Goal: Task Accomplishment & Management: Use online tool/utility

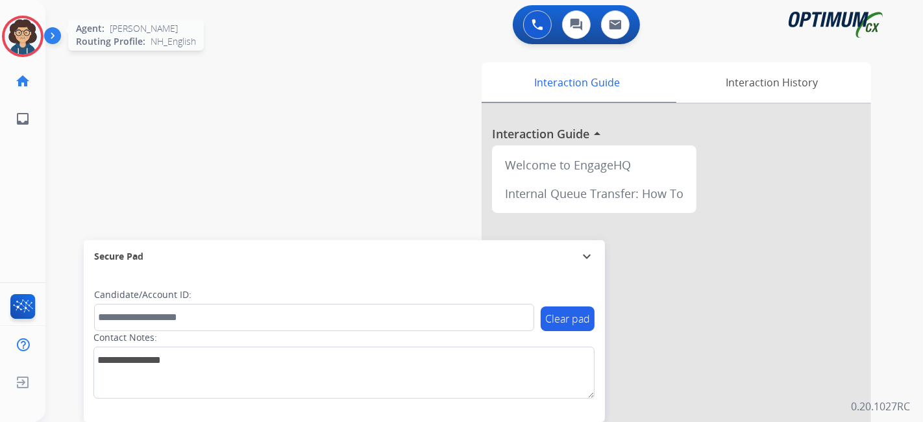
drag, startPoint x: 29, startPoint y: 21, endPoint x: 18, endPoint y: 21, distance: 11.1
click at [19, 21] on div at bounding box center [23, 37] width 42 height 42
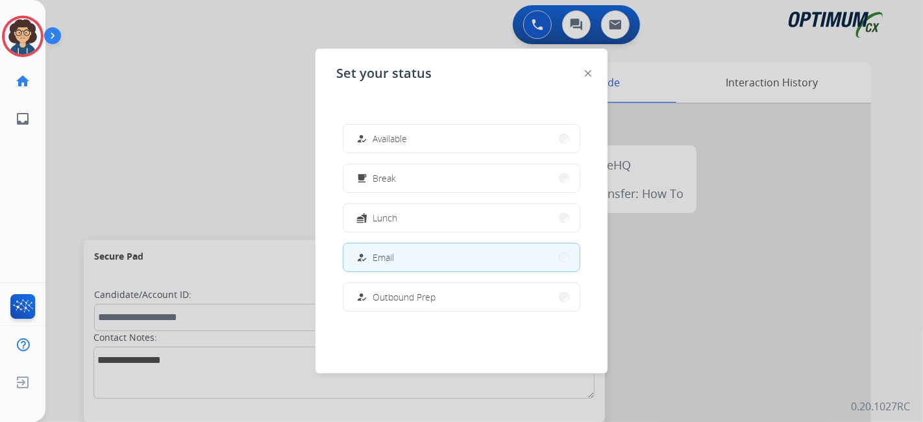
click at [384, 172] on button "free_breakfast Break" at bounding box center [461, 178] width 236 height 28
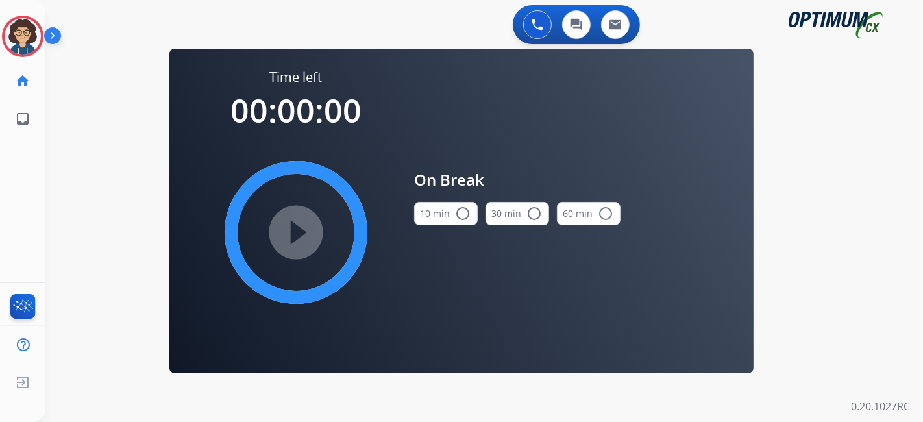
click at [447, 217] on button "10 min radio_button_unchecked" at bounding box center [446, 213] width 64 height 23
click at [302, 225] on mat-icon "play_circle_filled" at bounding box center [296, 233] width 16 height 16
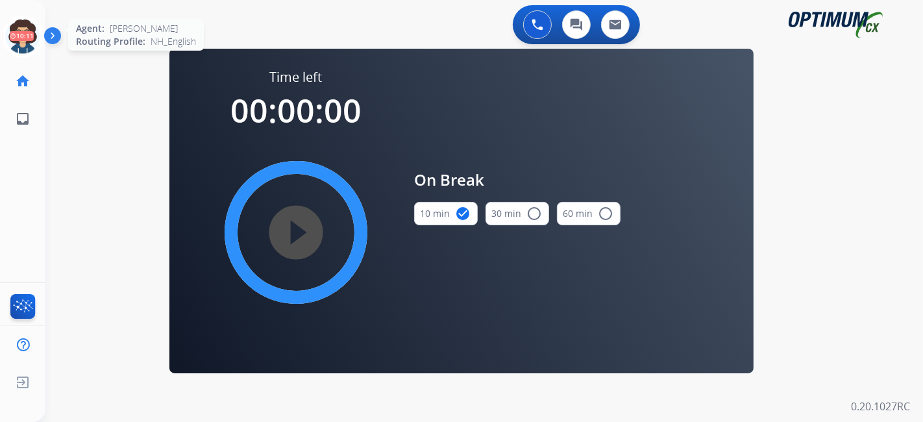
click at [29, 38] on icon at bounding box center [23, 37] width 42 height 42
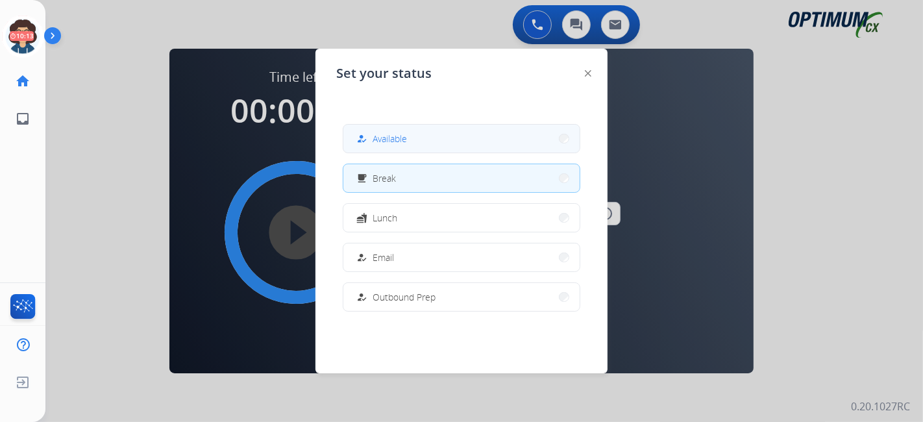
click at [454, 144] on button "how_to_reg Available" at bounding box center [461, 139] width 236 height 28
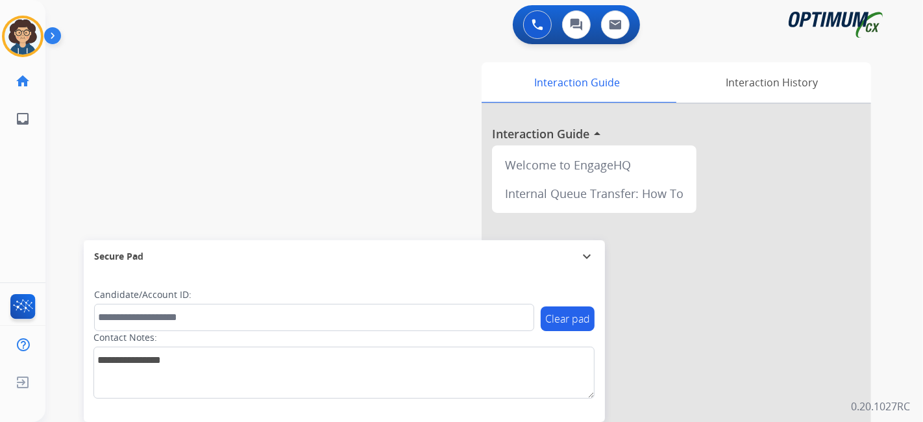
click at [349, 114] on div "swap_horiz Break voice bridge close_fullscreen Connect 3-Way Call merge_type Se…" at bounding box center [468, 317] width 846 height 541
click at [434, 93] on div "Interaction Guide Interaction History Interaction Guide arrow_drop_up Welcome t…" at bounding box center [630, 325] width 484 height 526
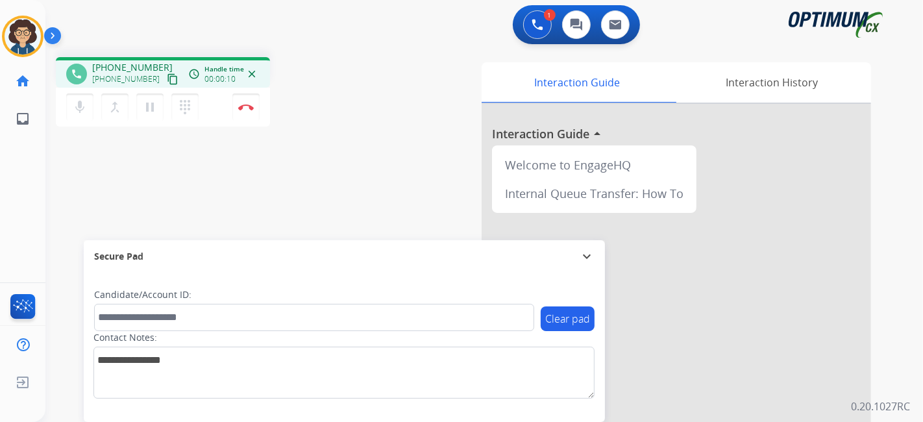
click at [167, 80] on mat-icon "content_copy" at bounding box center [173, 79] width 12 height 12
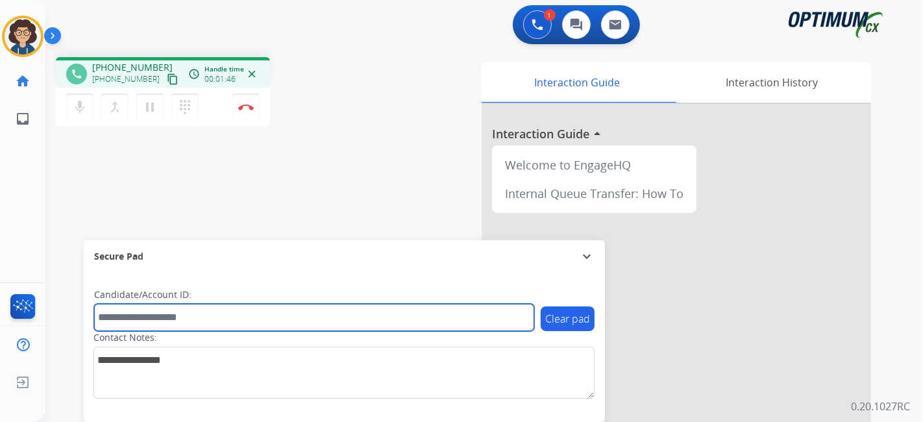
click at [219, 321] on input "text" at bounding box center [314, 317] width 440 height 27
paste input "*******"
type input "*******"
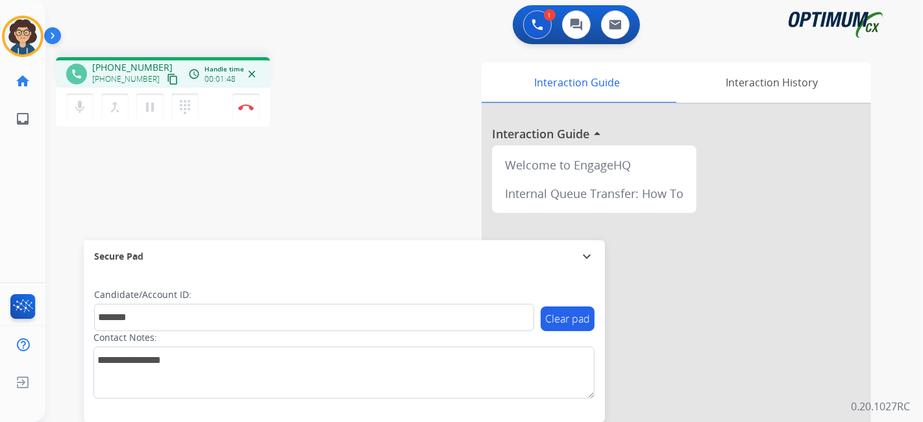
click at [310, 192] on div "phone [PHONE_NUMBER] [PHONE_NUMBER] content_copy access_time Call metrics Queue…" at bounding box center [468, 317] width 846 height 541
click at [154, 113] on mat-icon "pause" at bounding box center [150, 107] width 16 height 16
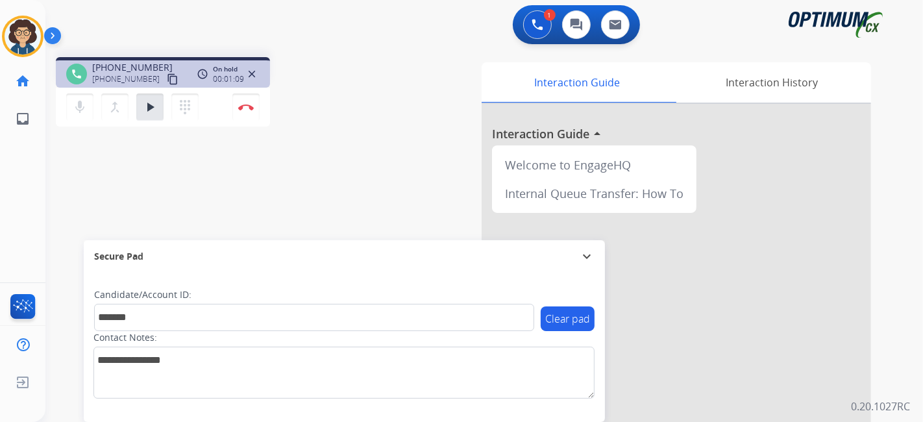
click at [922, 227] on div "1 Voice Interactions 0 Chat Interactions 0 Email Interactions phone [PHONE_NUMB…" at bounding box center [484, 211] width 878 height 422
click at [154, 111] on mat-icon "play_arrow" at bounding box center [150, 107] width 16 height 16
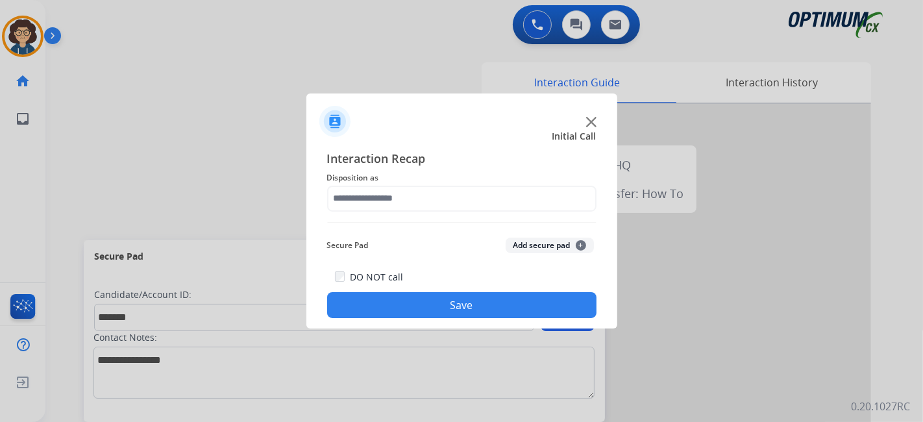
drag, startPoint x: 254, startPoint y: 106, endPoint x: 452, endPoint y: 207, distance: 222.7
click at [289, 123] on div at bounding box center [461, 211] width 923 height 422
drag, startPoint x: 539, startPoint y: 242, endPoint x: 502, endPoint y: 207, distance: 51.4
click at [533, 234] on div "Secure Pad Add secure pad +" at bounding box center [461, 245] width 269 height 26
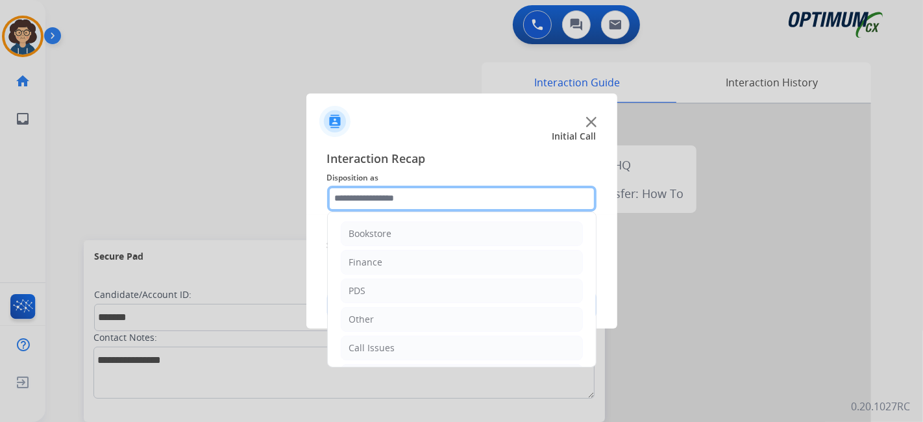
click at [493, 201] on input "text" at bounding box center [461, 199] width 269 height 26
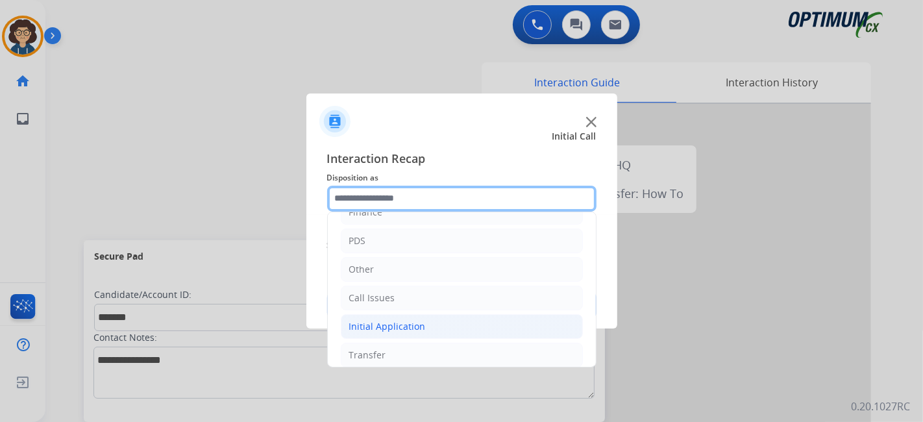
scroll to position [85, 0]
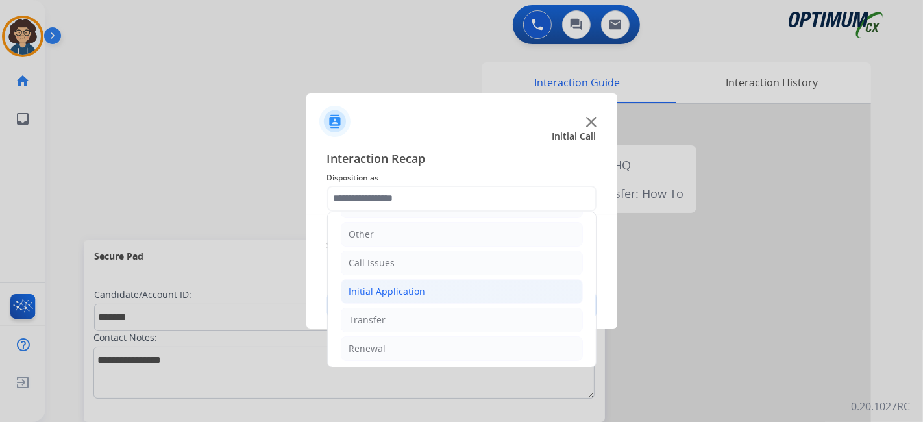
click at [486, 284] on li "Initial Application" at bounding box center [462, 291] width 242 height 25
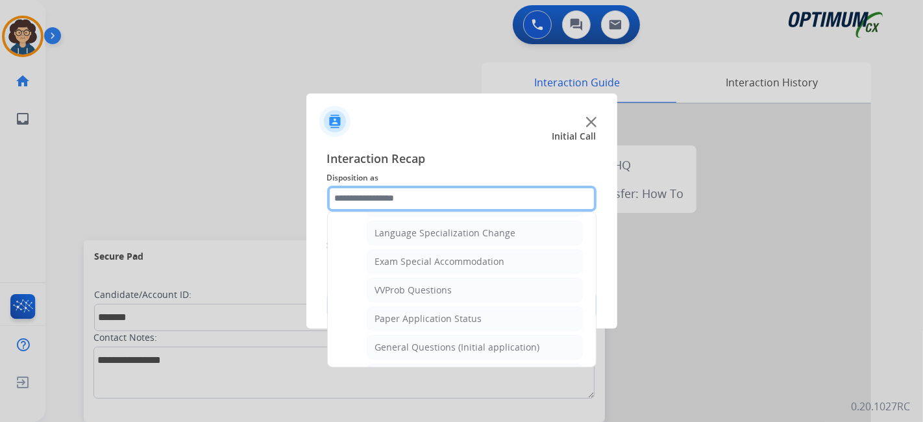
scroll to position [657, 0]
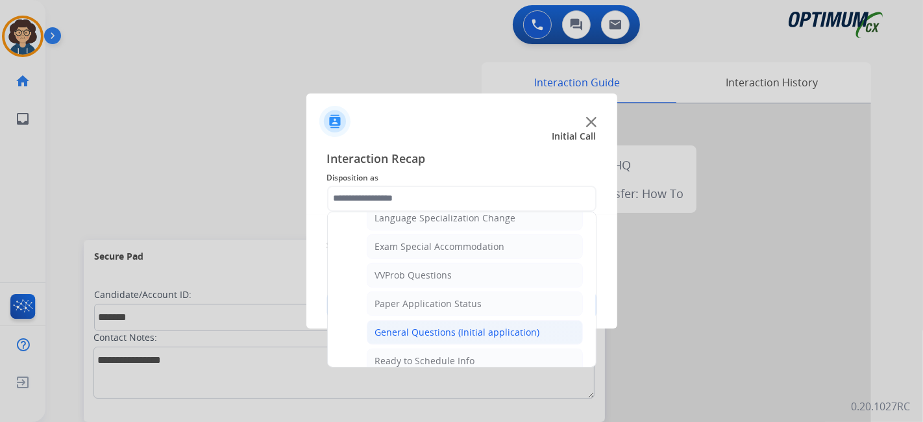
click at [538, 326] on li "General Questions (Initial application)" at bounding box center [475, 332] width 216 height 25
type input "**********"
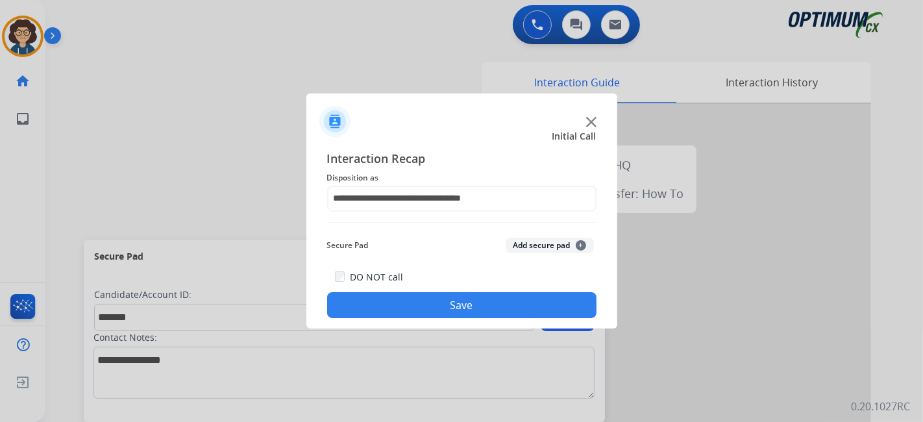
click at [543, 248] on button "Add secure pad +" at bounding box center [550, 246] width 88 height 16
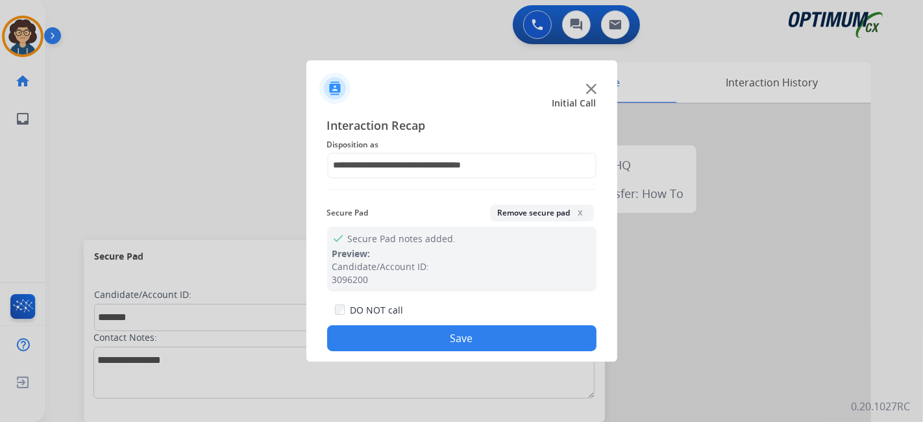
click at [486, 334] on button "Save" at bounding box center [461, 338] width 269 height 26
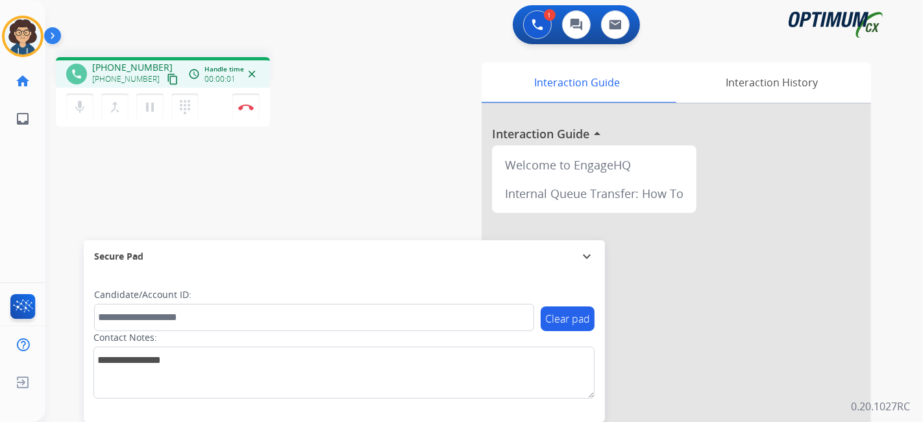
click at [165, 78] on button "content_copy" at bounding box center [173, 79] width 16 height 16
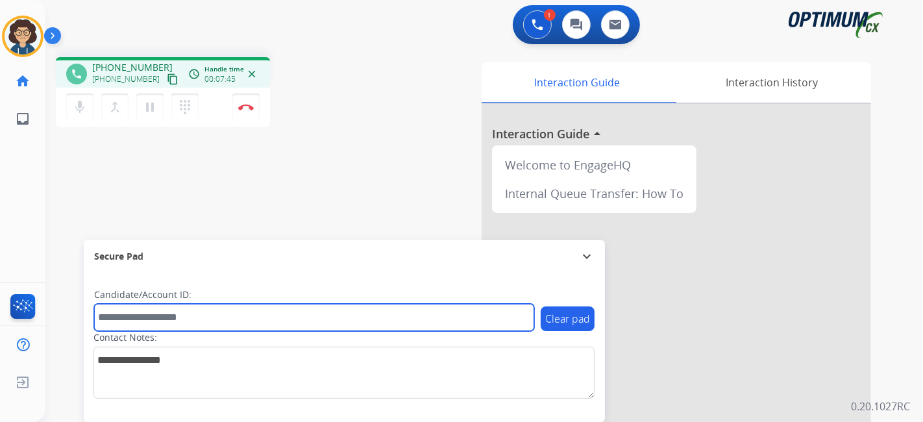
click at [182, 328] on input "text" at bounding box center [314, 317] width 440 height 27
paste input "*******"
type input "*******"
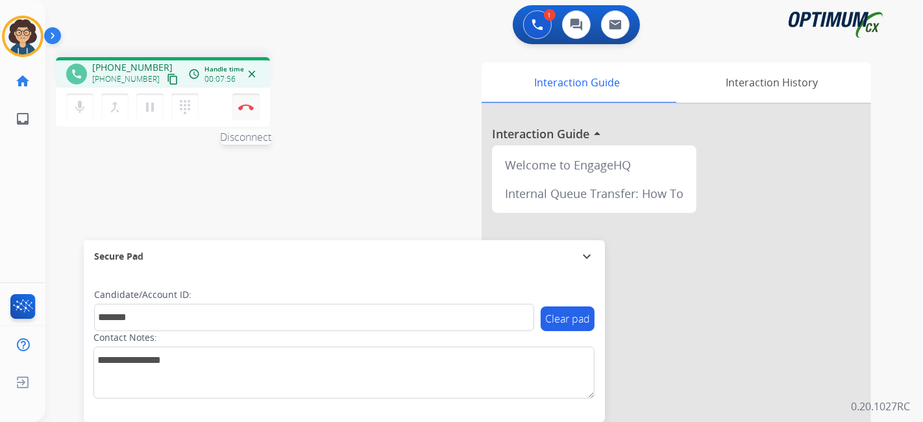
click at [243, 105] on img at bounding box center [246, 107] width 16 height 6
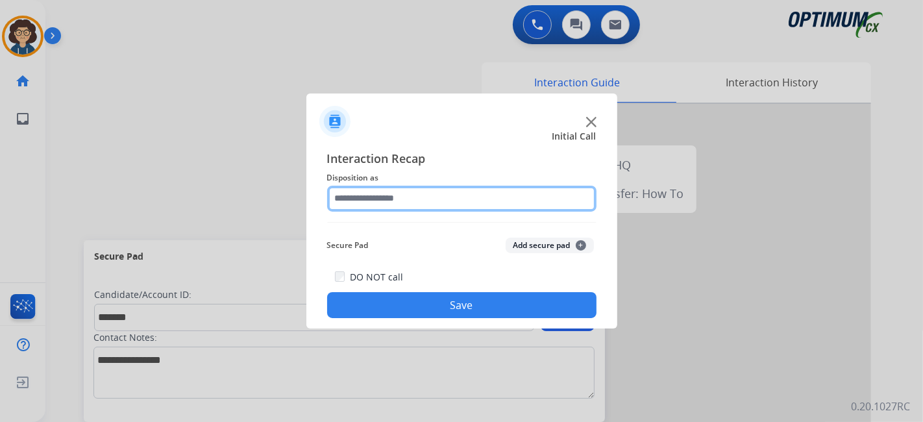
click at [412, 201] on input "text" at bounding box center [461, 199] width 269 height 26
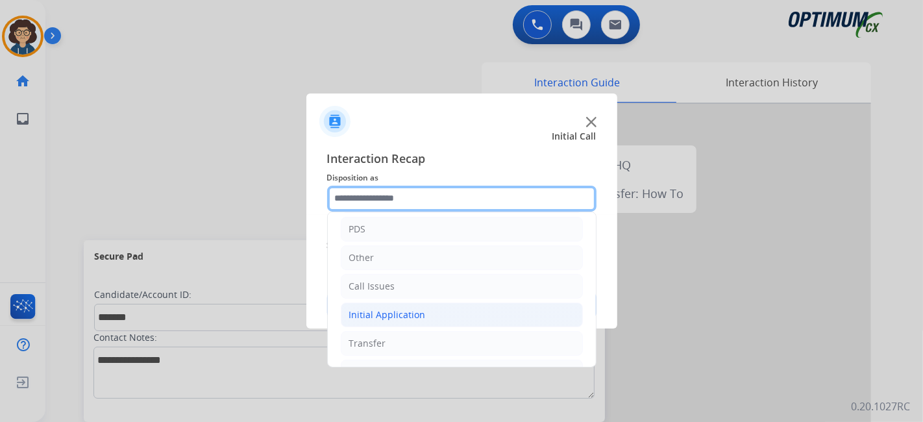
scroll to position [85, 0]
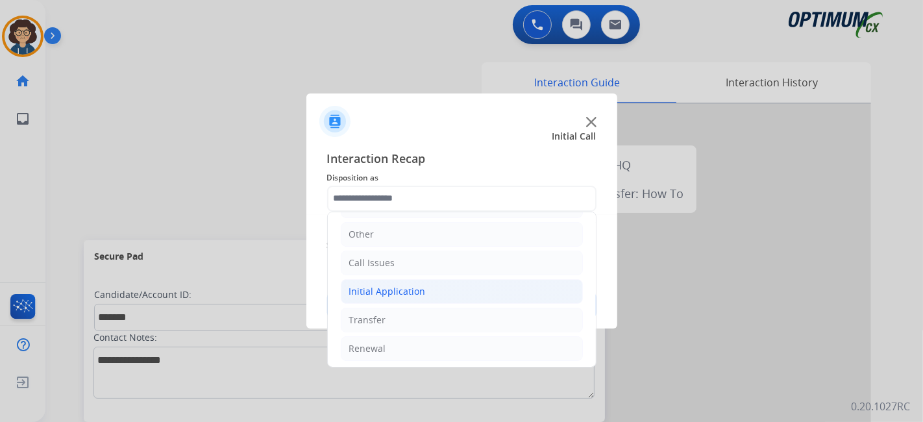
click at [458, 291] on li "Initial Application" at bounding box center [462, 291] width 242 height 25
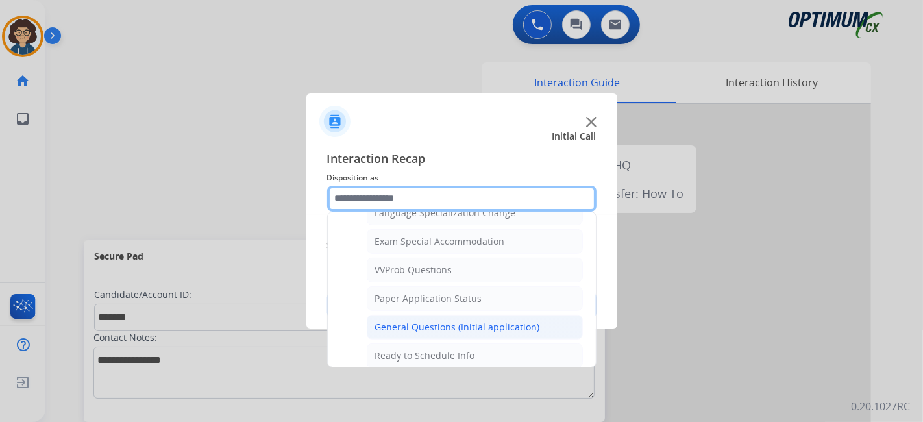
scroll to position [665, 0]
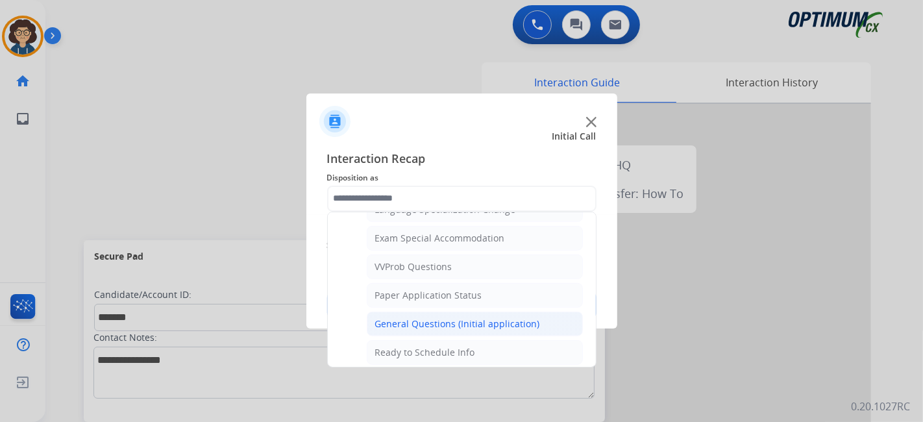
click at [523, 312] on li "General Questions (Initial application)" at bounding box center [475, 324] width 216 height 25
type input "**********"
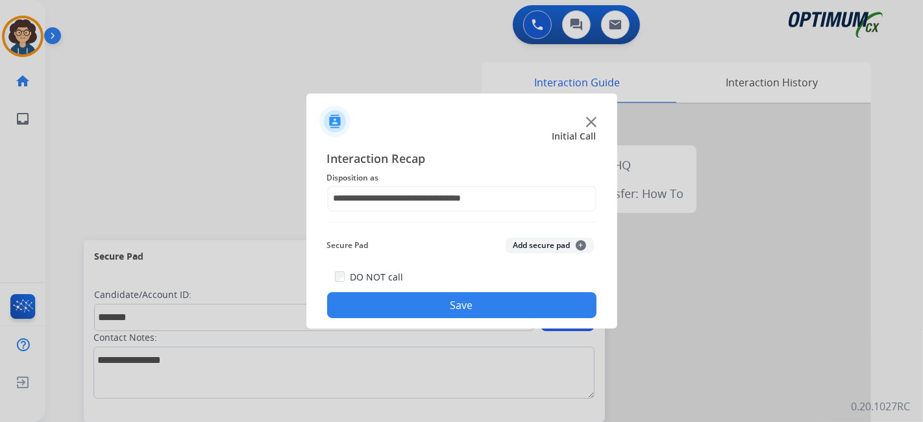
click at [552, 243] on button "Add secure pad +" at bounding box center [550, 246] width 88 height 16
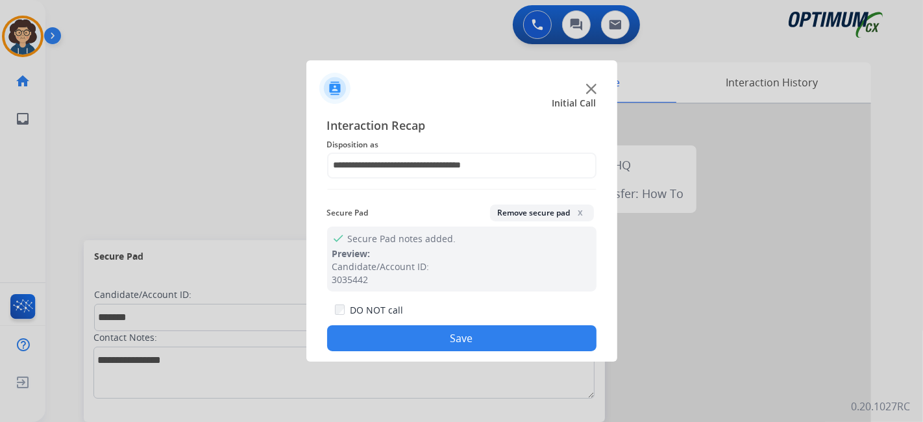
click at [456, 335] on button "Save" at bounding box center [461, 338] width 269 height 26
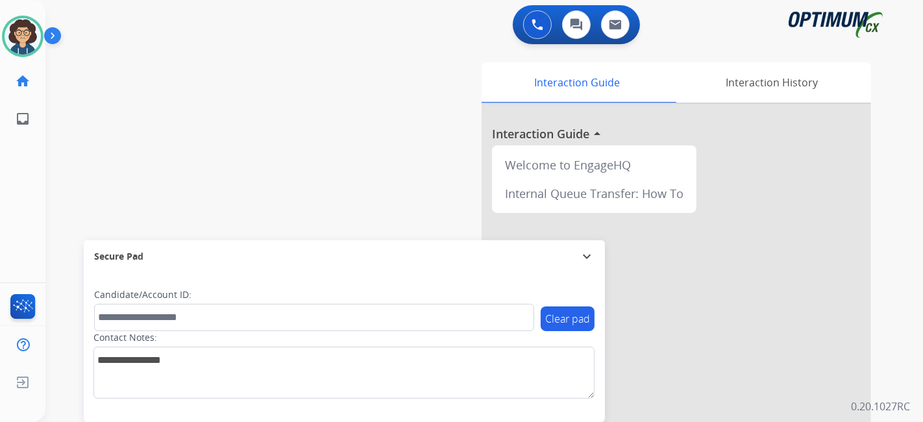
click at [277, 166] on div "swap_horiz Break voice bridge close_fullscreen Connect 3-Way Call merge_type Se…" at bounding box center [468, 317] width 846 height 541
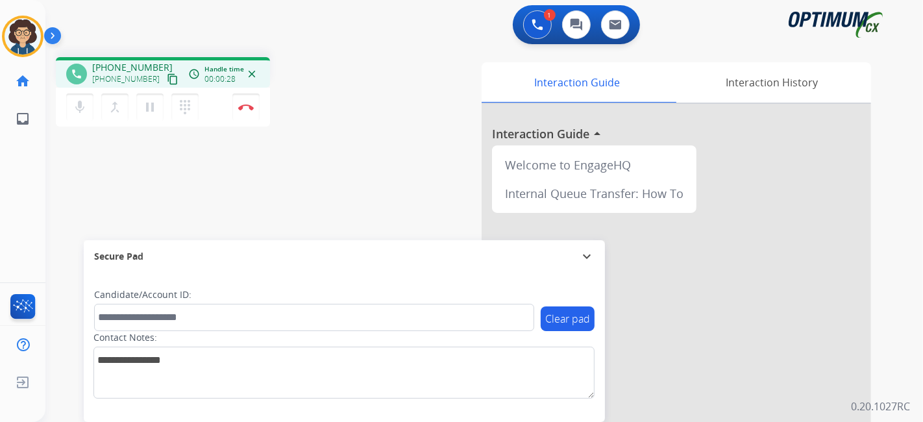
click at [167, 79] on mat-icon "content_copy" at bounding box center [173, 79] width 12 height 12
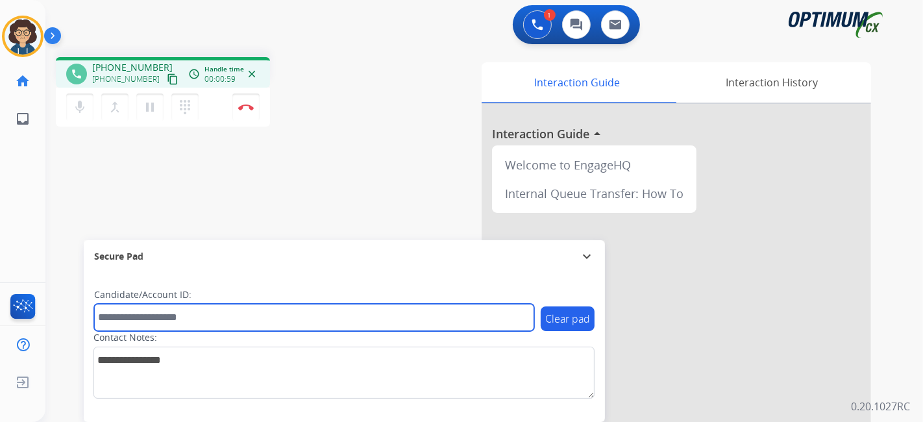
click at [232, 311] on input "text" at bounding box center [314, 317] width 440 height 27
paste input "*******"
type input "*******"
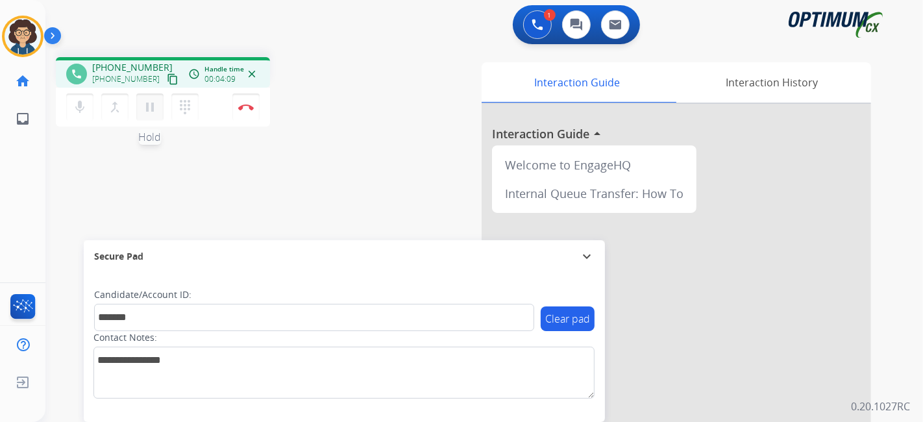
click at [152, 112] on mat-icon "pause" at bounding box center [150, 107] width 16 height 16
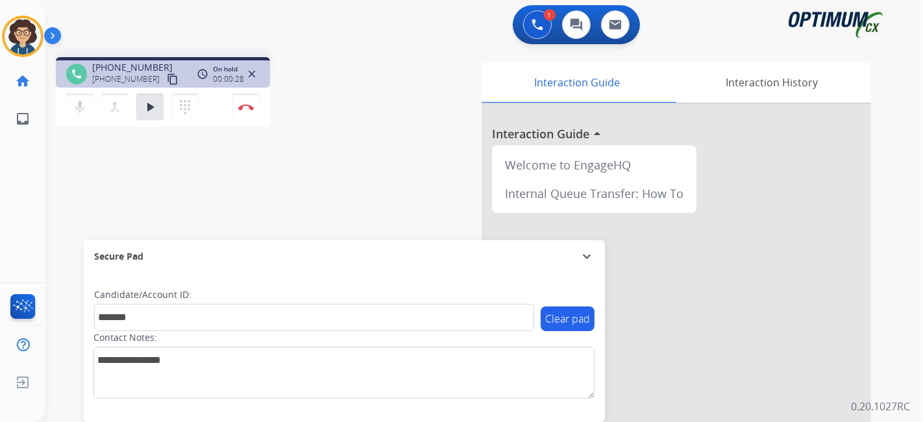
click at [922, 285] on div "1 Voice Interactions 0 Chat Interactions 0 Email Interactions phone [PHONE_NUMB…" at bounding box center [484, 211] width 878 height 422
click at [144, 106] on mat-icon "play_arrow" at bounding box center [150, 107] width 16 height 16
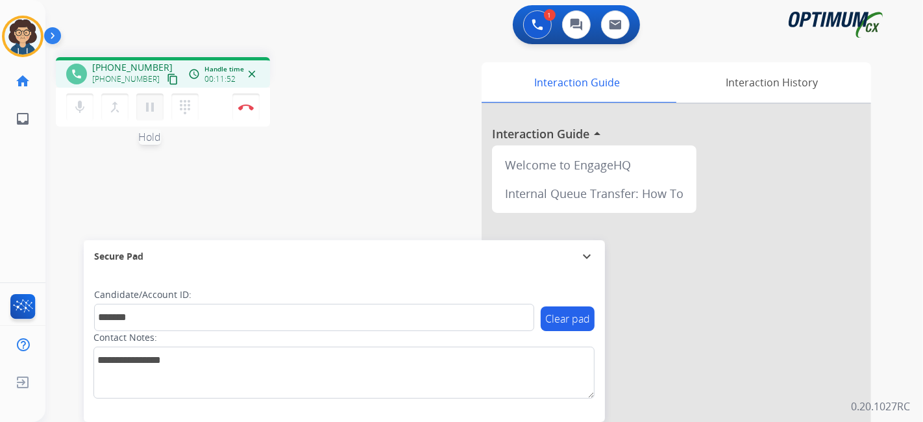
click at [154, 111] on mat-icon "pause" at bounding box center [150, 107] width 16 height 16
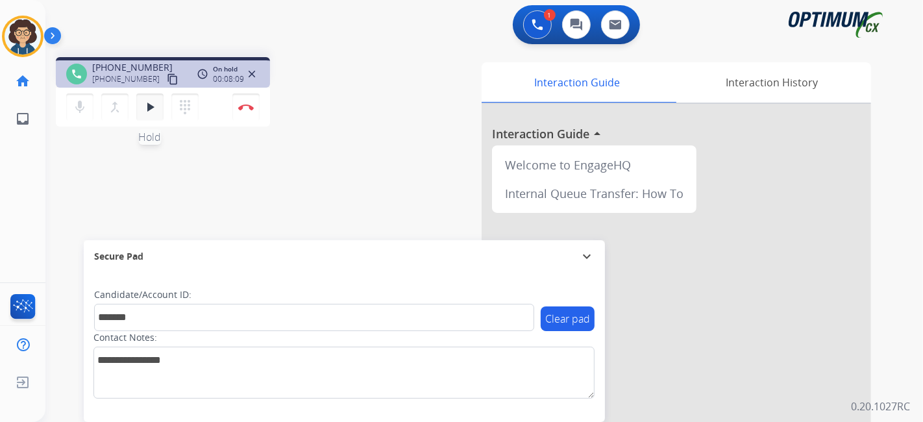
click at [158, 113] on button "play_arrow Hold" at bounding box center [149, 106] width 27 height 27
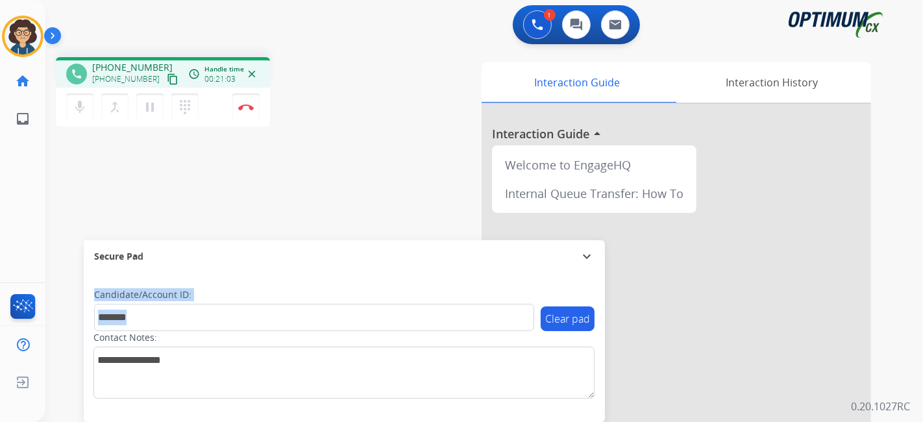
drag, startPoint x: 277, startPoint y: 310, endPoint x: 319, endPoint y: 425, distance: 122.6
click at [319, 421] on html "Outbound call Quit Outbound call Quit Schedule interaction + Add to my list Cus…" at bounding box center [461, 211] width 923 height 422
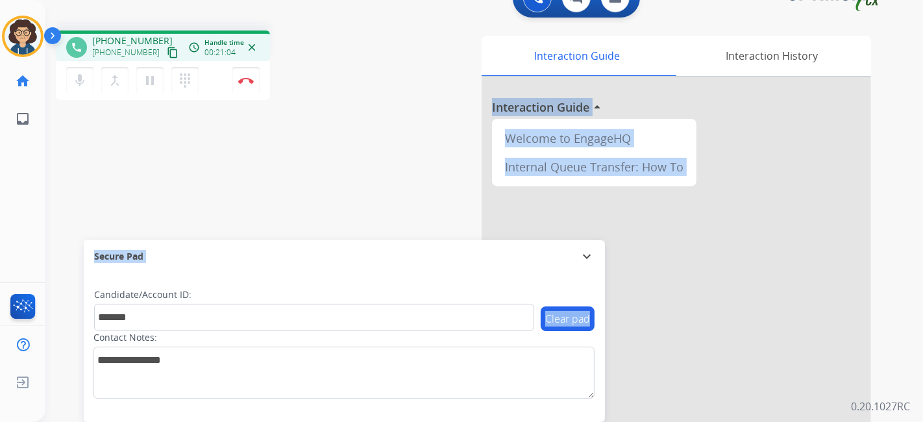
click at [299, 203] on div "phone [PHONE_NUMBER] [PHONE_NUMBER] content_copy access_time Call metrics Queue…" at bounding box center [468, 290] width 846 height 541
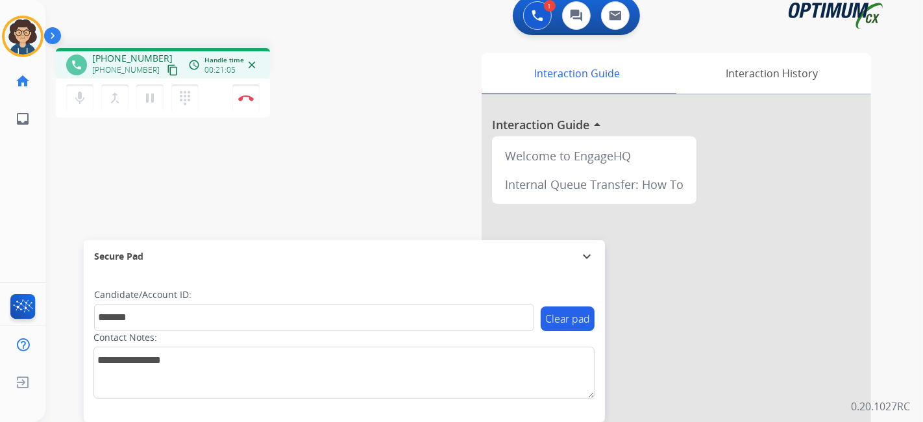
scroll to position [0, 0]
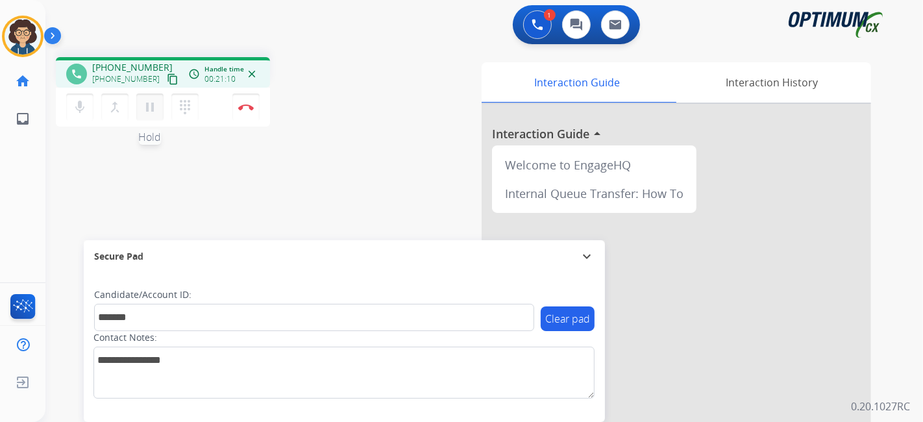
click at [149, 108] on mat-icon "pause" at bounding box center [150, 107] width 16 height 16
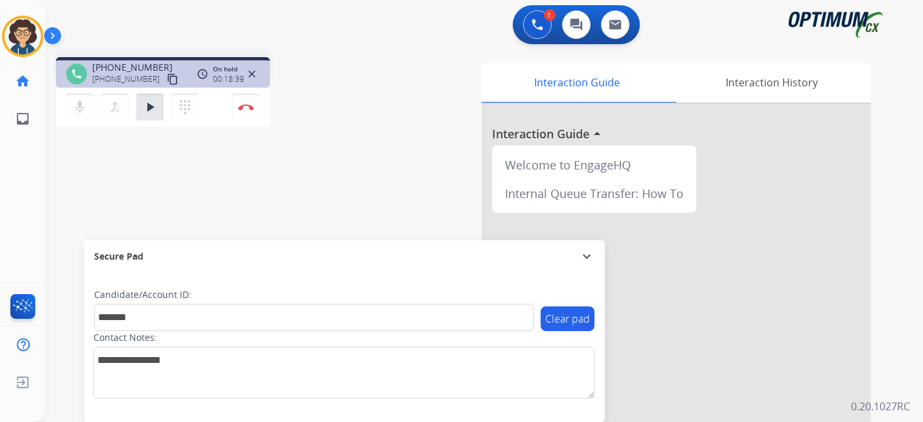
click at [922, 242] on div "1 Voice Interactions 0 Chat Interactions 0 Email Interactions phone [PHONE_NUMB…" at bounding box center [484, 211] width 878 height 422
click at [142, 109] on mat-icon "play_arrow" at bounding box center [150, 107] width 16 height 16
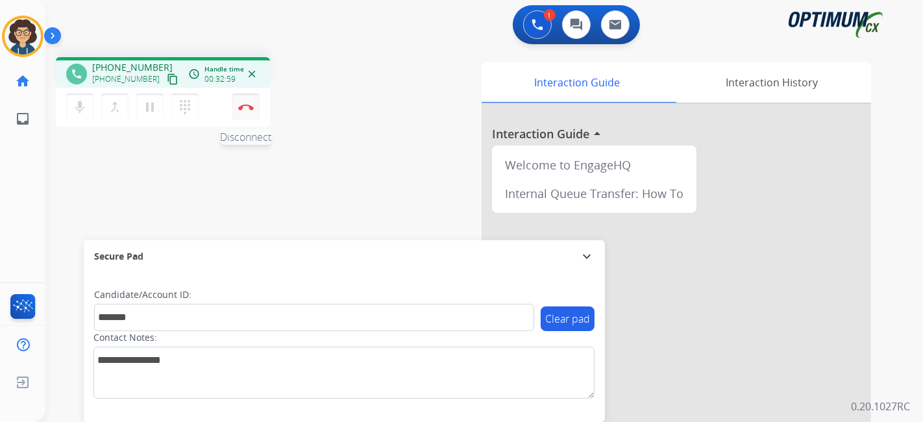
click at [257, 112] on button "Disconnect" at bounding box center [245, 106] width 27 height 27
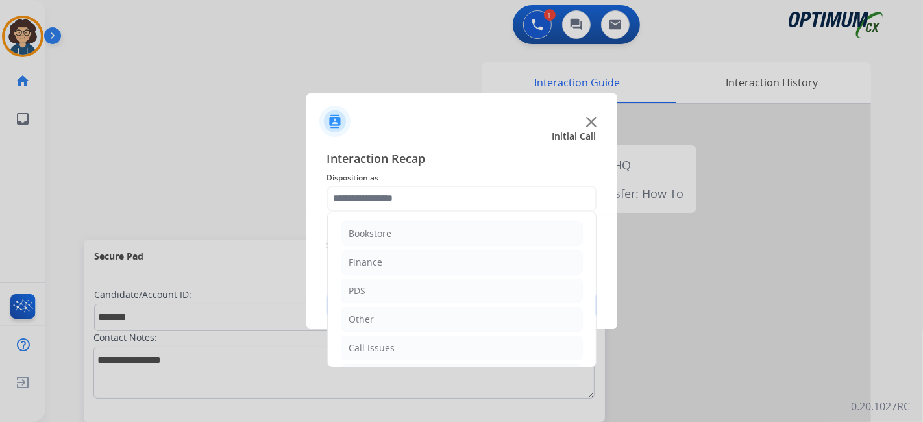
click at [484, 190] on input "text" at bounding box center [461, 199] width 269 height 26
click at [457, 287] on li "Initial Application" at bounding box center [462, 291] width 242 height 25
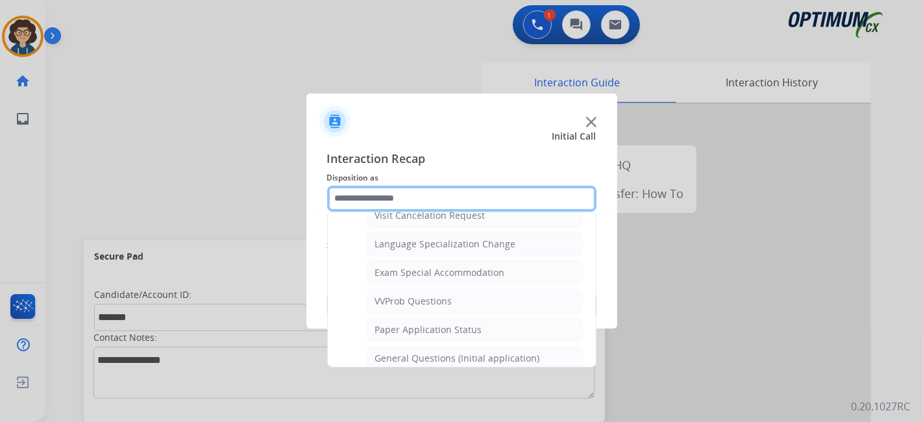
scroll to position [656, 0]
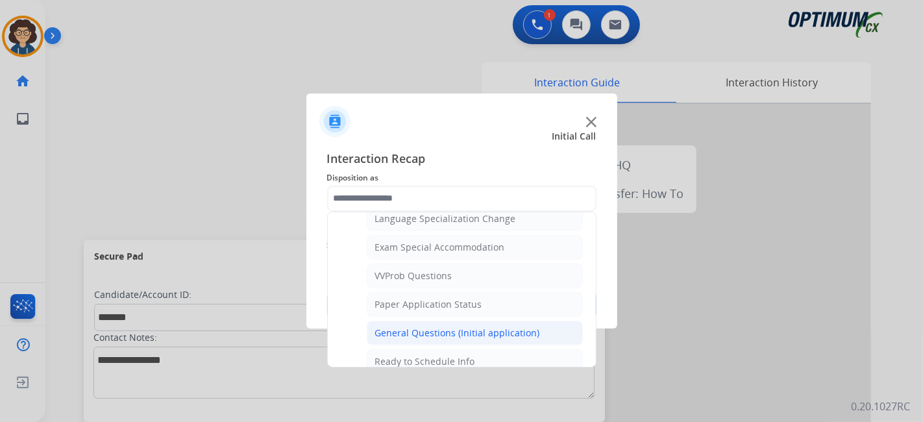
click at [536, 322] on li "General Questions (Initial application)" at bounding box center [475, 333] width 216 height 25
type input "**********"
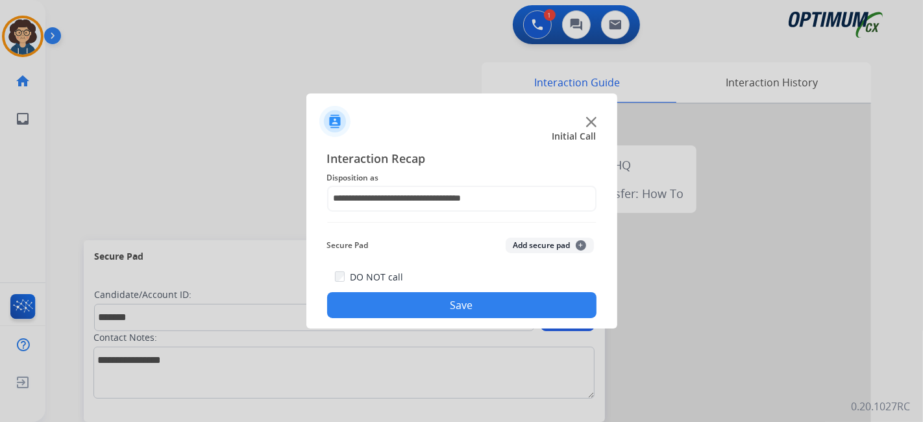
click at [545, 234] on div "Secure Pad Add secure pad +" at bounding box center [461, 245] width 269 height 26
click at [541, 243] on button "Add secure pad +" at bounding box center [550, 246] width 88 height 16
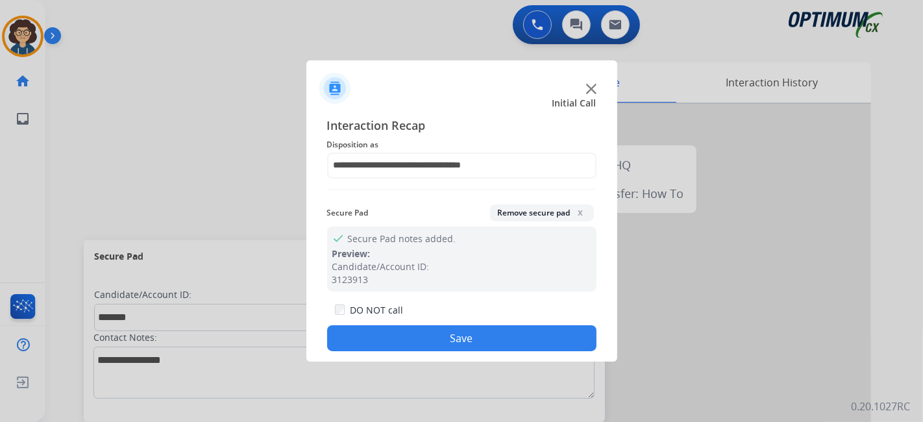
click at [482, 335] on button "Save" at bounding box center [461, 338] width 269 height 26
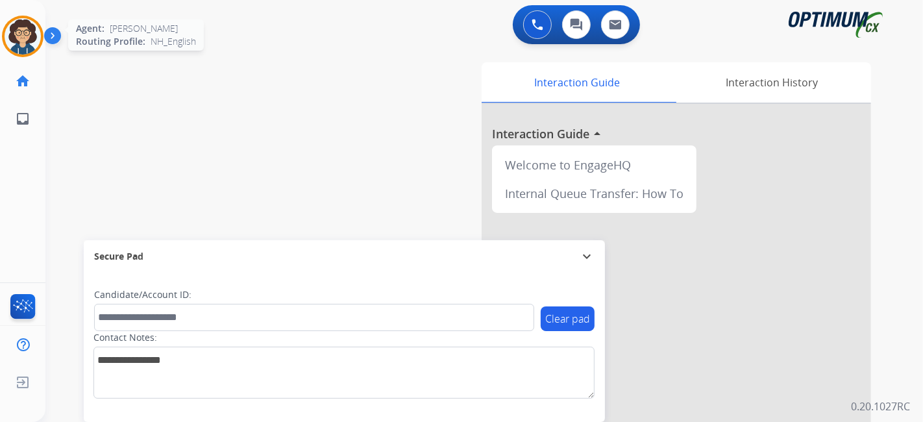
click at [10, 29] on img at bounding box center [23, 36] width 36 height 36
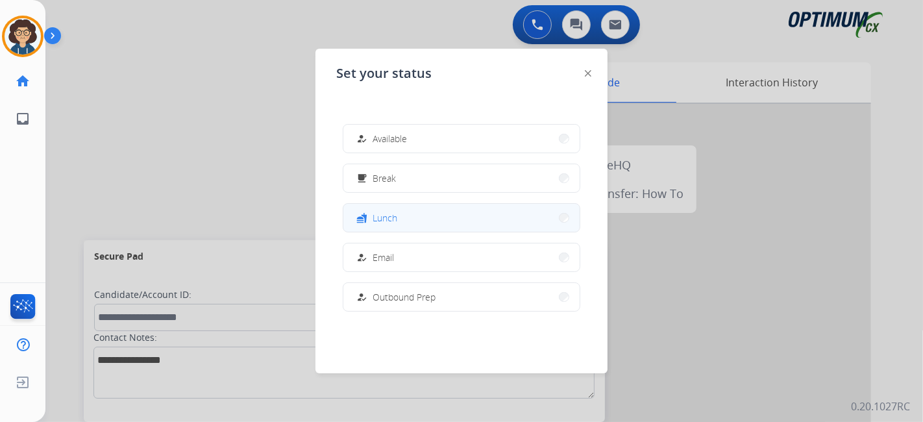
click at [432, 223] on button "fastfood Lunch" at bounding box center [461, 218] width 236 height 28
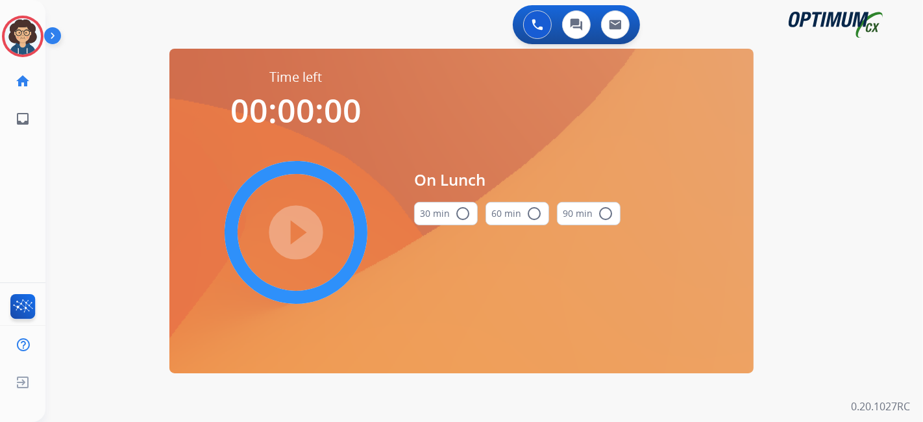
click at [432, 223] on button "30 min radio_button_unchecked" at bounding box center [446, 213] width 64 height 23
drag, startPoint x: 312, startPoint y: 236, endPoint x: 299, endPoint y: 197, distance: 40.9
click at [304, 240] on mat-icon "play_circle_filled" at bounding box center [296, 233] width 16 height 16
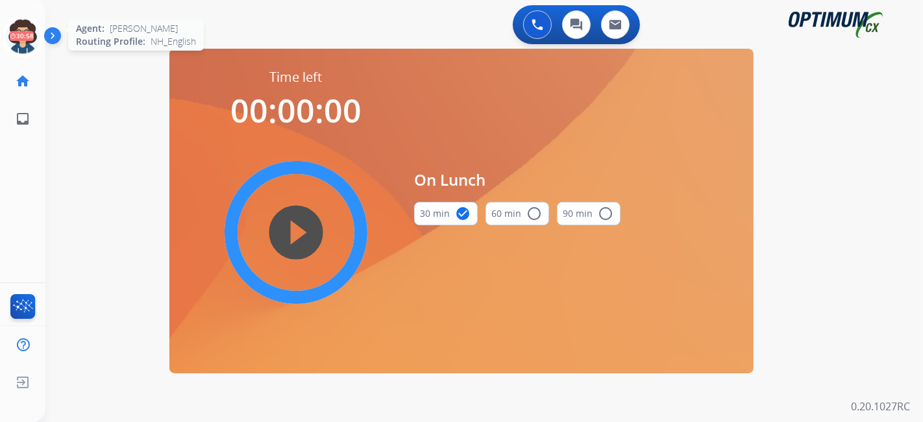
click at [10, 27] on icon at bounding box center [23, 37] width 42 height 42
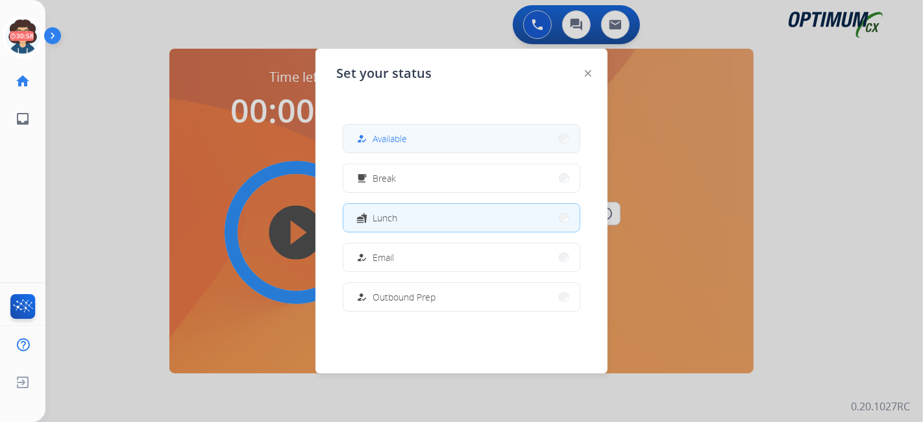
click at [434, 142] on button "how_to_reg Available" at bounding box center [461, 139] width 236 height 28
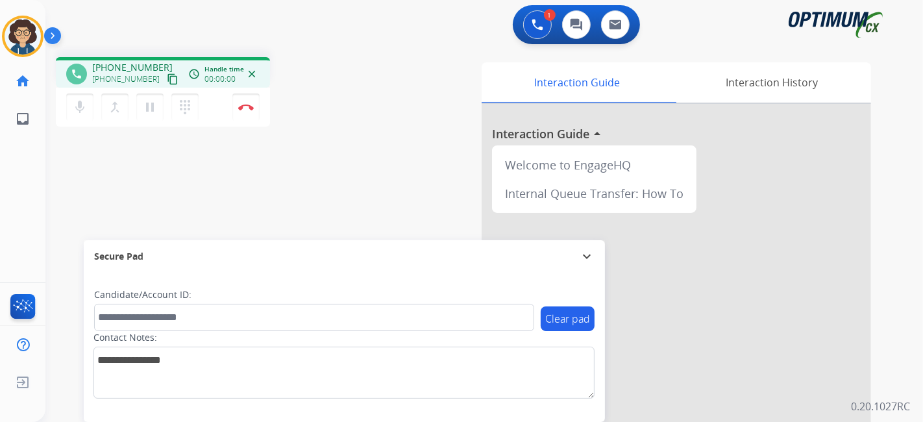
click at [167, 79] on mat-icon "content_copy" at bounding box center [173, 79] width 12 height 12
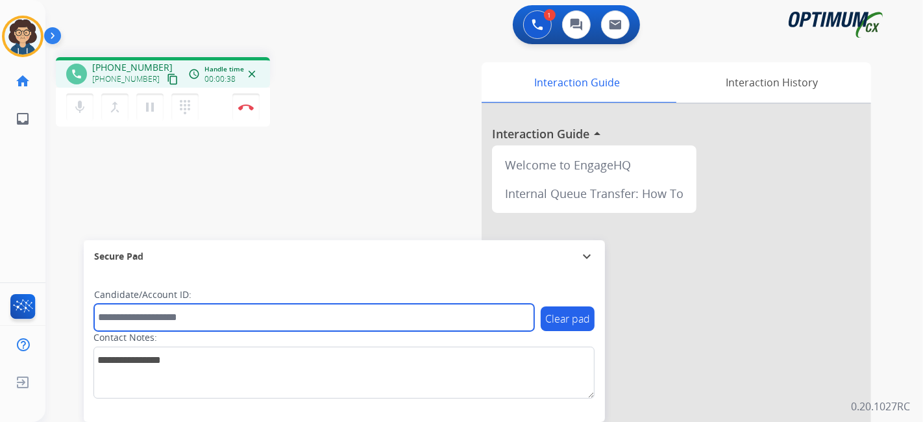
click at [214, 315] on input "text" at bounding box center [314, 317] width 440 height 27
paste input "*******"
type input "*******"
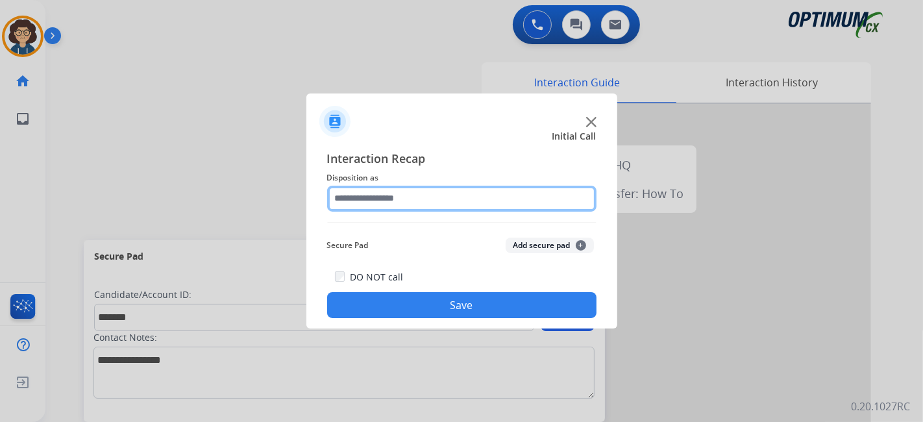
click at [504, 196] on input "text" at bounding box center [461, 199] width 269 height 26
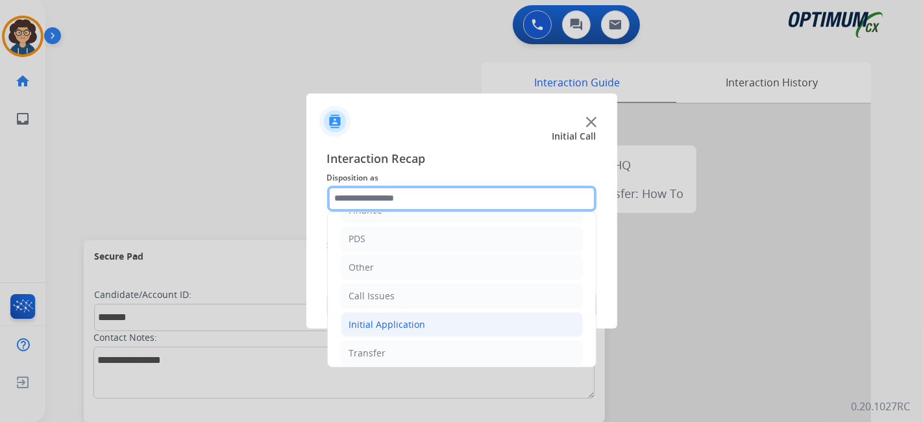
scroll to position [85, 0]
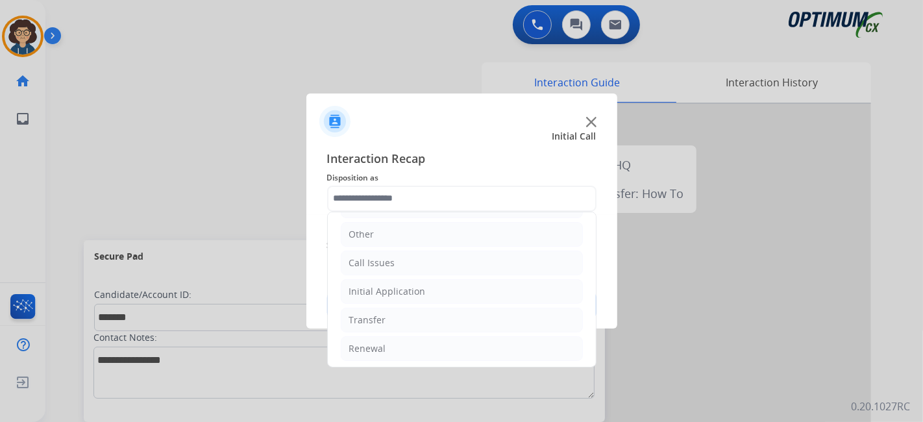
drag, startPoint x: 451, startPoint y: 292, endPoint x: 491, endPoint y: 275, distance: 44.2
click at [454, 291] on li "Initial Application" at bounding box center [462, 291] width 242 height 25
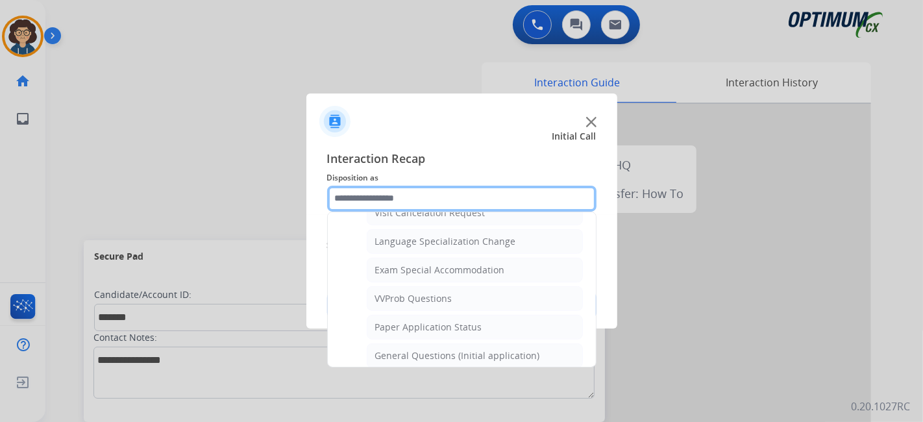
scroll to position [650, 0]
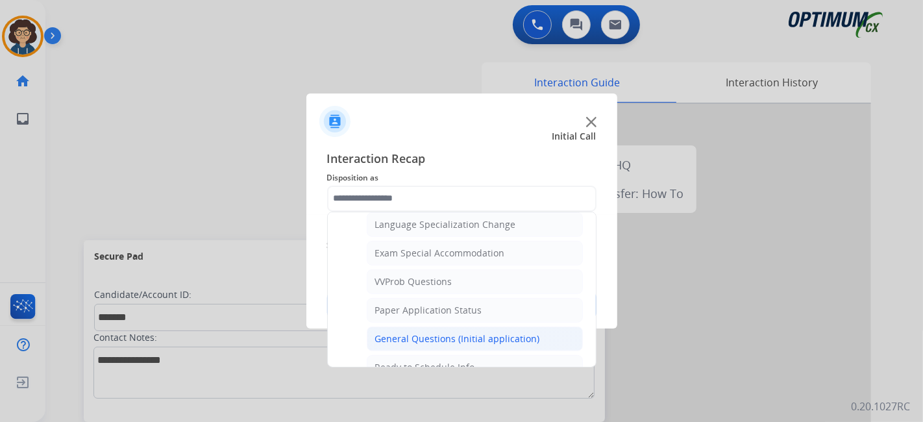
click at [532, 332] on div "General Questions (Initial application)" at bounding box center [457, 338] width 165 height 13
type input "**********"
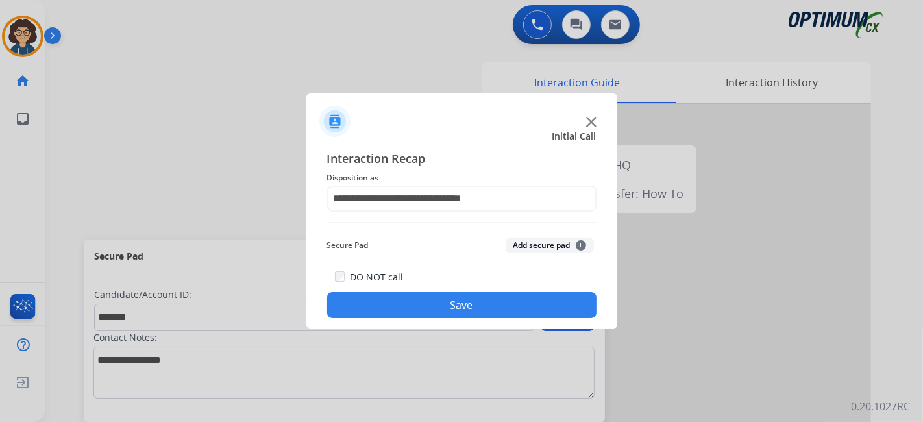
click at [552, 246] on button "Add secure pad +" at bounding box center [550, 246] width 88 height 16
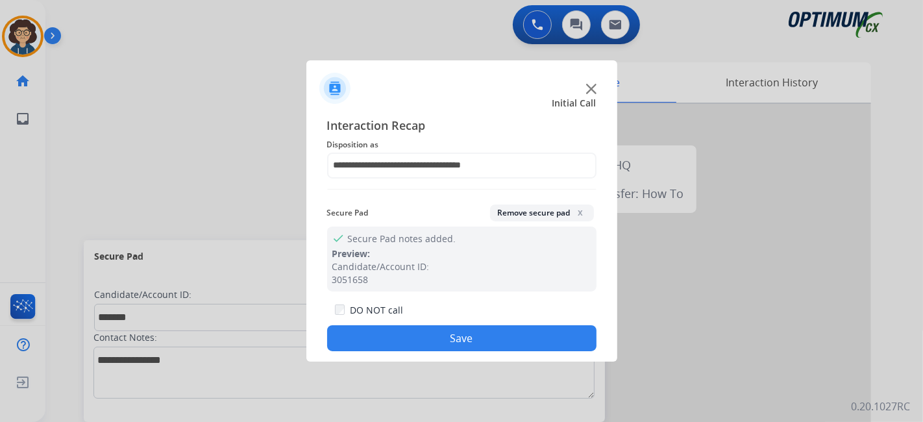
click at [511, 339] on button "Save" at bounding box center [461, 338] width 269 height 26
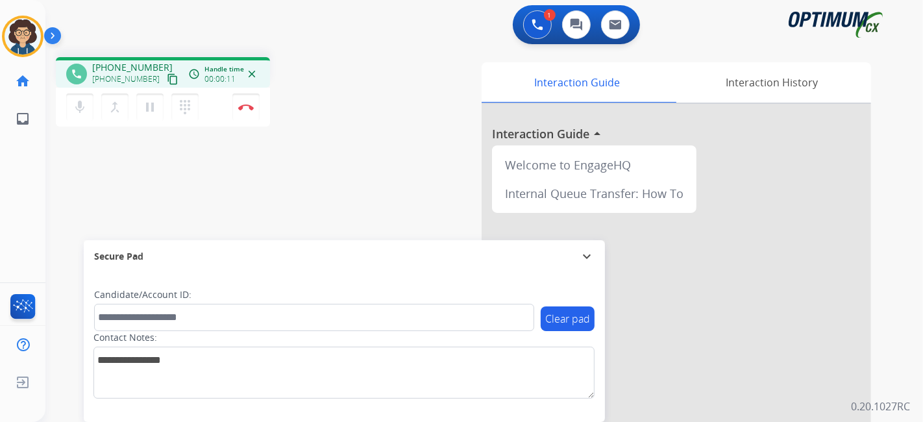
click at [167, 79] on mat-icon "content_copy" at bounding box center [173, 79] width 12 height 12
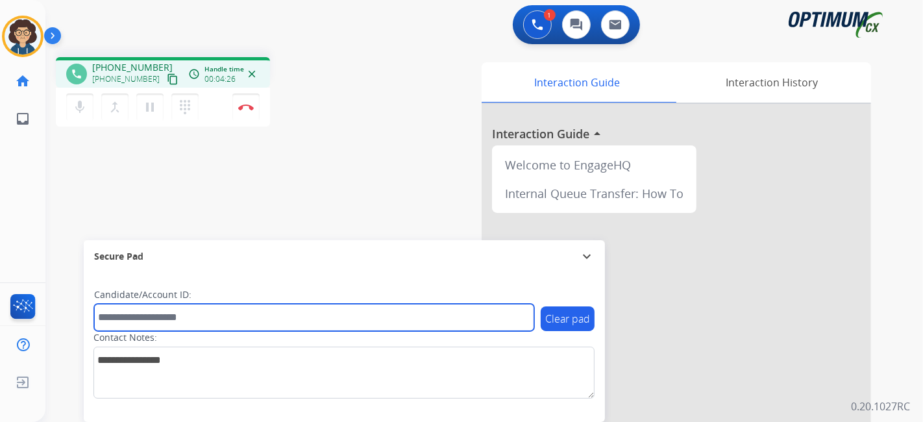
click at [240, 321] on input "text" at bounding box center [314, 317] width 440 height 27
paste input "*******"
type input "*******"
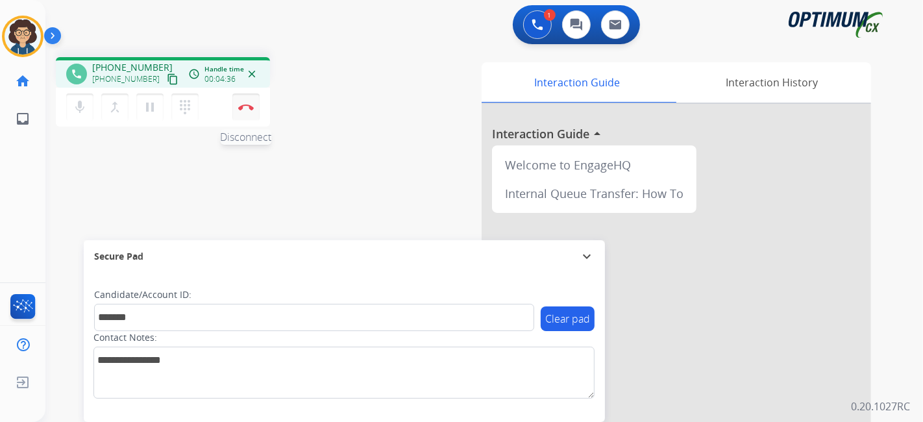
click at [251, 107] on img at bounding box center [246, 107] width 16 height 6
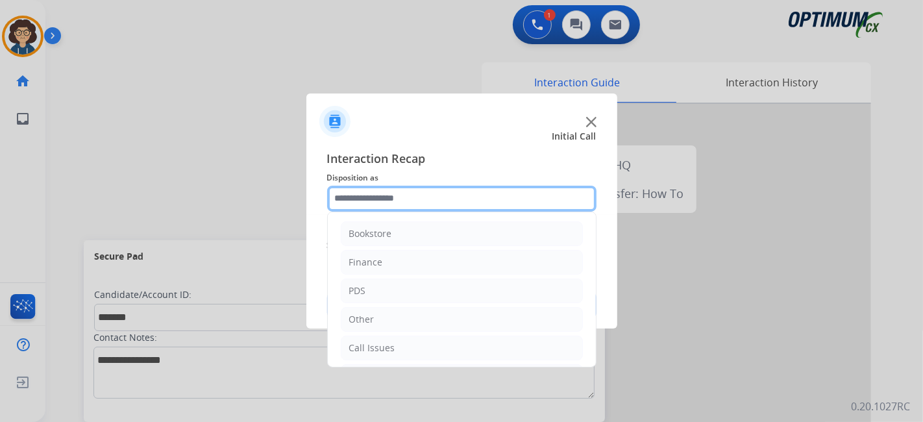
click at [447, 203] on input "text" at bounding box center [461, 199] width 269 height 26
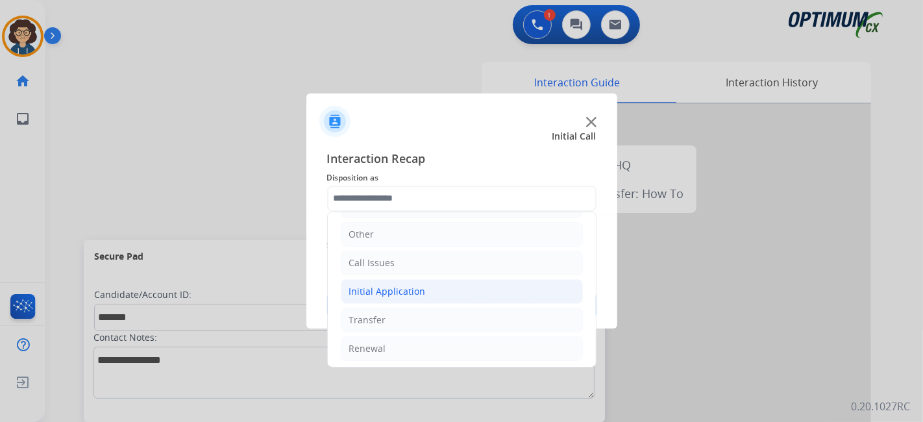
click at [453, 290] on li "Initial Application" at bounding box center [462, 291] width 242 height 25
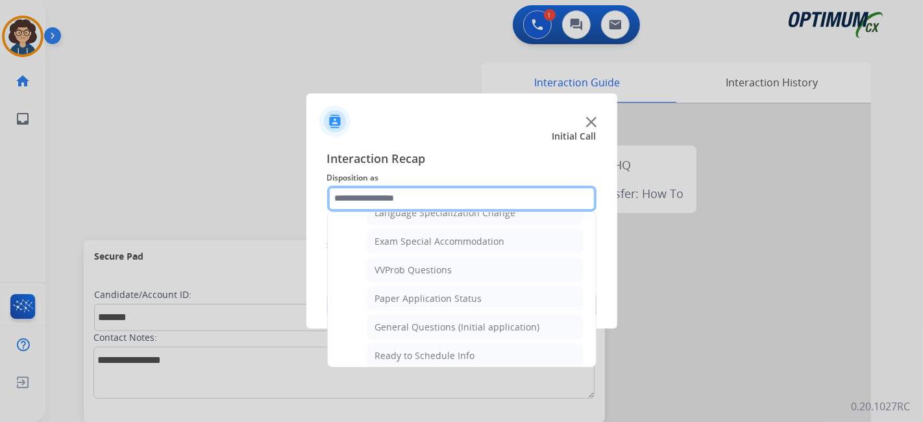
scroll to position [732, 0]
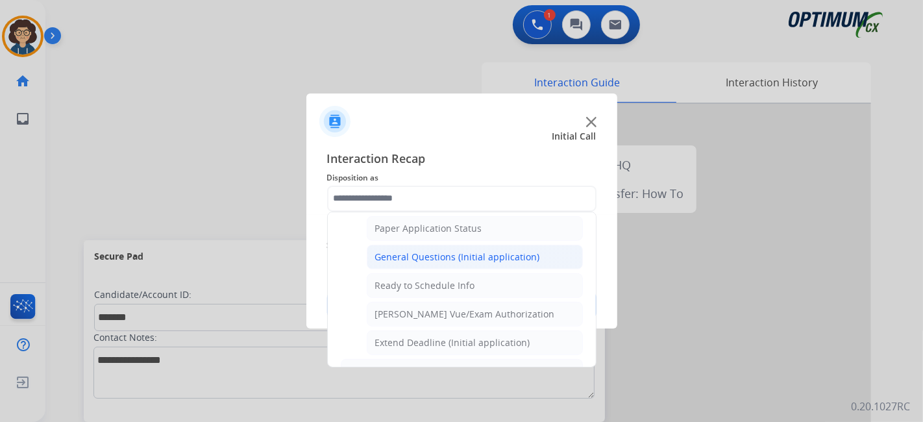
click at [514, 252] on div "General Questions (Initial application)" at bounding box center [457, 257] width 165 height 13
type input "**********"
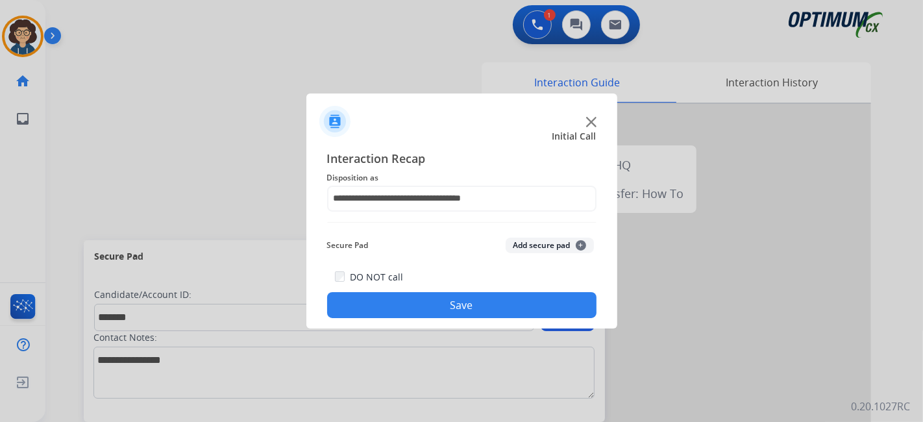
click at [534, 244] on button "Add secure pad +" at bounding box center [550, 246] width 88 height 16
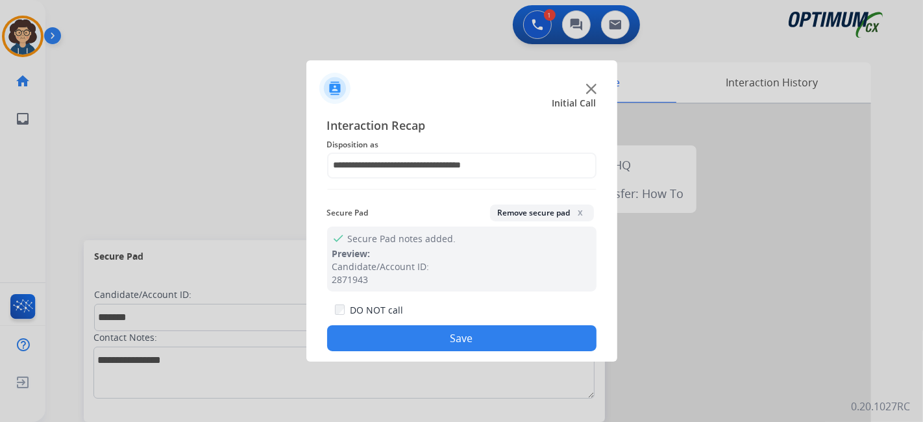
click at [486, 330] on button "Save" at bounding box center [461, 338] width 269 height 26
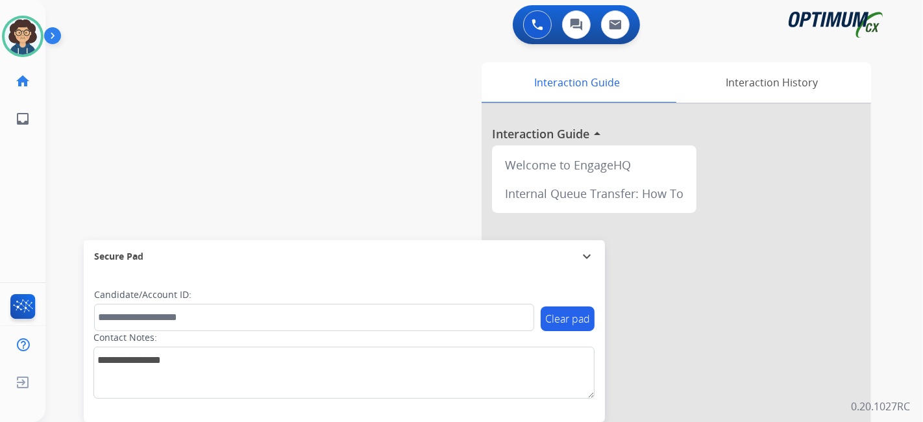
click at [291, 164] on div "swap_horiz Break voice bridge close_fullscreen Connect 3-Way Call merge_type Se…" at bounding box center [468, 317] width 846 height 541
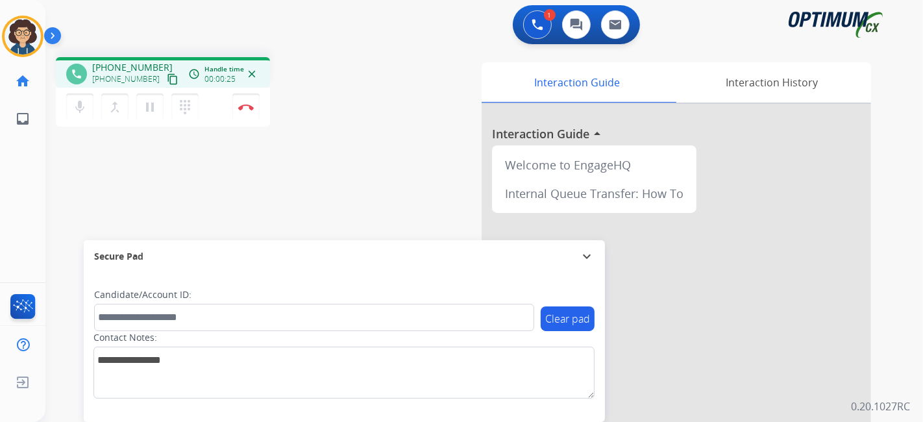
click at [167, 84] on mat-icon "content_copy" at bounding box center [173, 79] width 12 height 12
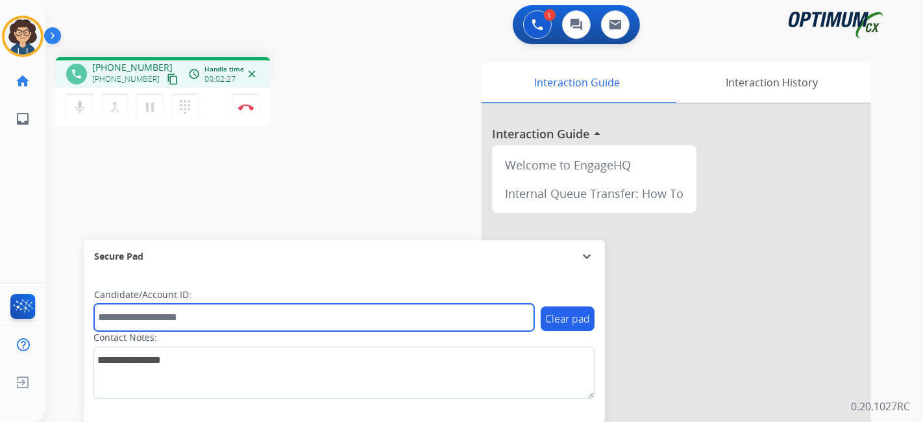
click at [237, 325] on input "text" at bounding box center [314, 317] width 440 height 27
paste input "*******"
type input "*******"
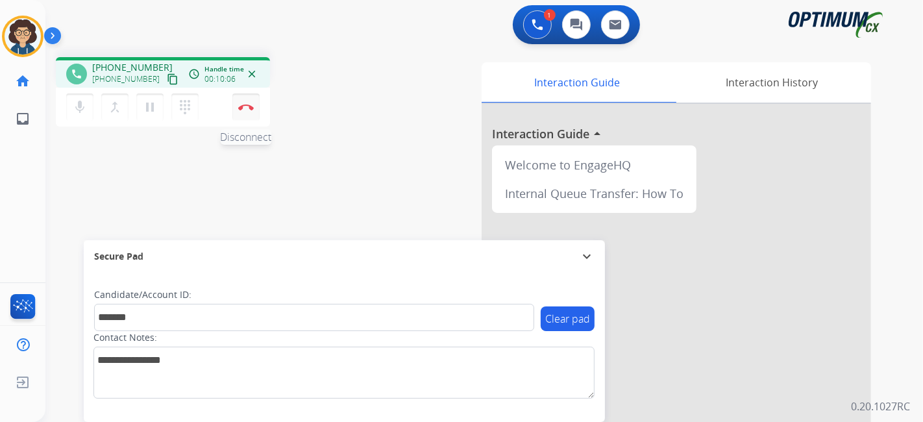
click at [251, 117] on button "Disconnect" at bounding box center [245, 106] width 27 height 27
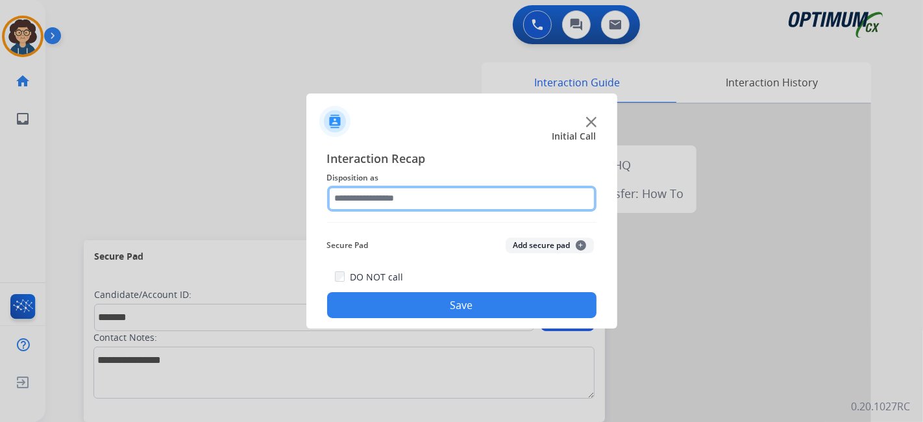
click at [463, 204] on input "text" at bounding box center [461, 199] width 269 height 26
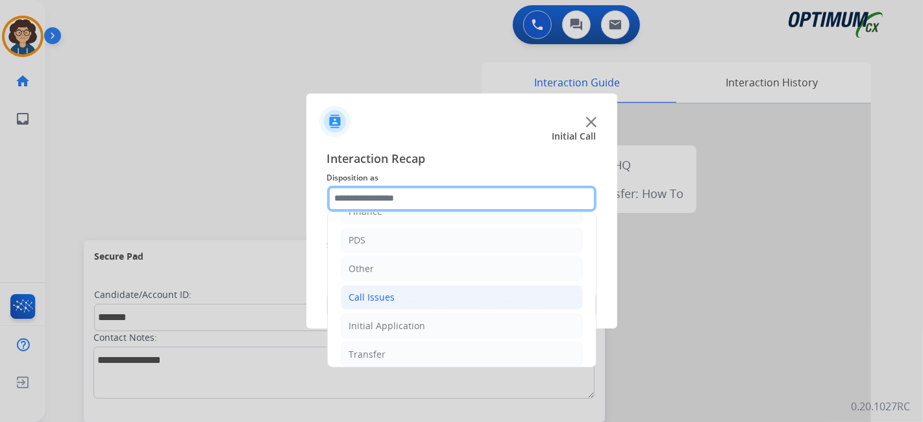
scroll to position [85, 0]
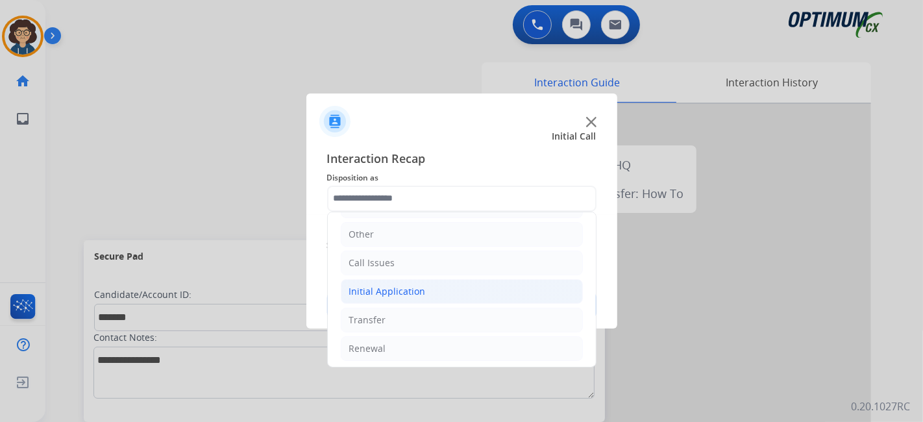
drag, startPoint x: 423, startPoint y: 286, endPoint x: 428, endPoint y: 295, distance: 10.8
click at [423, 286] on li "Initial Application" at bounding box center [462, 291] width 242 height 25
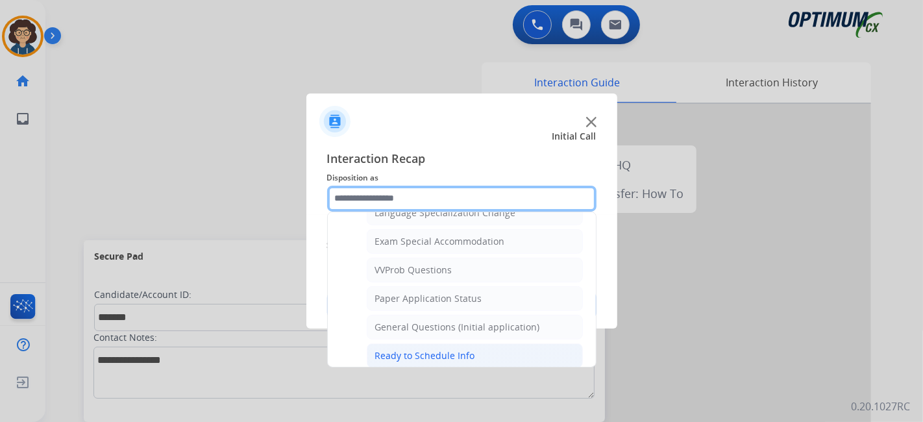
scroll to position [674, 0]
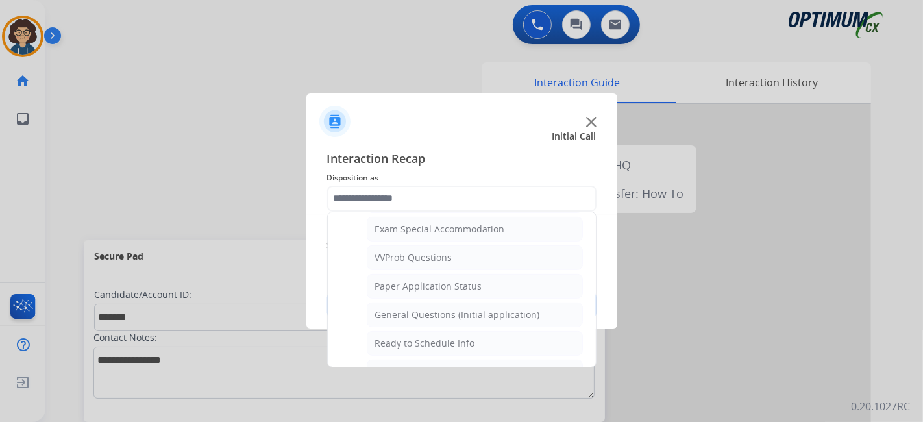
drag, startPoint x: 497, startPoint y: 306, endPoint x: 564, endPoint y: 241, distance: 93.2
click at [497, 308] on div "General Questions (Initial application)" at bounding box center [457, 314] width 165 height 13
type input "**********"
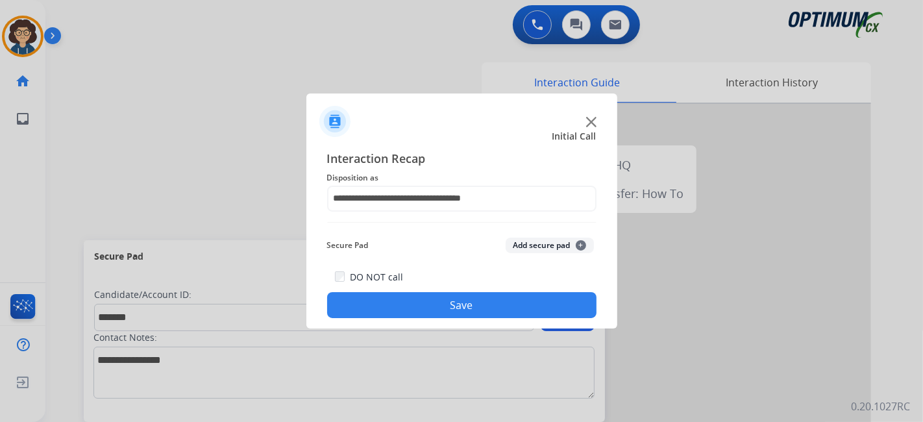
click at [569, 240] on button "Add secure pad +" at bounding box center [550, 246] width 88 height 16
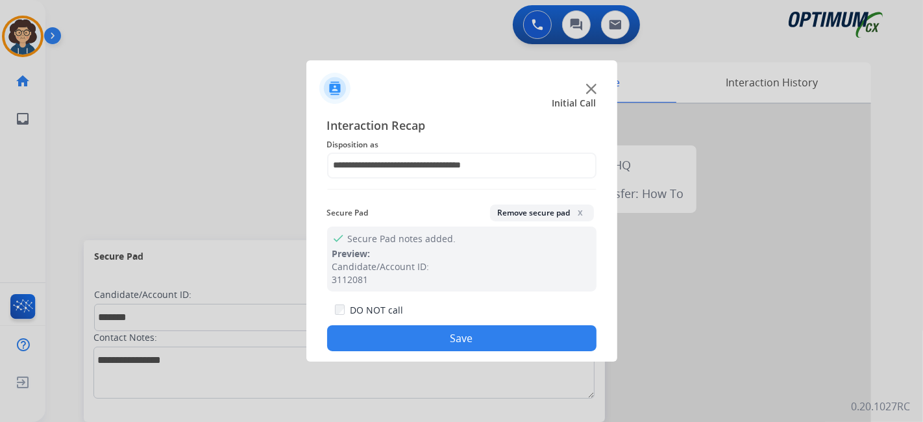
click at [509, 332] on button "Save" at bounding box center [461, 338] width 269 height 26
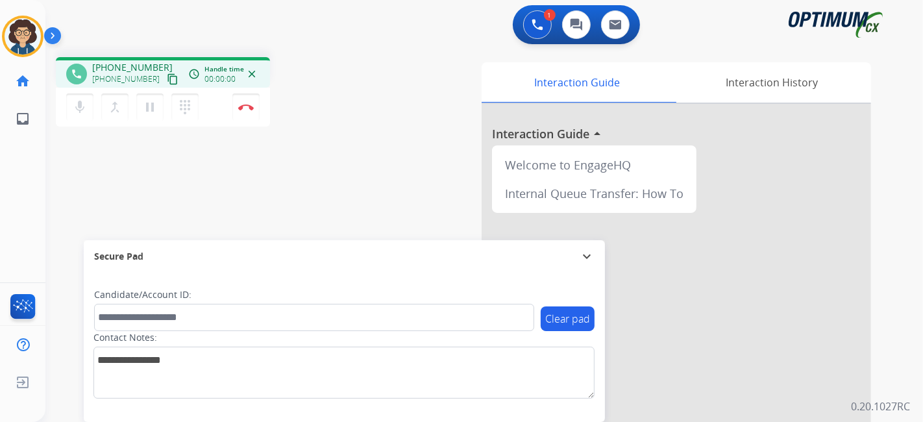
click at [167, 82] on mat-icon "content_copy" at bounding box center [173, 79] width 12 height 12
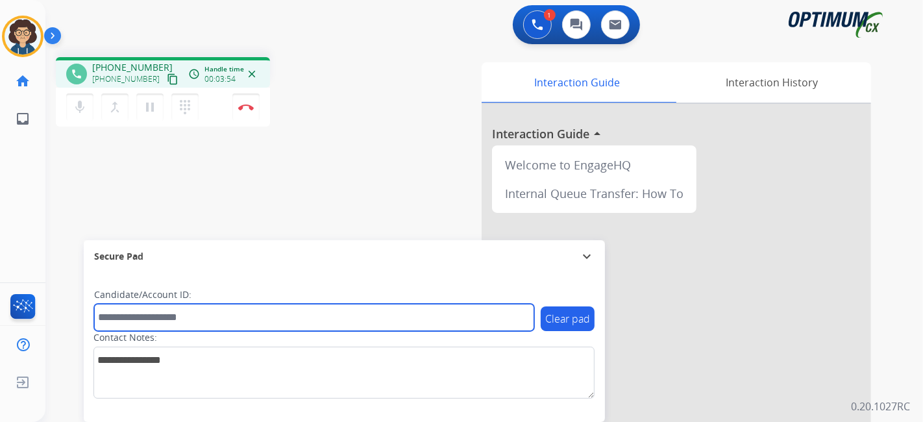
click at [215, 321] on input "text" at bounding box center [314, 317] width 440 height 27
paste input "*******"
type input "*******"
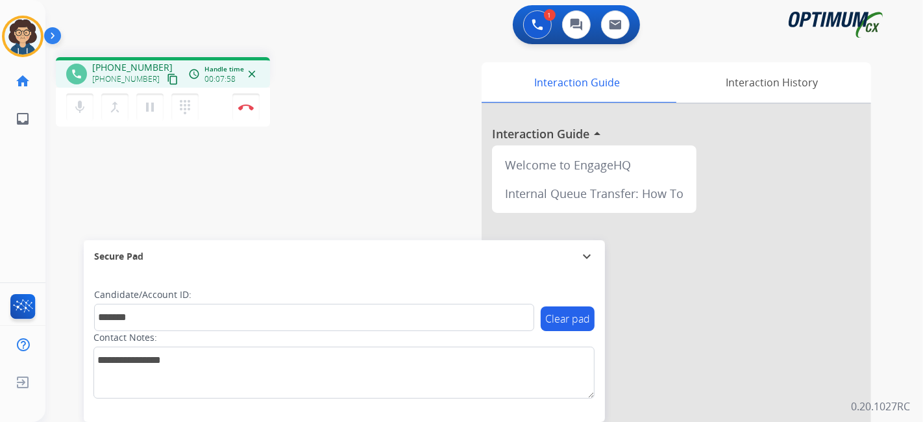
drag, startPoint x: 397, startPoint y: 131, endPoint x: 323, endPoint y: 45, distance: 113.6
click at [397, 132] on div "Interaction Guide Interaction History Interaction Guide arrow_drop_up Welcome t…" at bounding box center [630, 325] width 484 height 526
click at [247, 115] on button "Disconnect" at bounding box center [245, 106] width 27 height 27
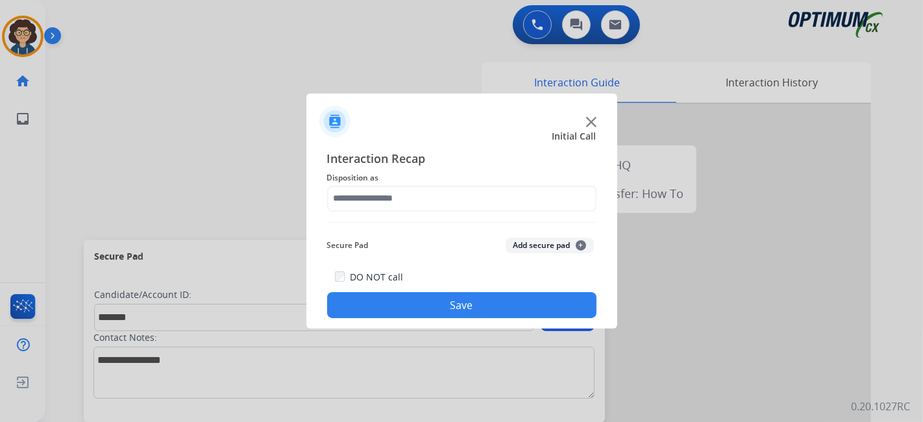
click at [482, 219] on div "Interaction Recap Disposition as Secure Pad Add secure pad + DO NOT call Save" at bounding box center [461, 233] width 269 height 169
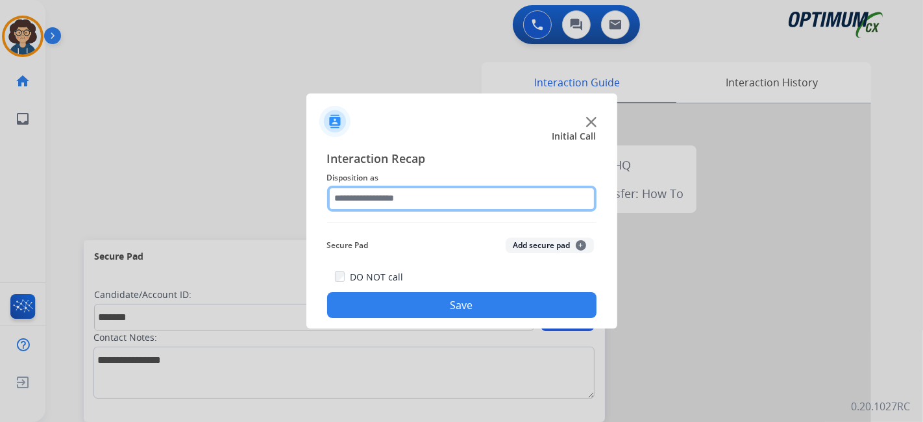
click at [483, 210] on input "text" at bounding box center [461, 199] width 269 height 26
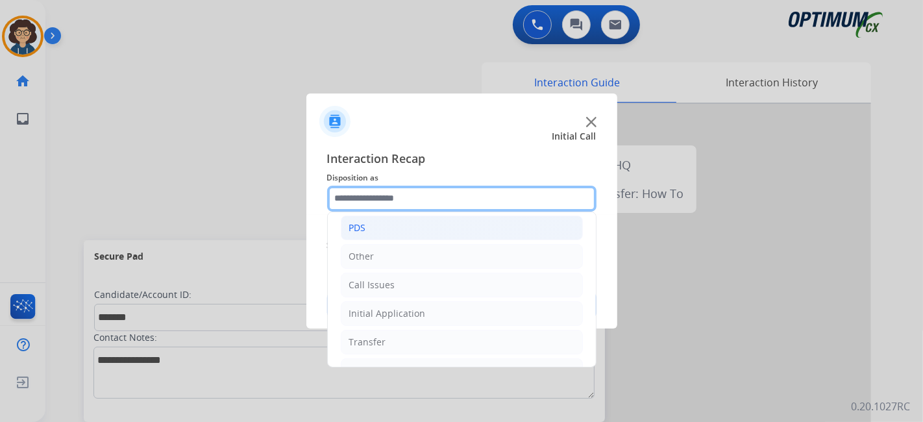
scroll to position [85, 0]
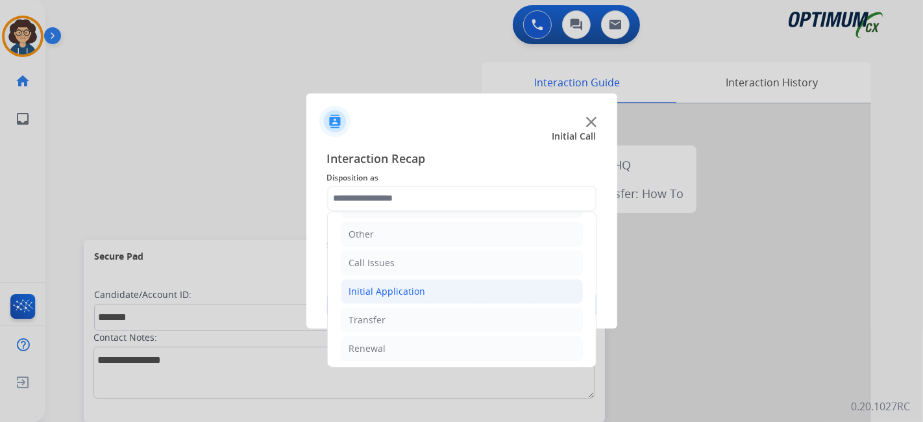
click at [476, 288] on li "Initial Application" at bounding box center [462, 291] width 242 height 25
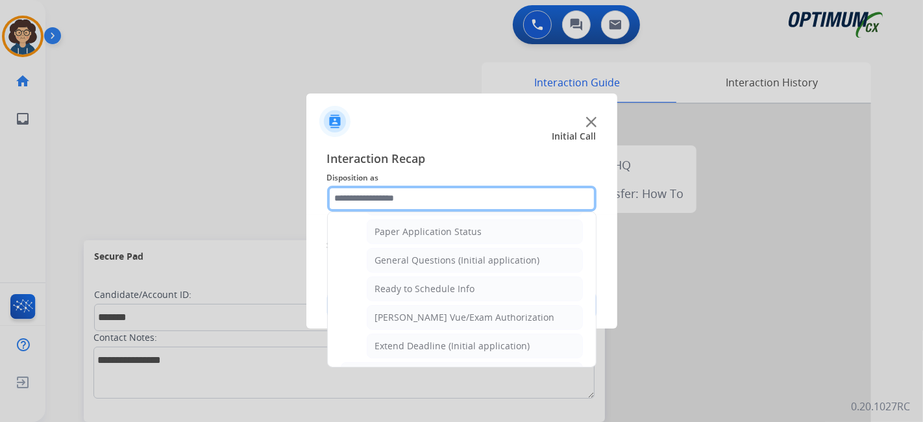
scroll to position [735, 0]
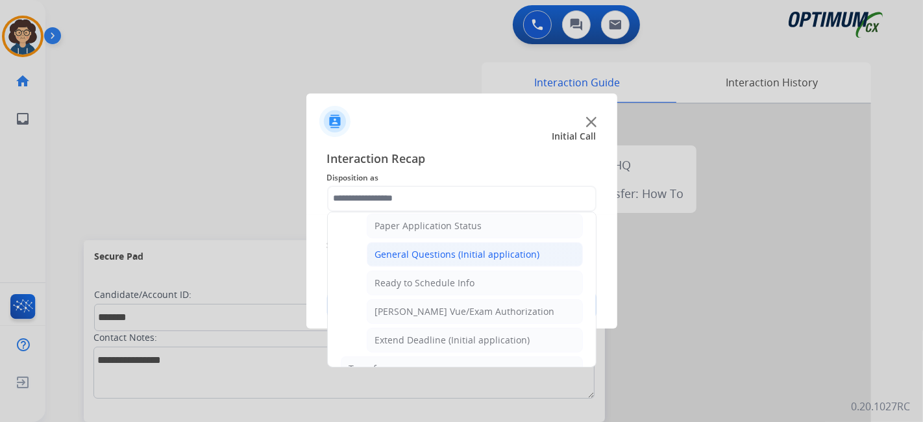
click at [517, 254] on li "General Questions (Initial application)" at bounding box center [475, 254] width 216 height 25
type input "**********"
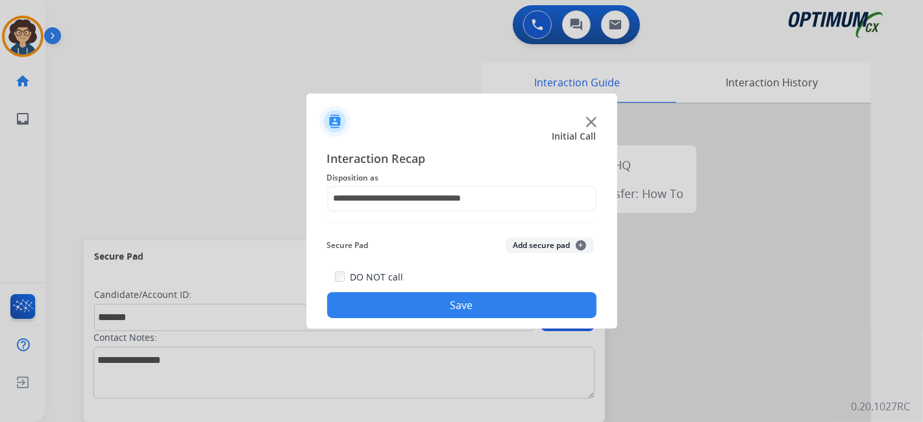
click at [545, 251] on button "Add secure pad +" at bounding box center [550, 246] width 88 height 16
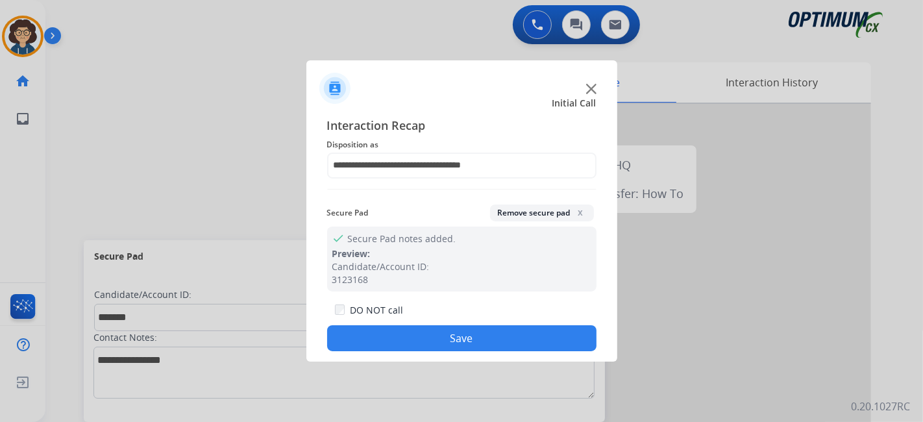
click at [471, 344] on button "Save" at bounding box center [461, 338] width 269 height 26
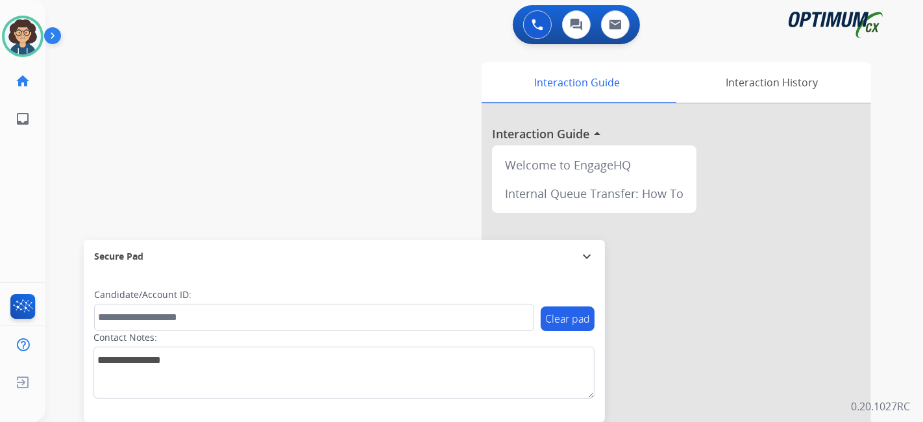
click at [295, 153] on div "swap_horiz Break voice bridge close_fullscreen Connect 3-Way Call merge_type Se…" at bounding box center [468, 317] width 846 height 541
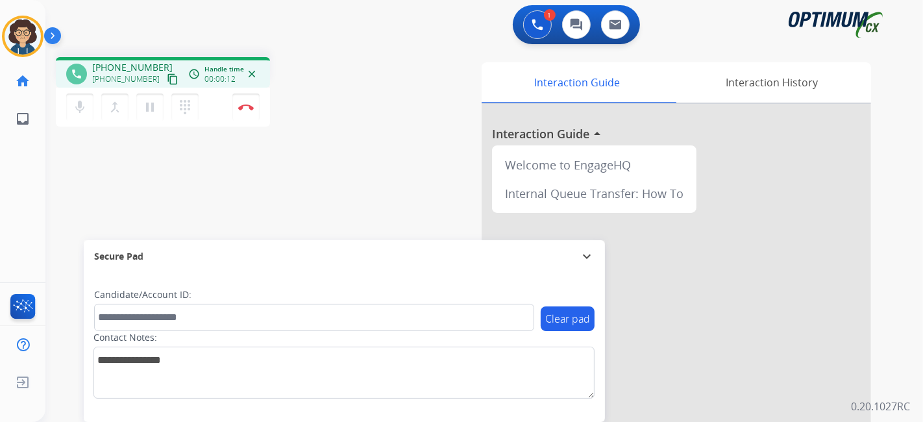
click at [167, 80] on mat-icon "content_copy" at bounding box center [173, 79] width 12 height 12
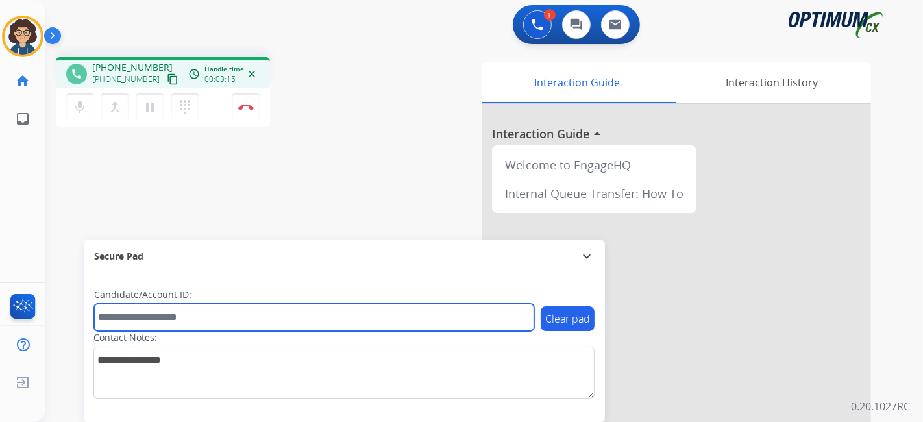
click at [177, 321] on input "text" at bounding box center [314, 317] width 440 height 27
paste input "*********"
type input "*********"
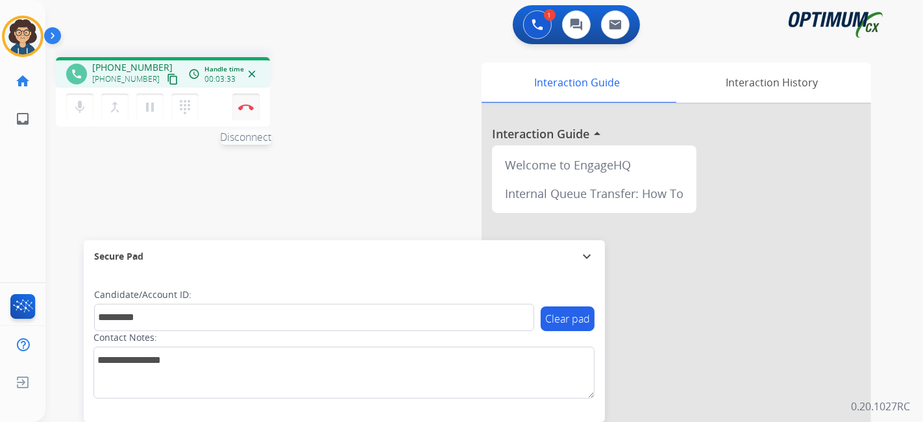
click at [254, 114] on button "Disconnect" at bounding box center [245, 106] width 27 height 27
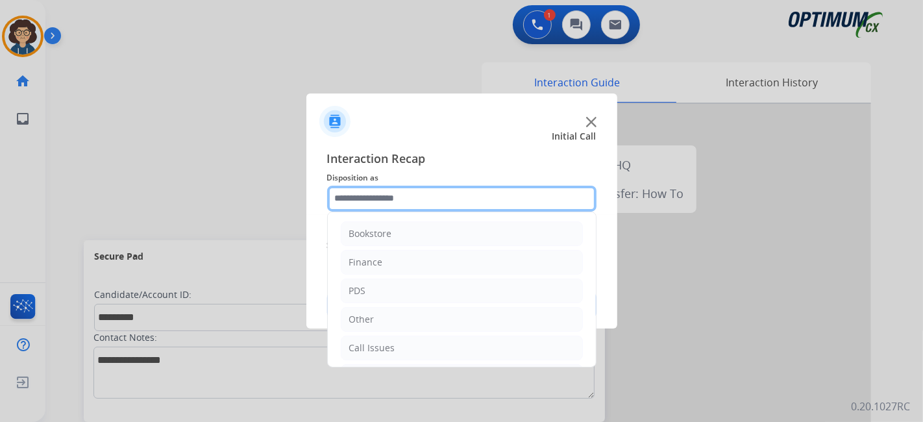
click at [424, 199] on input "text" at bounding box center [461, 199] width 269 height 26
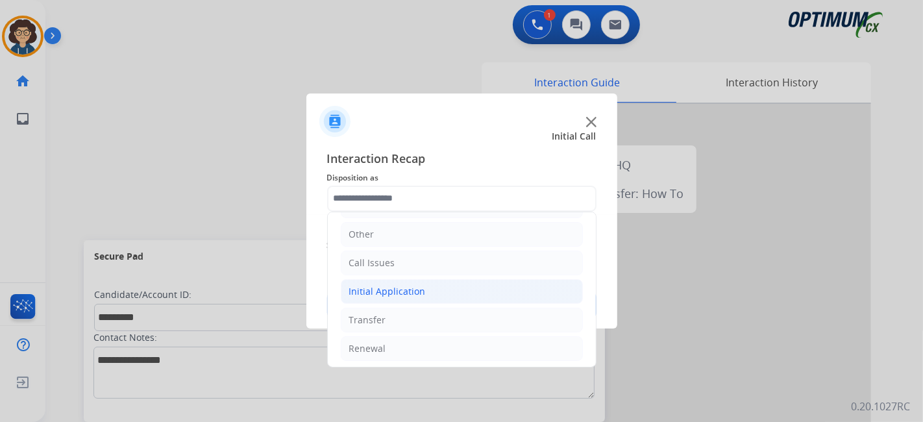
drag, startPoint x: 447, startPoint y: 291, endPoint x: 484, endPoint y: 286, distance: 36.6
click at [451, 291] on li "Initial Application" at bounding box center [462, 291] width 242 height 25
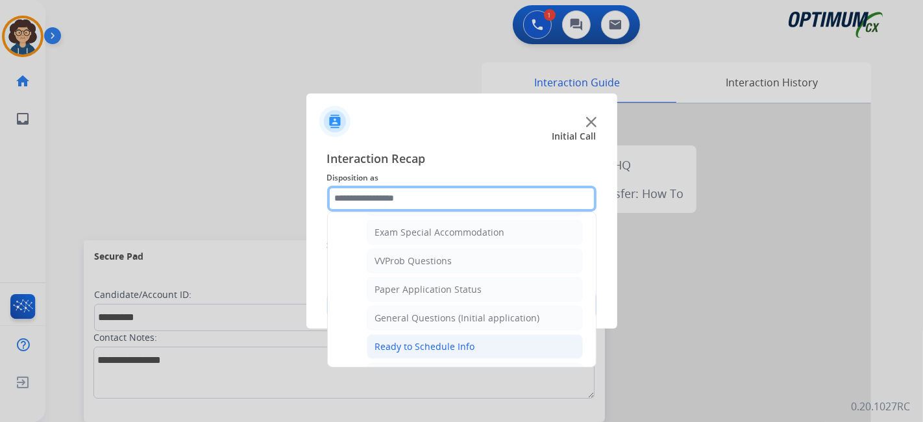
scroll to position [677, 0]
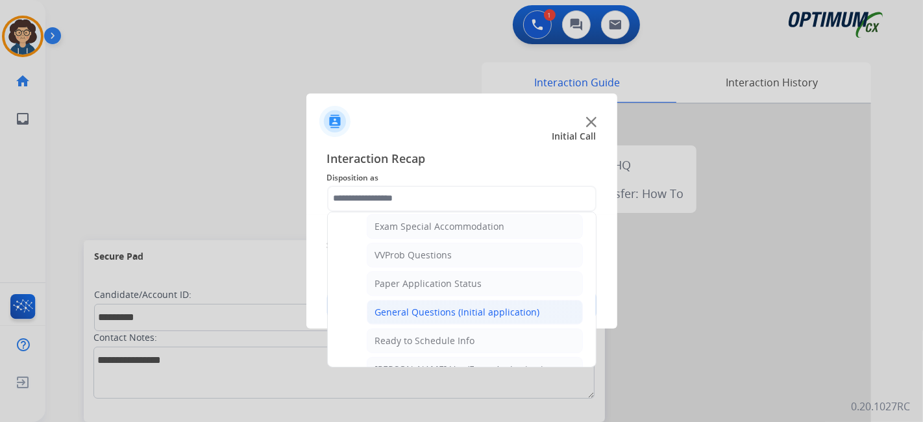
click at [510, 306] on div "General Questions (Initial application)" at bounding box center [457, 312] width 165 height 13
type input "**********"
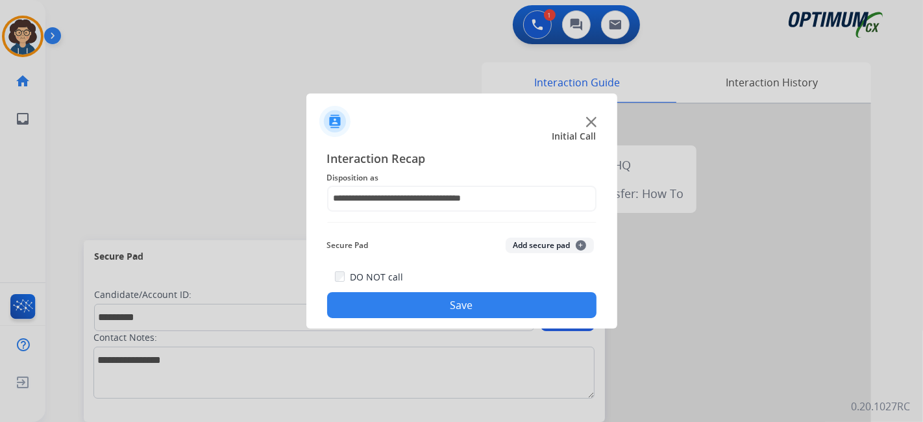
click at [560, 247] on button "Add secure pad +" at bounding box center [550, 246] width 88 height 16
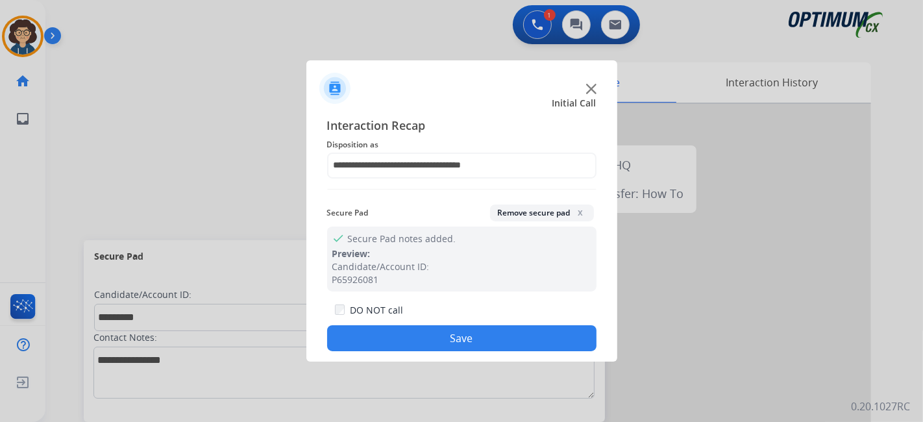
click at [493, 327] on button "Save" at bounding box center [461, 338] width 269 height 26
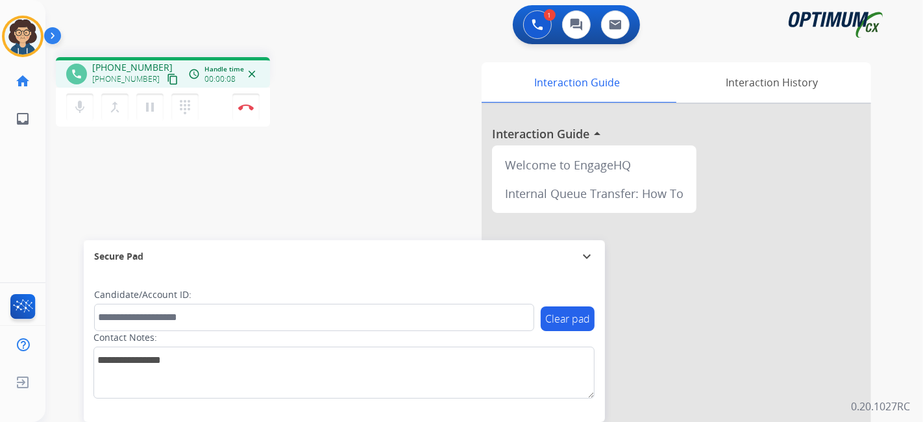
click at [167, 77] on mat-icon "content_copy" at bounding box center [173, 79] width 12 height 12
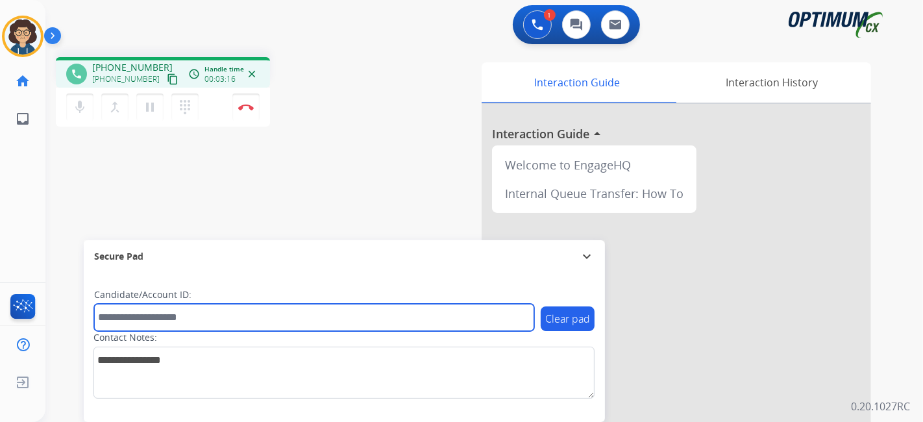
click at [209, 316] on input "text" at bounding box center [314, 317] width 440 height 27
paste input "*********"
type input "*********"
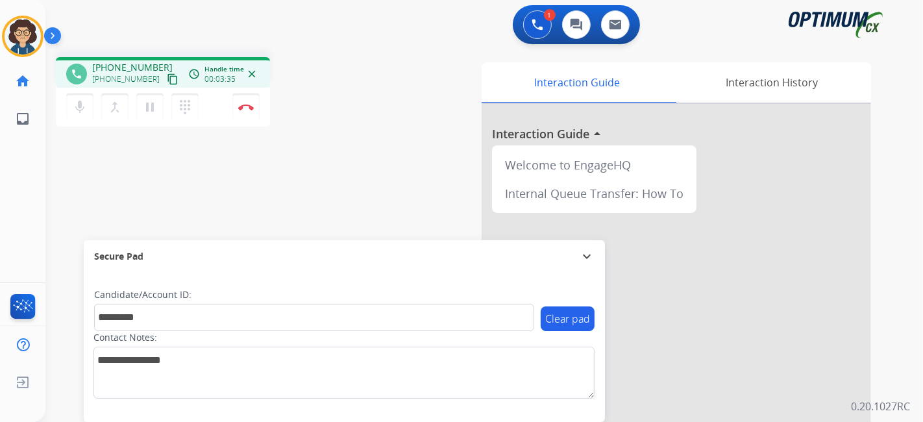
drag, startPoint x: 250, startPoint y: 107, endPoint x: 224, endPoint y: 136, distance: 38.6
click at [249, 108] on img at bounding box center [246, 107] width 16 height 6
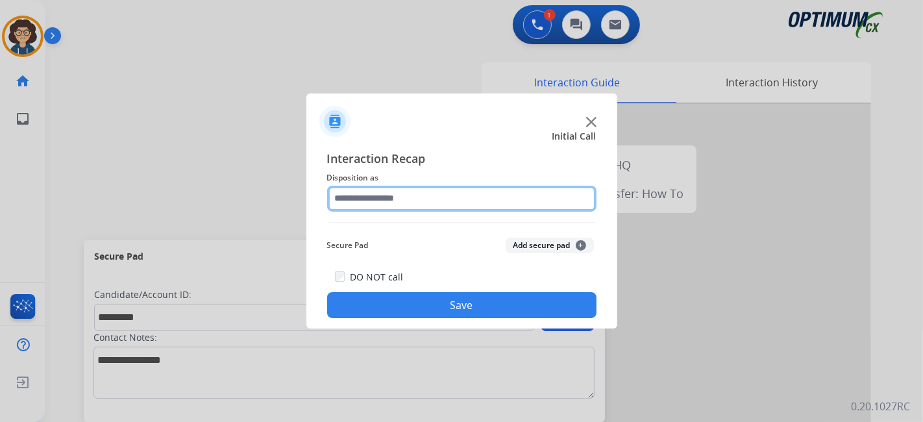
click at [484, 198] on input "text" at bounding box center [461, 199] width 269 height 26
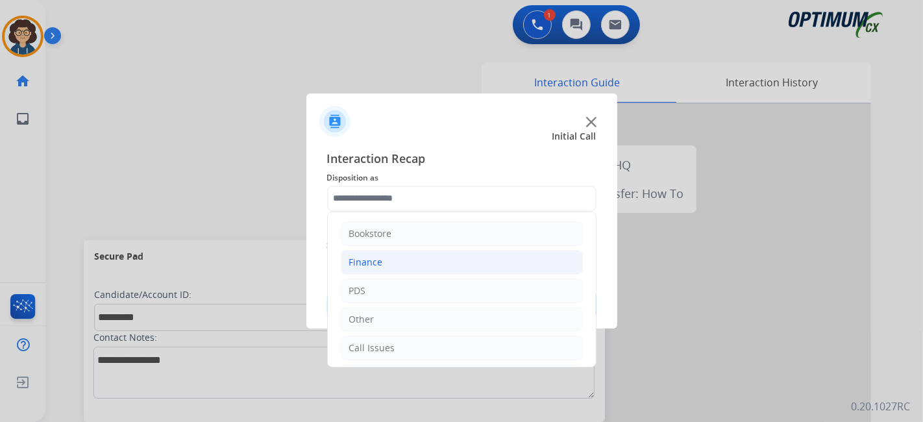
drag, startPoint x: 454, startPoint y: 286, endPoint x: 489, endPoint y: 273, distance: 37.4
click at [458, 286] on li "PDS" at bounding box center [462, 290] width 242 height 25
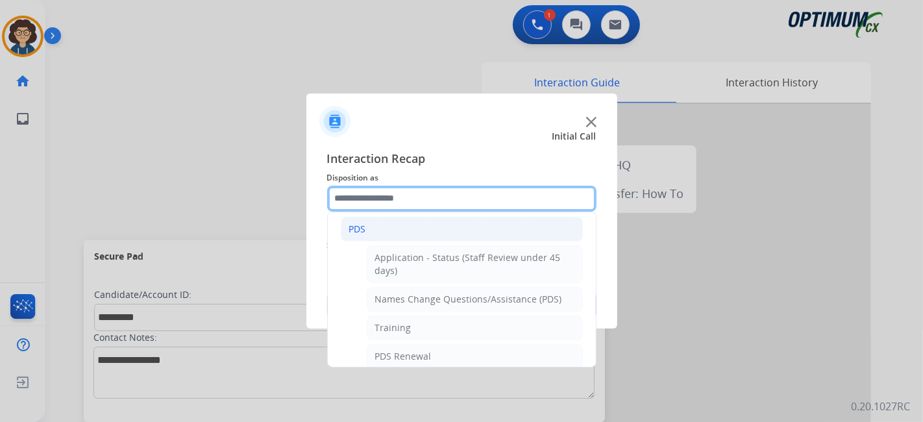
scroll to position [56, 0]
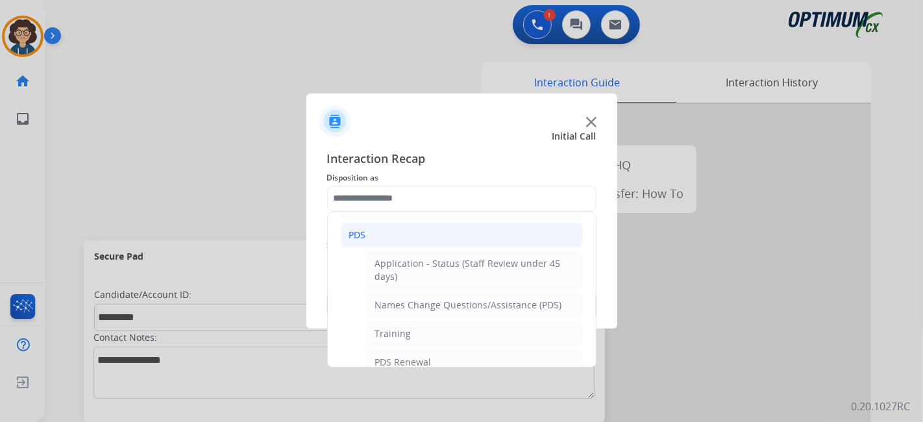
click at [523, 227] on li "PDS" at bounding box center [462, 235] width 242 height 25
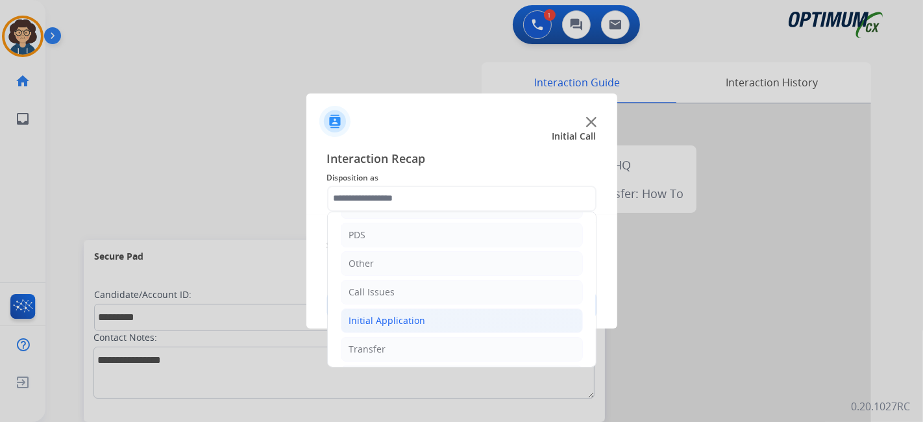
drag, startPoint x: 425, startPoint y: 313, endPoint x: 533, endPoint y: 280, distance: 113.2
click at [426, 314] on li "Initial Application" at bounding box center [462, 320] width 242 height 25
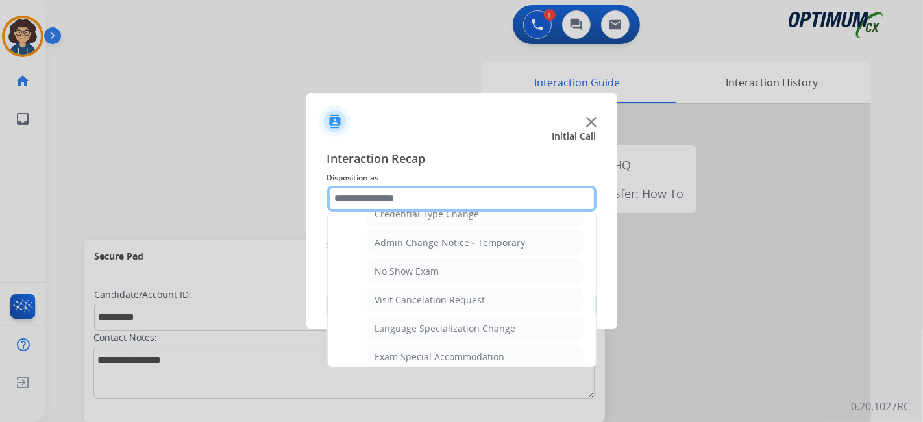
scroll to position [549, 0]
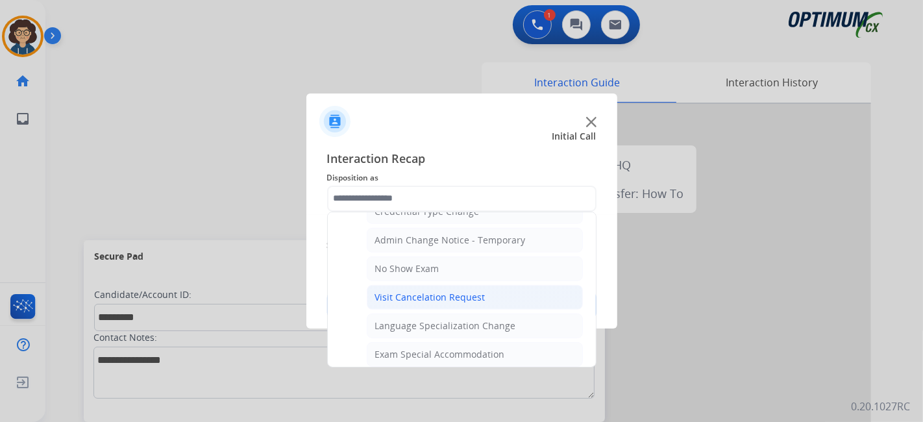
click at [502, 290] on li "Visit Cancelation Request" at bounding box center [475, 297] width 216 height 25
type input "**********"
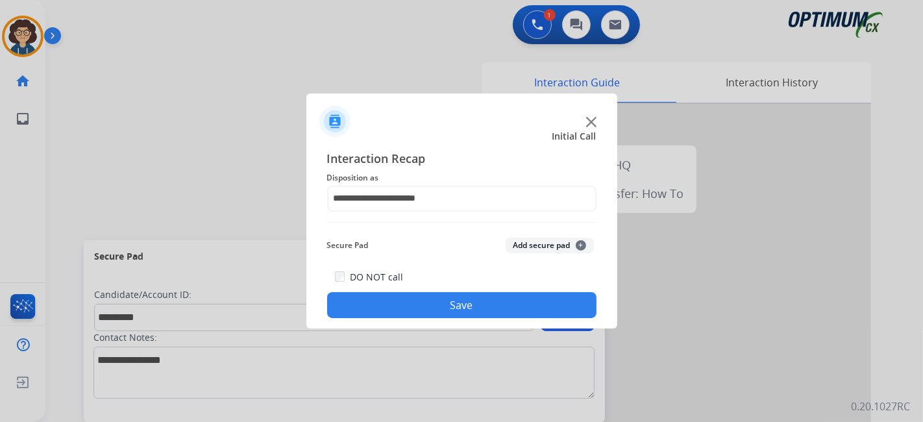
click at [543, 243] on button "Add secure pad +" at bounding box center [550, 246] width 88 height 16
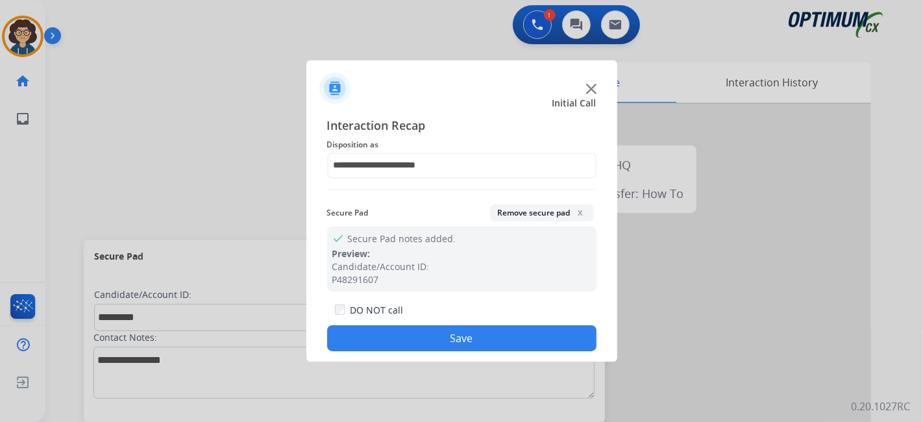
click at [489, 332] on button "Save" at bounding box center [461, 338] width 269 height 26
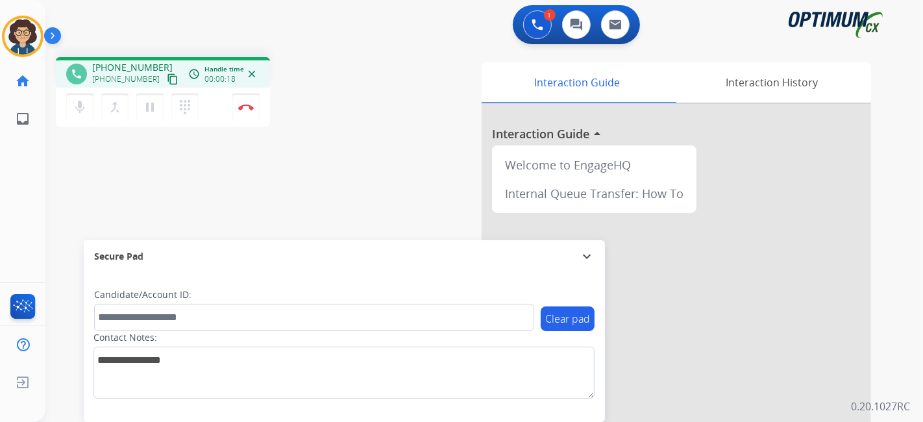
click at [167, 79] on mat-icon "content_copy" at bounding box center [173, 79] width 12 height 12
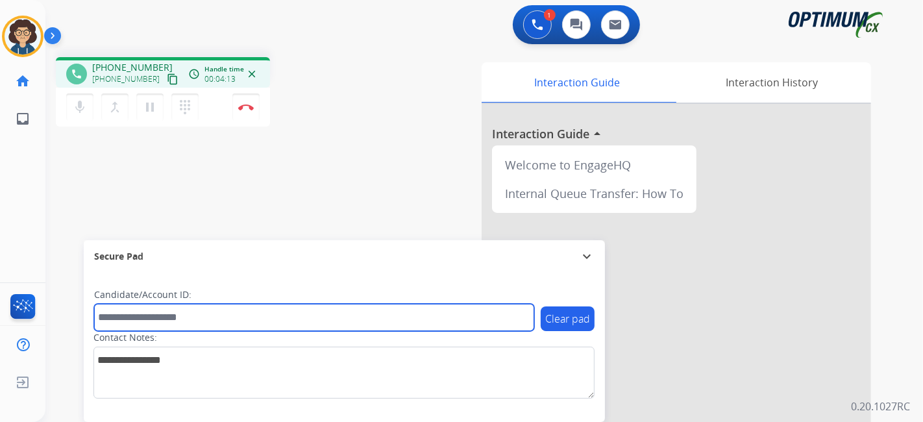
click at [206, 319] on input "text" at bounding box center [314, 317] width 440 height 27
paste input "*******"
type input "*******"
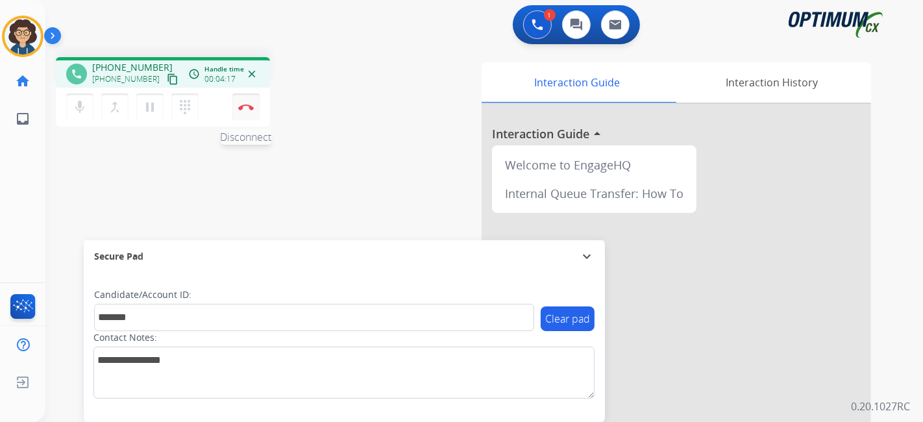
click at [254, 105] on button "Disconnect" at bounding box center [245, 106] width 27 height 27
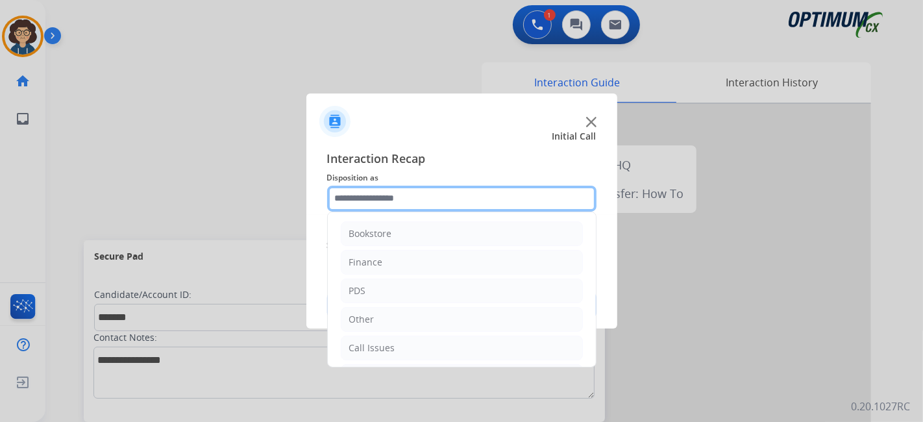
drag, startPoint x: 465, startPoint y: 209, endPoint x: 467, endPoint y: 203, distance: 7.0
click at [465, 207] on input "text" at bounding box center [461, 199] width 269 height 26
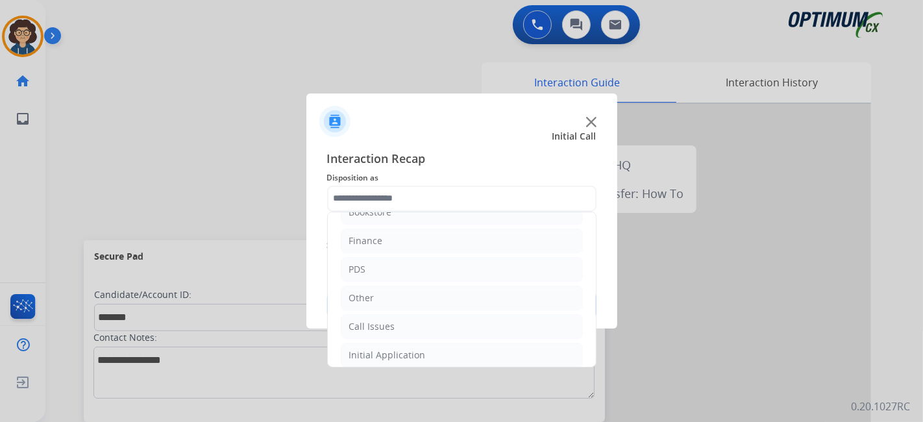
click at [488, 253] on ul "Bookstore Finance PDS Other Call Issues Initial Application Transfer Renewal" at bounding box center [462, 312] width 268 height 243
drag, startPoint x: 486, startPoint y: 260, endPoint x: 500, endPoint y: 261, distance: 14.3
click at [486, 260] on li "PDS" at bounding box center [462, 269] width 242 height 25
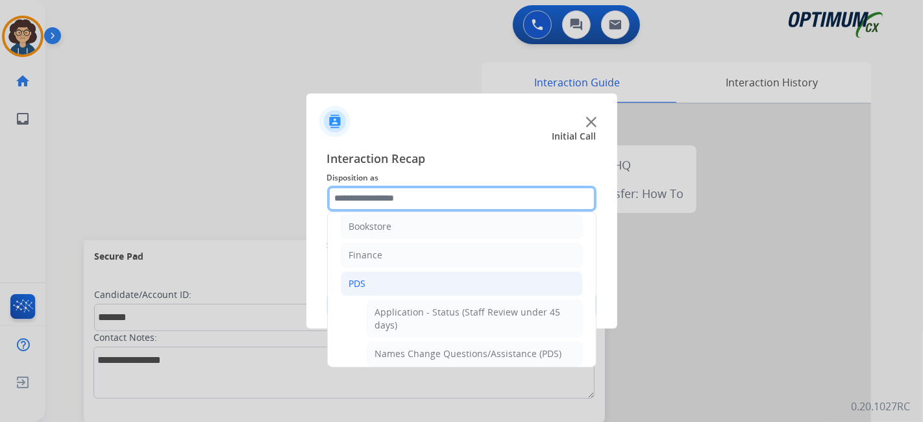
scroll to position [0, 0]
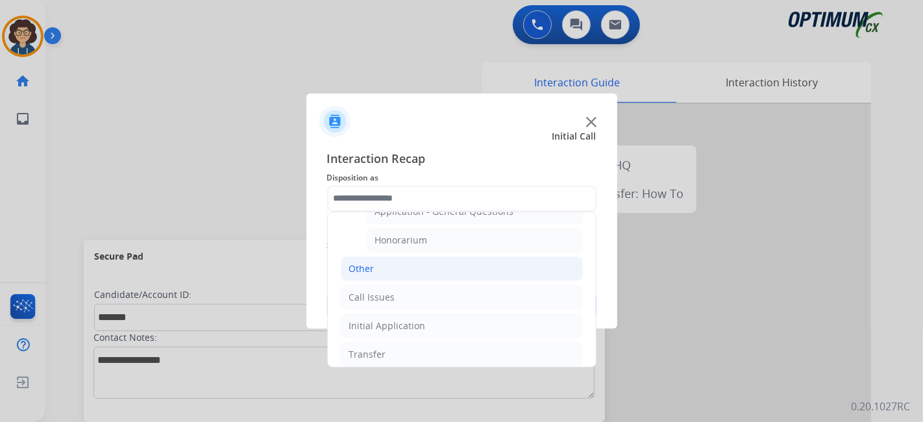
click at [439, 269] on li "Other" at bounding box center [462, 268] width 242 height 25
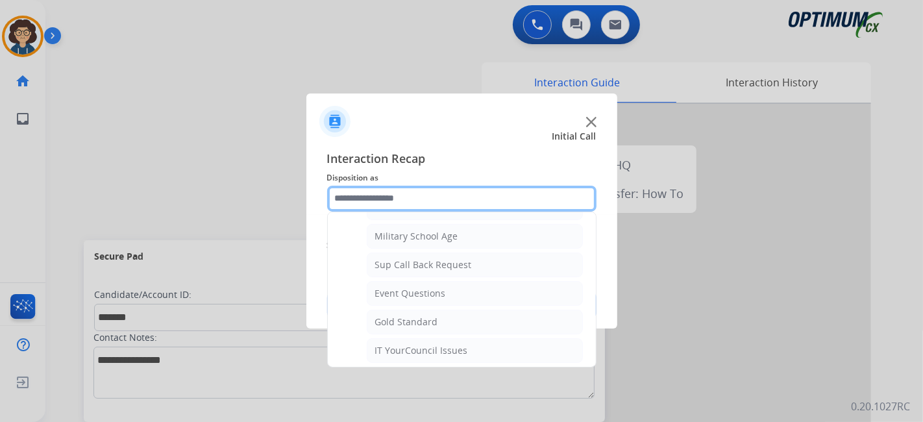
scroll to position [149, 0]
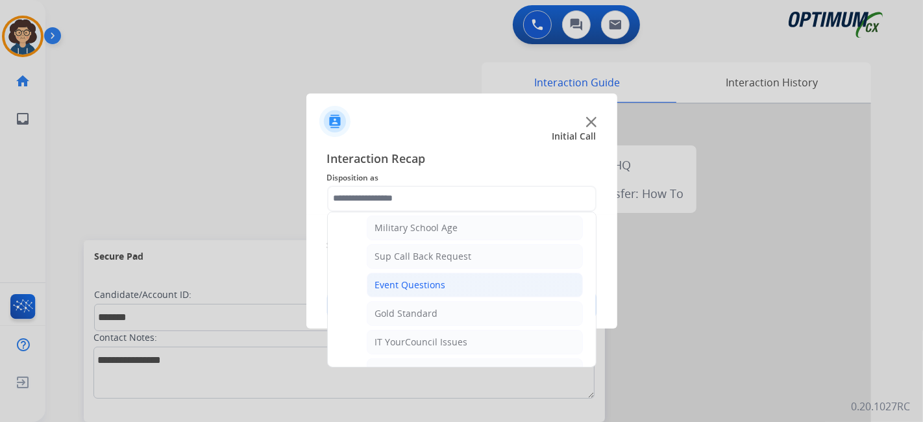
click at [469, 279] on li "Event Questions" at bounding box center [475, 285] width 216 height 25
type input "**********"
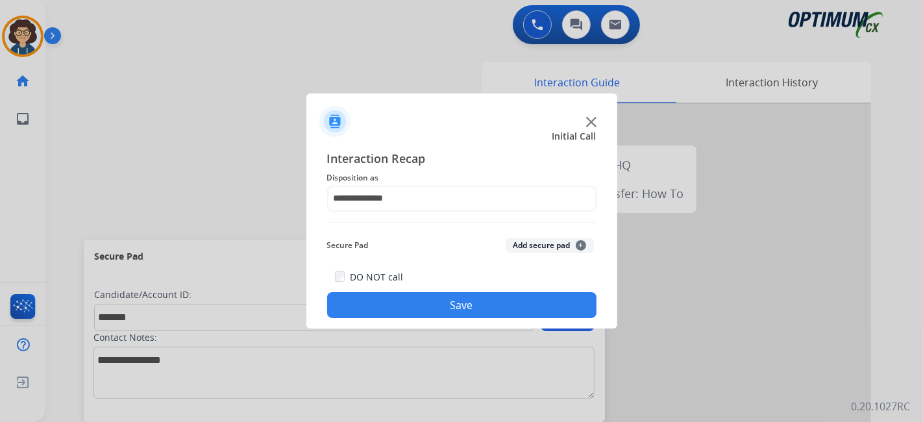
click at [543, 234] on div "Secure Pad Add secure pad +" at bounding box center [461, 245] width 269 height 26
click at [541, 242] on button "Add secure pad +" at bounding box center [550, 246] width 88 height 16
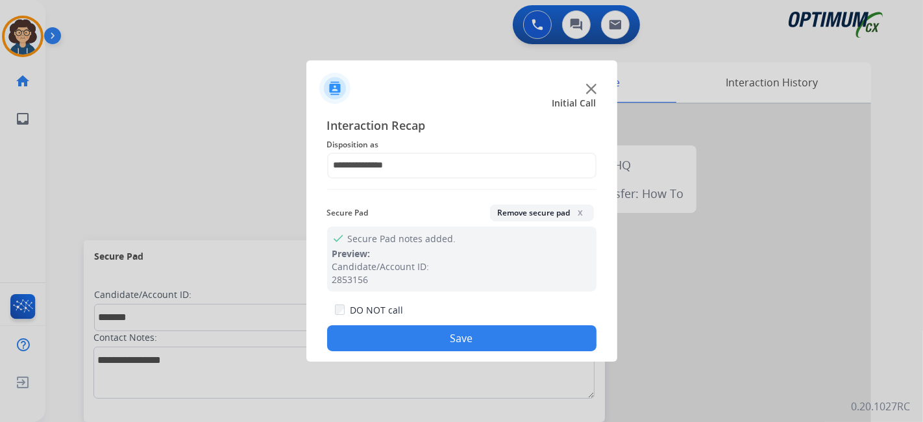
click at [449, 345] on button "Save" at bounding box center [461, 338] width 269 height 26
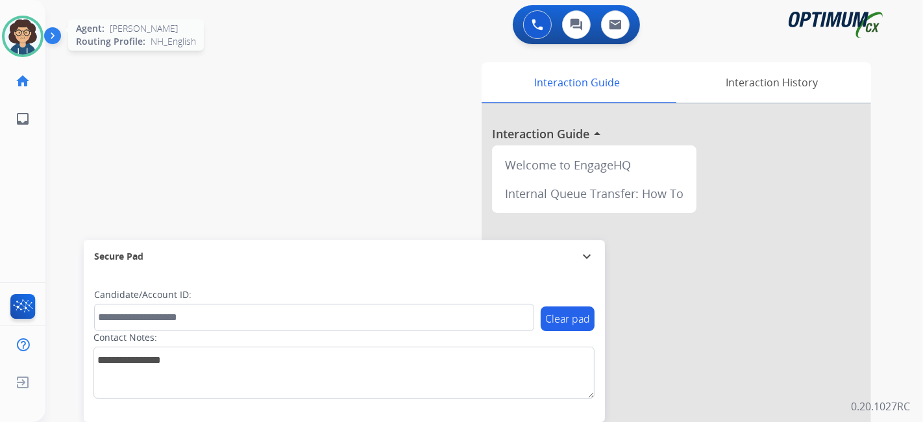
click at [20, 32] on img at bounding box center [23, 36] width 36 height 36
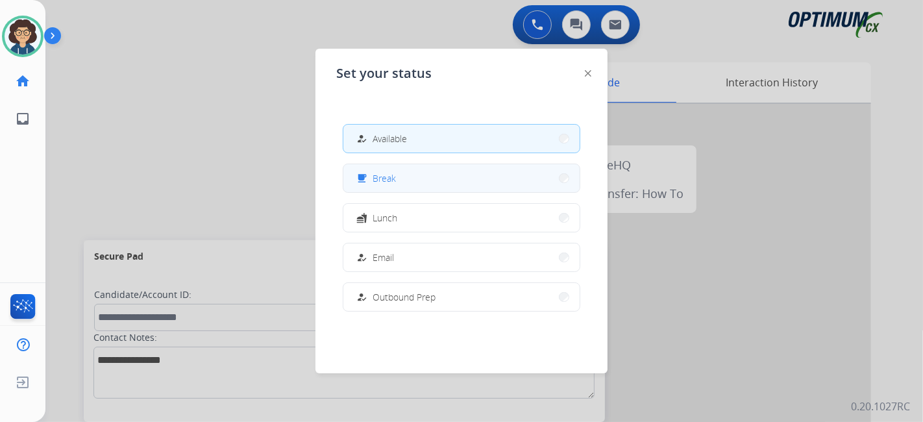
click at [426, 164] on div "free_breakfast Break" at bounding box center [462, 178] width 238 height 29
click at [441, 176] on button "free_breakfast Break" at bounding box center [461, 178] width 236 height 28
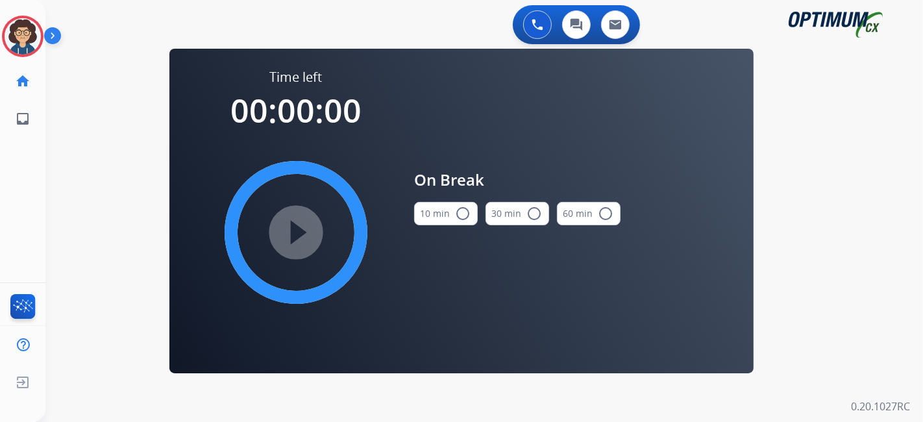
click at [454, 224] on button "10 min radio_button_unchecked" at bounding box center [446, 213] width 64 height 23
click at [304, 225] on mat-icon "play_circle_filled" at bounding box center [296, 233] width 16 height 16
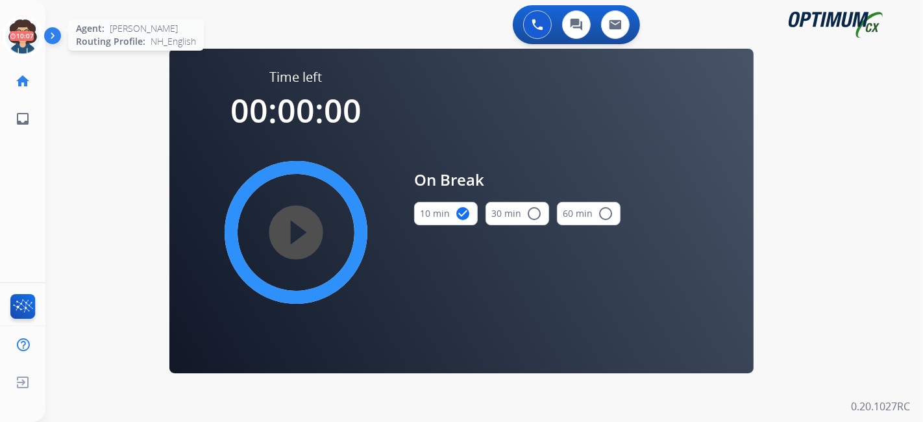
click at [9, 36] on icon at bounding box center [23, 37] width 42 height 42
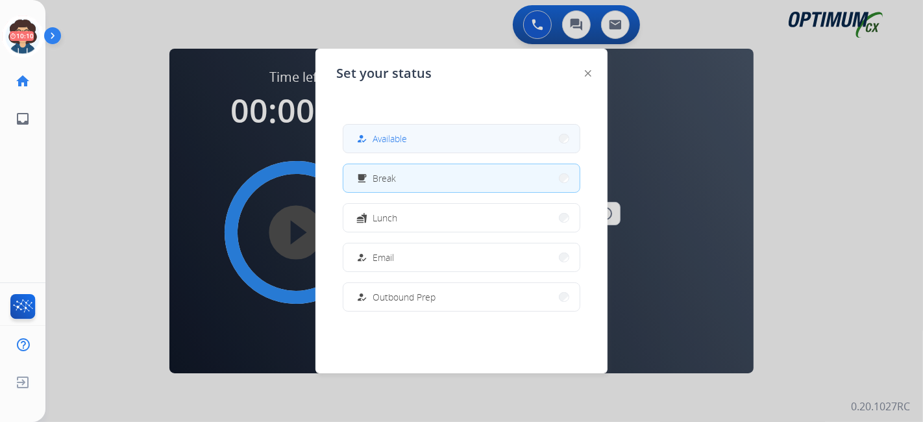
click at [376, 140] on span "Available" at bounding box center [390, 139] width 34 height 14
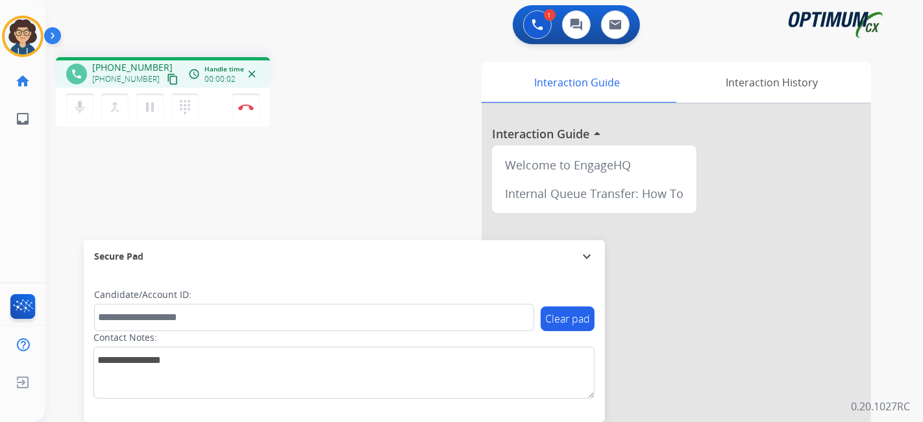
click at [167, 81] on mat-icon "content_copy" at bounding box center [173, 79] width 12 height 12
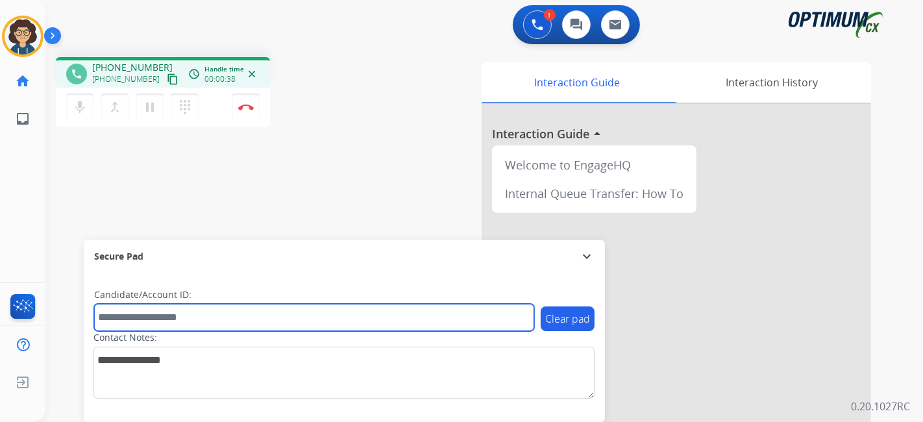
click at [193, 309] on input "text" at bounding box center [314, 317] width 440 height 27
paste input "*******"
type input "*******"
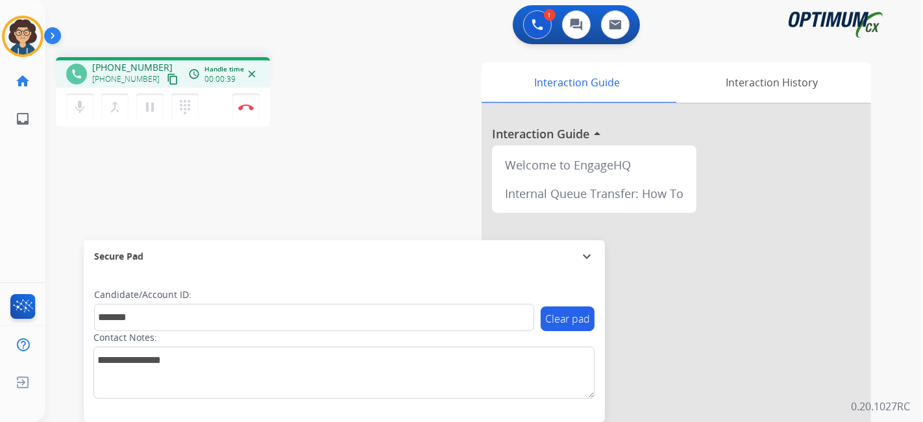
drag, startPoint x: 332, startPoint y: 199, endPoint x: 359, endPoint y: 216, distance: 31.5
click at [336, 199] on div "phone [PHONE_NUMBER] [PHONE_NUMBER] content_copy access_time Call metrics Queue…" at bounding box center [468, 317] width 846 height 541
click at [370, 164] on div "phone [PHONE_NUMBER] [PHONE_NUMBER] content_copy access_time Call metrics Queue…" at bounding box center [468, 317] width 846 height 541
click at [366, 197] on div "phone [PHONE_NUMBER] [PHONE_NUMBER] content_copy access_time Call metrics Queue…" at bounding box center [468, 317] width 846 height 541
click at [252, 112] on button "Disconnect" at bounding box center [245, 106] width 27 height 27
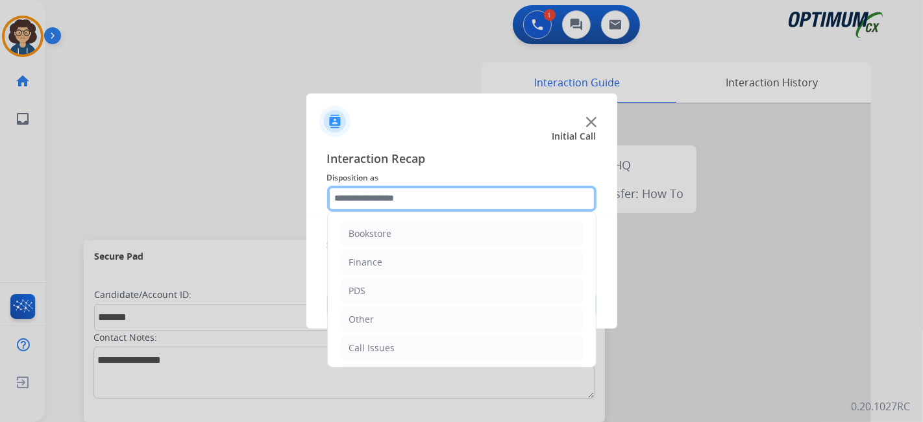
click at [452, 193] on input "text" at bounding box center [461, 199] width 269 height 26
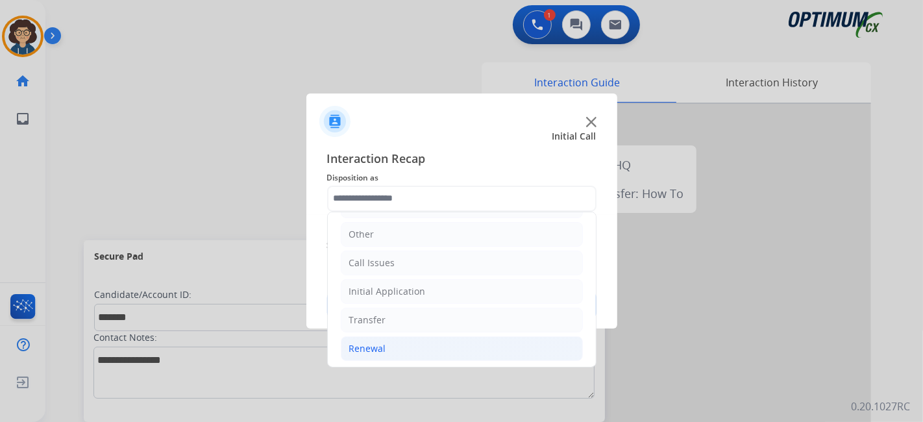
click at [443, 340] on li "Renewal" at bounding box center [462, 348] width 242 height 25
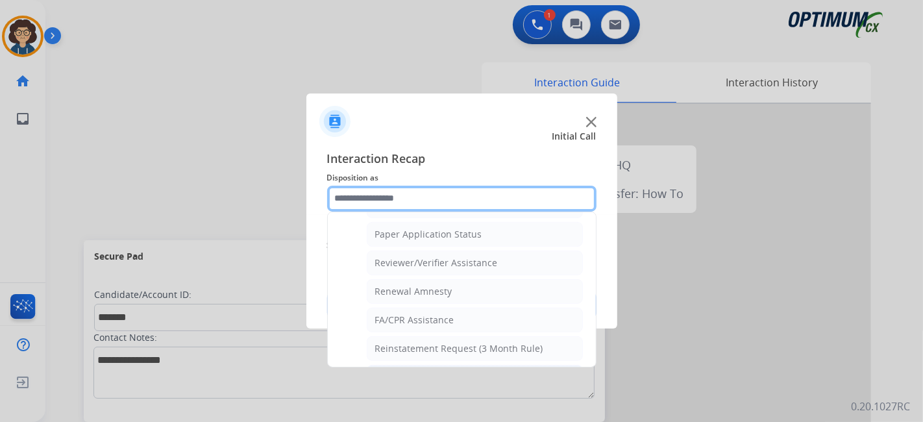
scroll to position [493, 0]
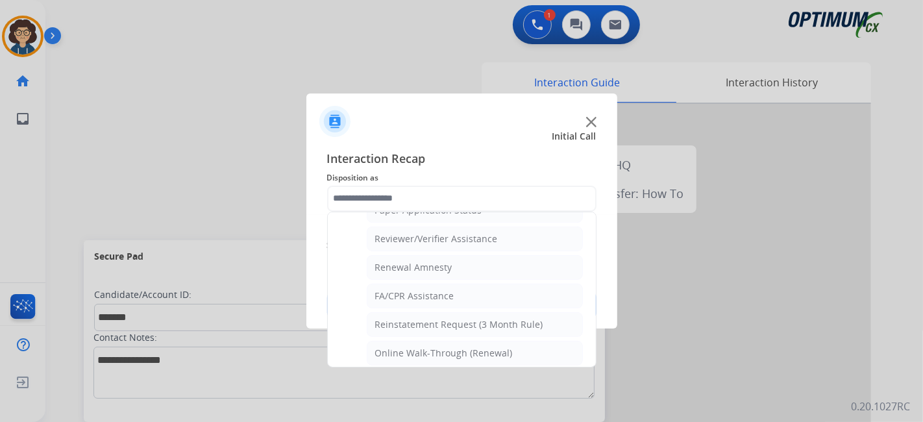
drag, startPoint x: 586, startPoint y: 353, endPoint x: 590, endPoint y: 342, distance: 11.9
click at [590, 342] on div "Bookstore Finance PDS Other Call Issues Initial Application Transfer Renewal Na…" at bounding box center [461, 290] width 269 height 156
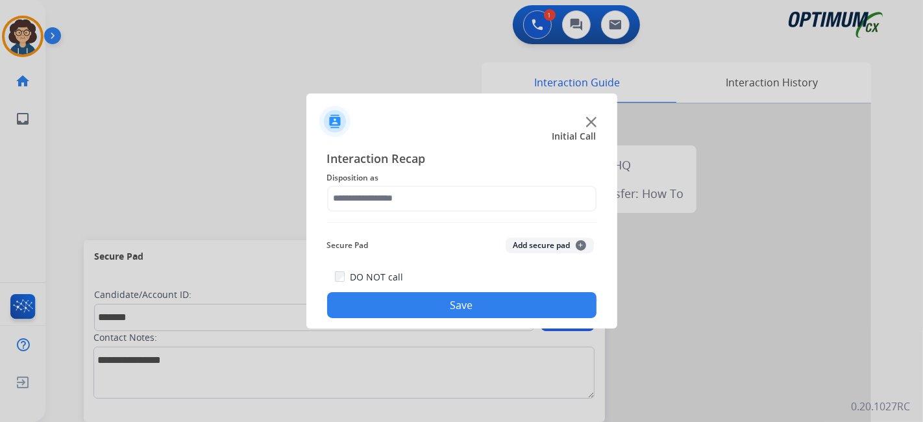
drag, startPoint x: 593, startPoint y: 347, endPoint x: 595, endPoint y: 322, distance: 25.4
click at [562, 249] on button "Add secure pad +" at bounding box center [550, 246] width 88 height 16
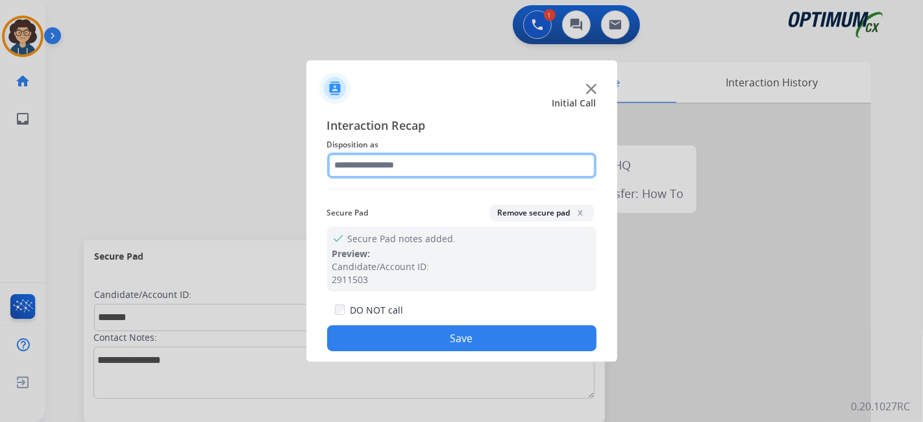
click at [501, 174] on input "text" at bounding box center [461, 166] width 269 height 26
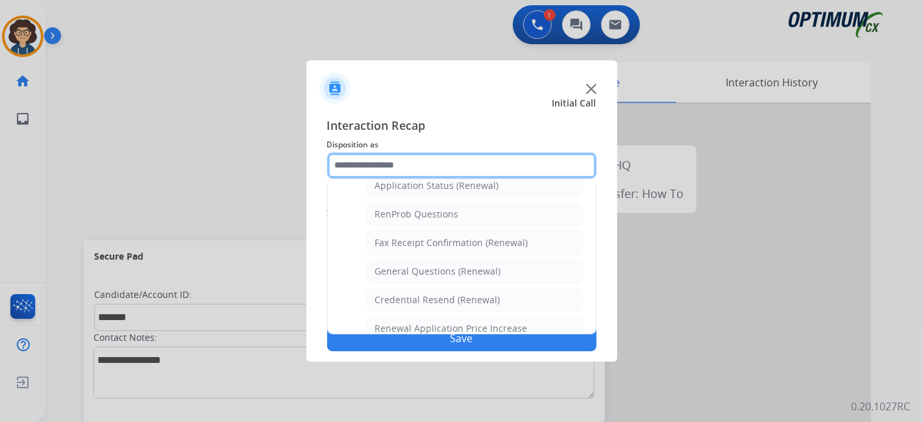
scroll to position [294, 0]
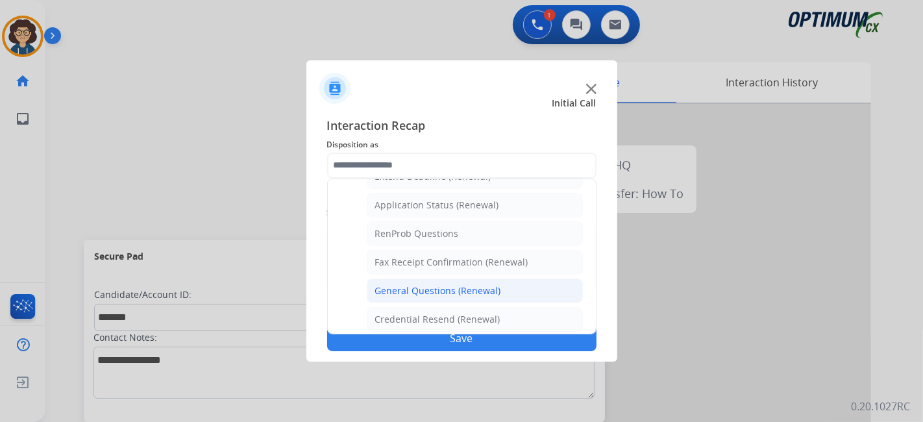
click at [478, 278] on li "General Questions (Renewal)" at bounding box center [475, 290] width 216 height 25
type input "**********"
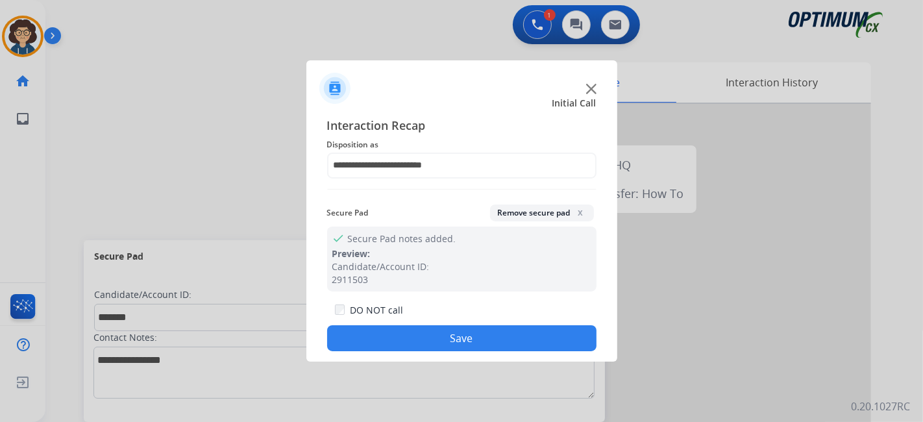
click at [463, 327] on button "Save" at bounding box center [461, 338] width 269 height 26
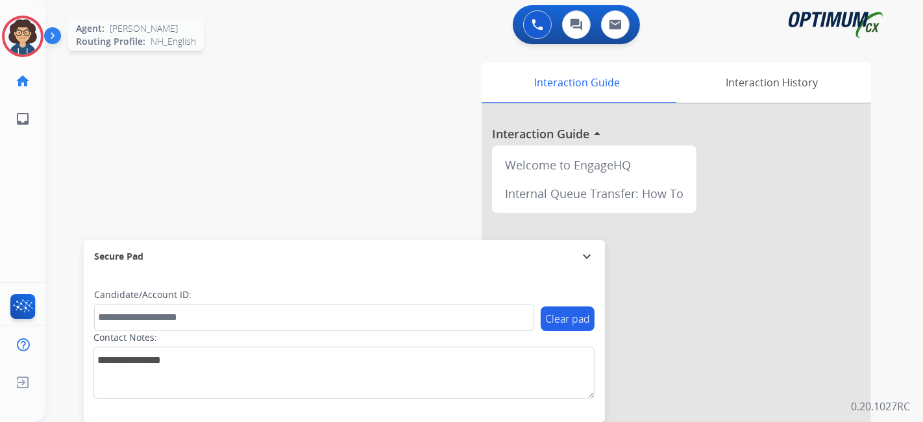
click at [20, 38] on img at bounding box center [23, 36] width 36 height 36
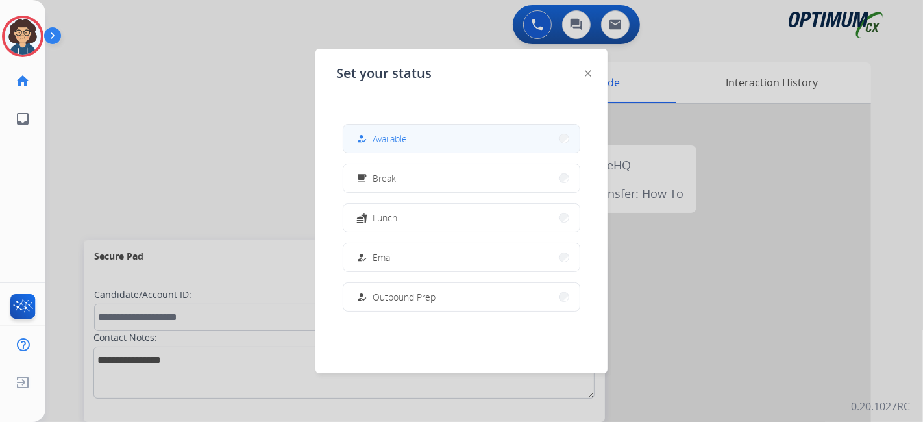
click at [502, 142] on button "how_to_reg Available" at bounding box center [461, 139] width 236 height 28
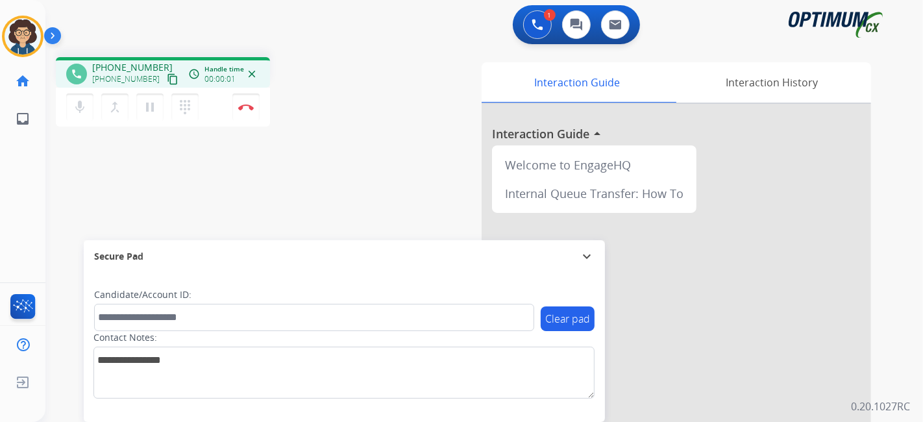
drag, startPoint x: 159, startPoint y: 82, endPoint x: 165, endPoint y: 69, distance: 14.2
click at [167, 82] on mat-icon "content_copy" at bounding box center [173, 79] width 12 height 12
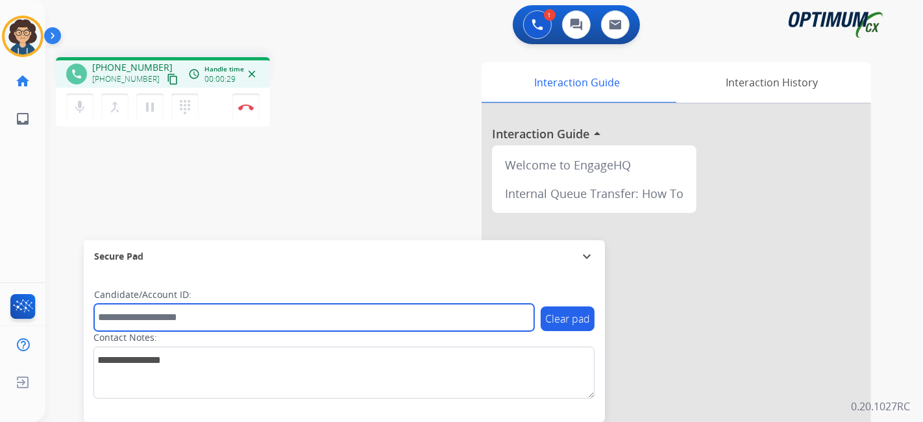
click at [221, 312] on input "text" at bounding box center [314, 317] width 440 height 27
paste input "*******"
type input "*******"
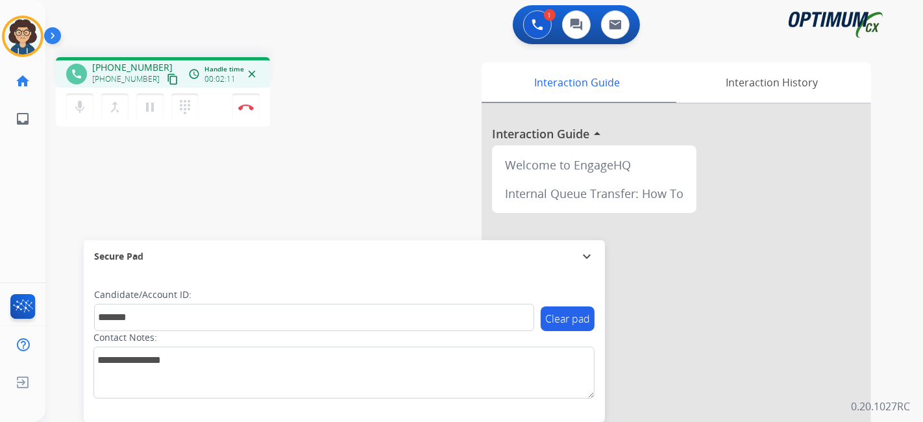
drag, startPoint x: 403, startPoint y: 60, endPoint x: 358, endPoint y: 7, distance: 69.5
click at [400, 55] on div "phone [PHONE_NUMBER] [PHONE_NUMBER] content_copy access_time Call metrics Queue…" at bounding box center [468, 317] width 846 height 541
click at [251, 105] on img at bounding box center [246, 107] width 16 height 6
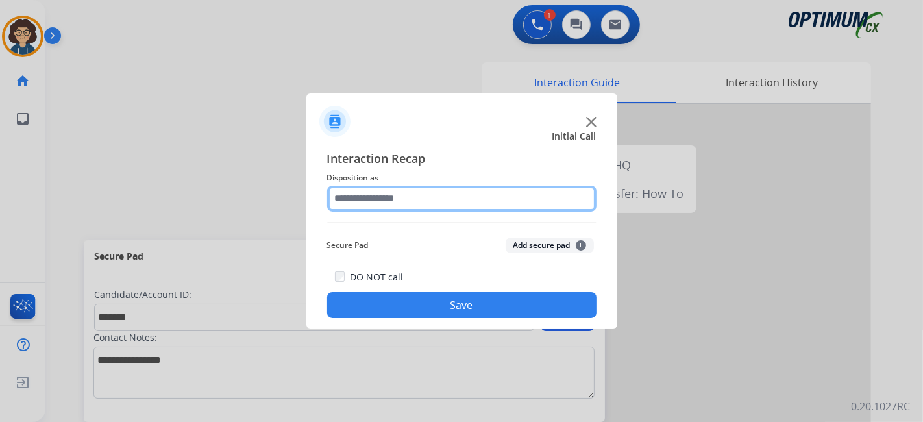
click at [476, 197] on input "text" at bounding box center [461, 199] width 269 height 26
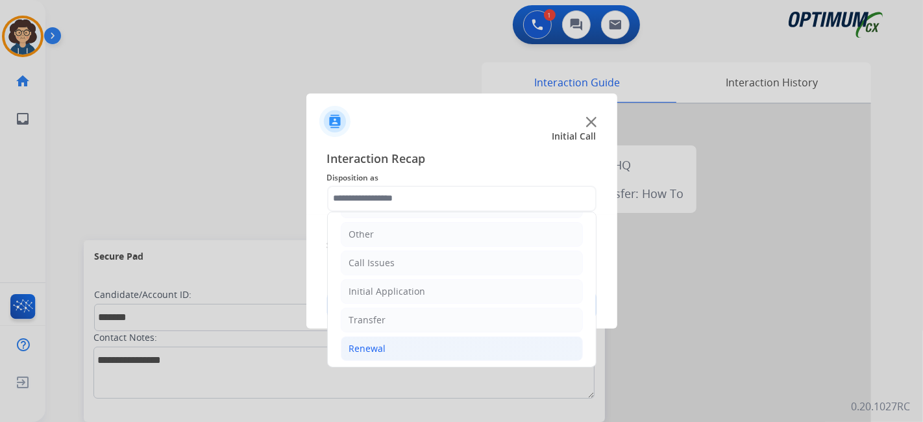
click at [421, 339] on li "Renewal" at bounding box center [462, 348] width 242 height 25
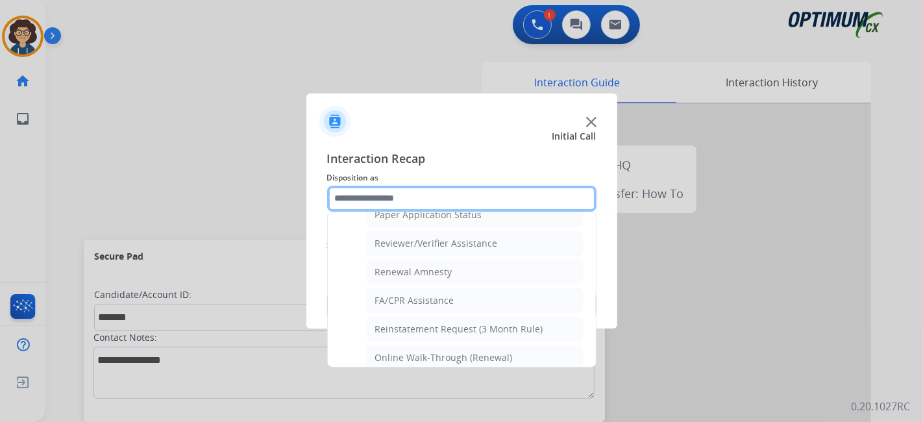
scroll to position [404, 0]
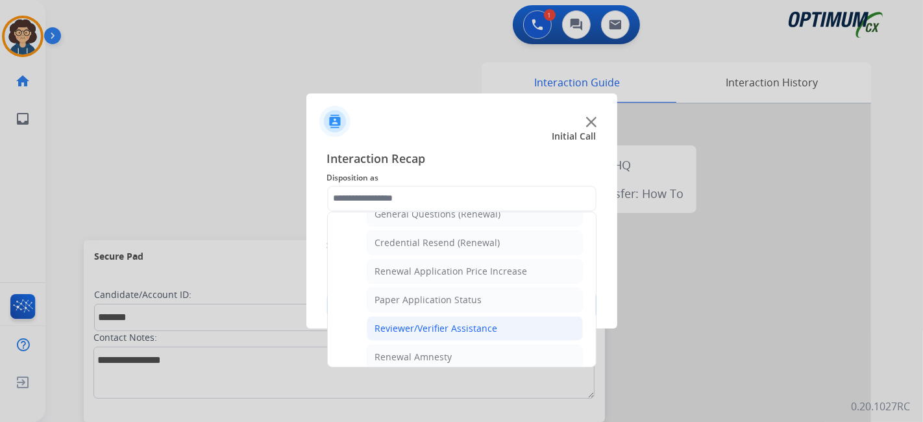
click at [473, 322] on div "Reviewer/Verifier Assistance" at bounding box center [436, 328] width 123 height 13
type input "**********"
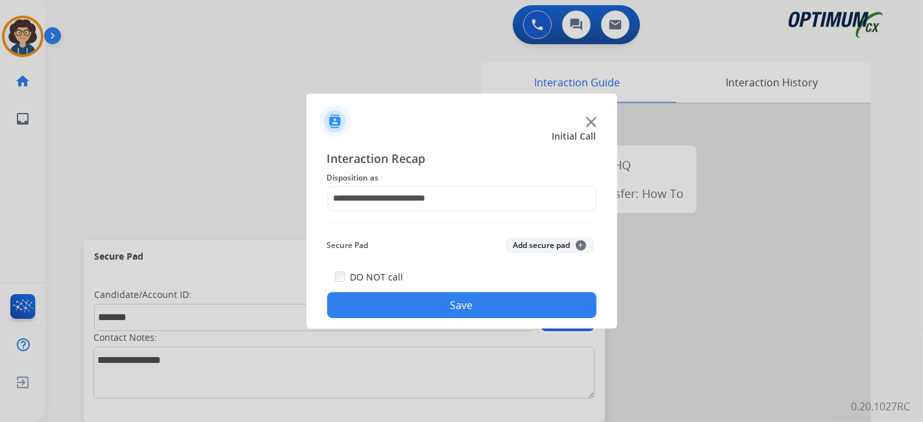
click at [521, 247] on button "Add secure pad +" at bounding box center [550, 246] width 88 height 16
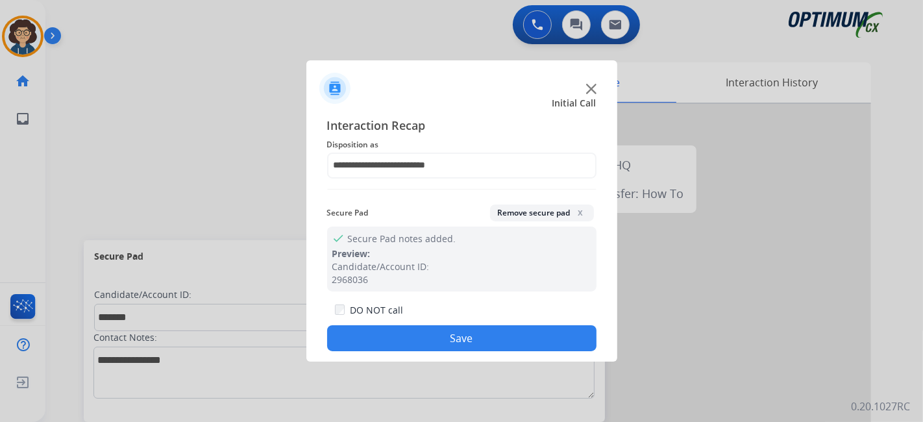
drag, startPoint x: 456, startPoint y: 335, endPoint x: 340, endPoint y: 25, distance: 331.3
click at [451, 317] on div "DO NOT call Save" at bounding box center [461, 326] width 269 height 49
click at [454, 338] on button "Save" at bounding box center [461, 338] width 269 height 26
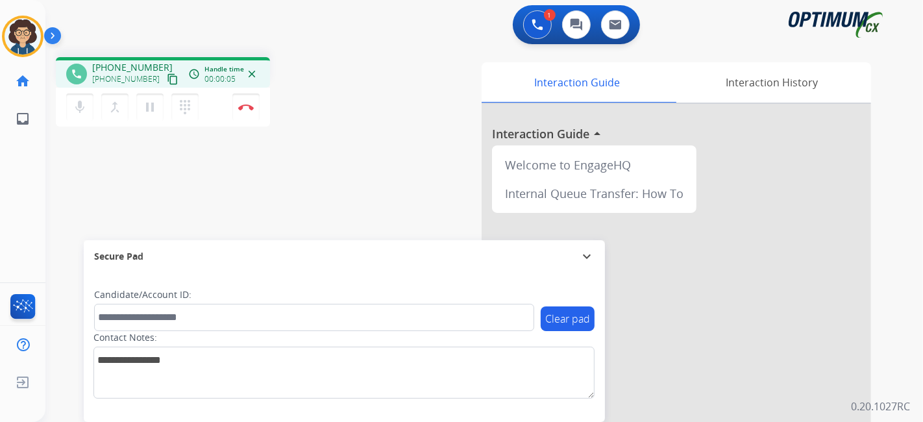
click at [167, 83] on mat-icon "content_copy" at bounding box center [173, 79] width 12 height 12
click at [167, 79] on mat-icon "content_copy" at bounding box center [173, 79] width 12 height 12
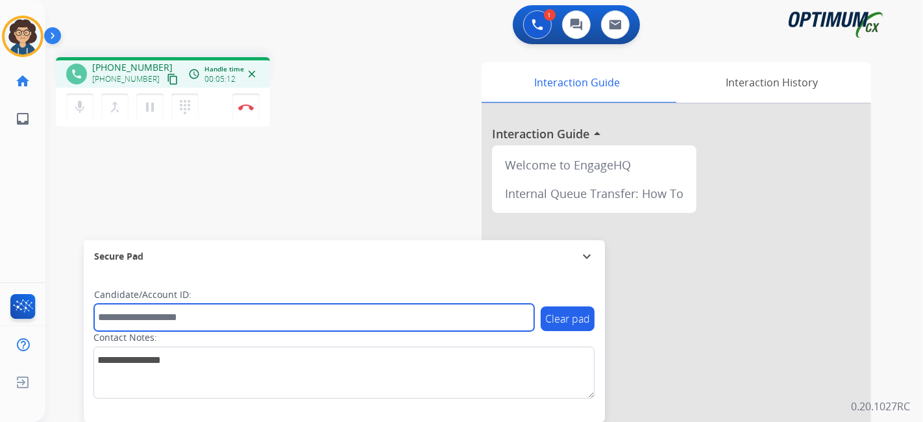
click at [195, 314] on input "text" at bounding box center [314, 317] width 440 height 27
paste input "*******"
type input "*******"
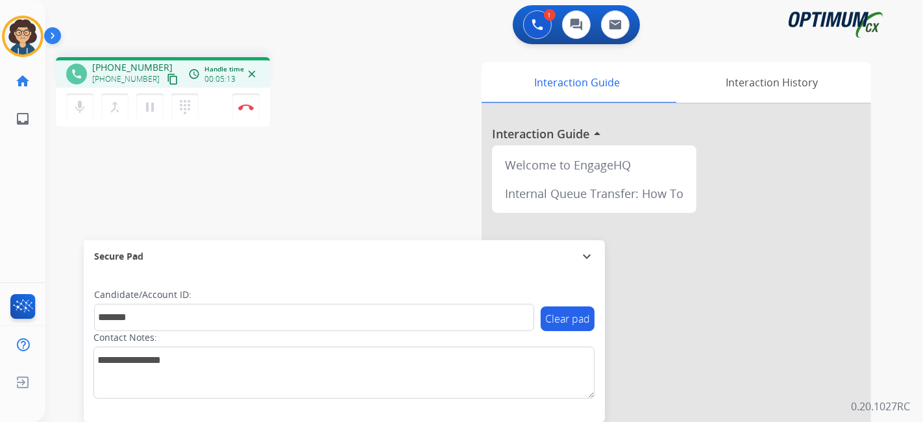
drag, startPoint x: 306, startPoint y: 185, endPoint x: 308, endPoint y: 101, distance: 83.8
click at [306, 179] on div "phone [PHONE_NUMBER] [PHONE_NUMBER] content_copy access_time Call metrics Queue…" at bounding box center [468, 317] width 846 height 541
click at [247, 113] on button "Disconnect" at bounding box center [245, 106] width 27 height 27
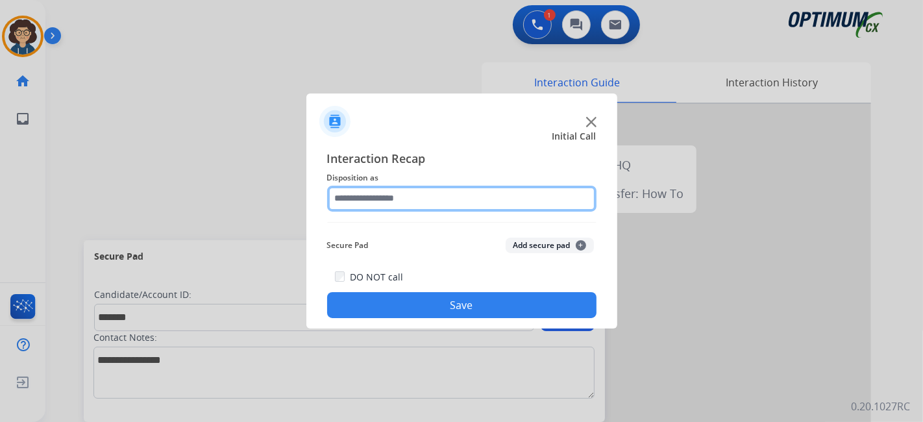
click at [456, 210] on input "text" at bounding box center [461, 199] width 269 height 26
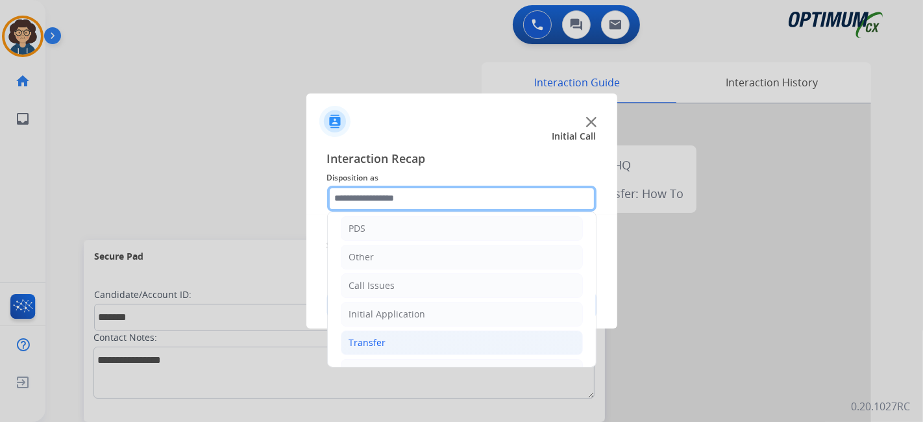
scroll to position [85, 0]
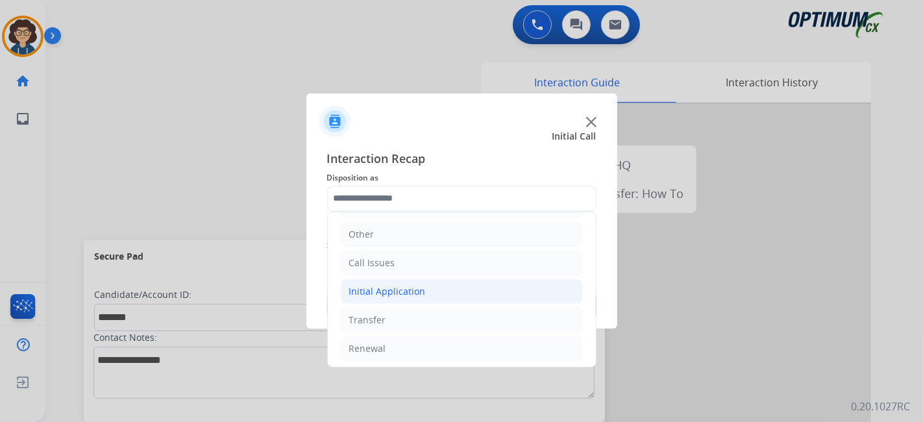
click at [458, 286] on li "Initial Application" at bounding box center [462, 291] width 242 height 25
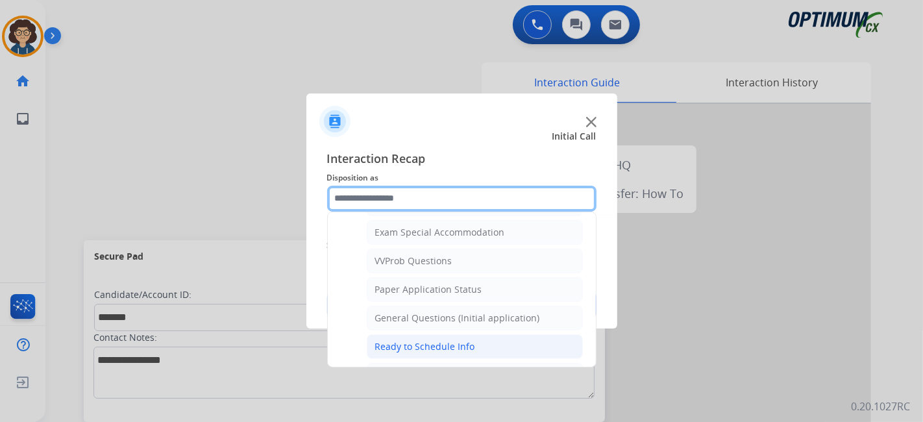
scroll to position [674, 0]
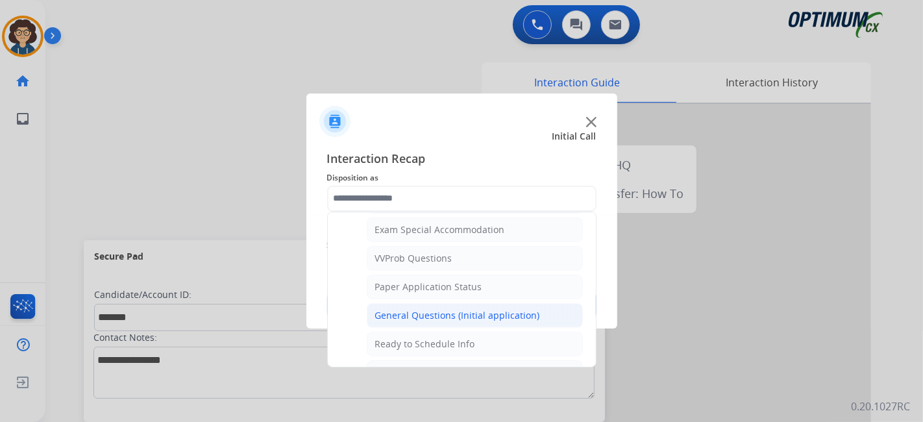
click at [483, 309] on div "General Questions (Initial application)" at bounding box center [457, 315] width 165 height 13
type input "**********"
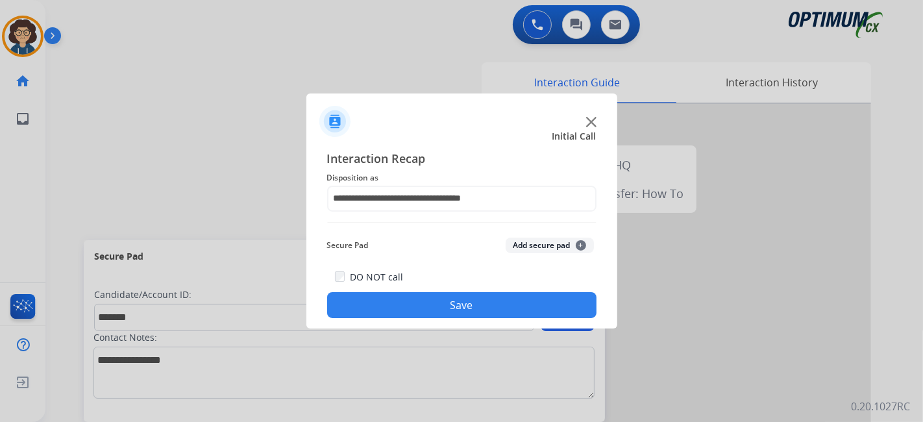
click at [530, 253] on button "Add secure pad +" at bounding box center [550, 246] width 88 height 16
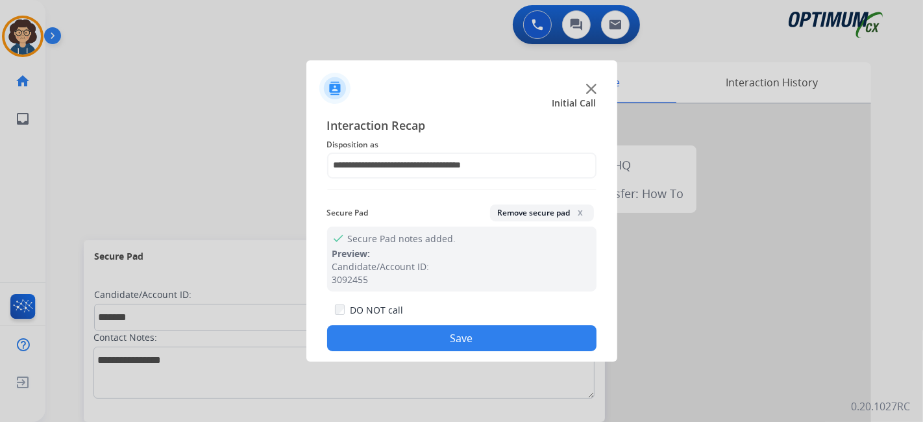
click at [476, 347] on button "Save" at bounding box center [461, 338] width 269 height 26
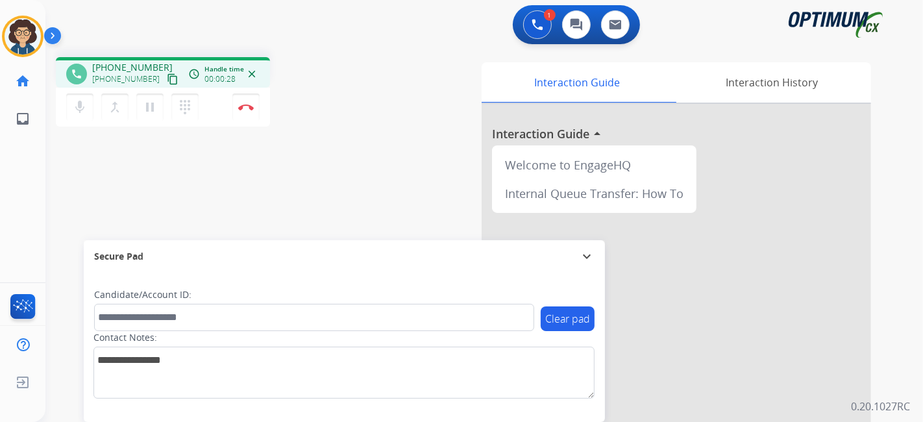
drag, startPoint x: 160, startPoint y: 75, endPoint x: 198, endPoint y: 14, distance: 71.1
click at [164, 66] on div "[PHONE_NUMBER] [PHONE_NUMBER] content_copy" at bounding box center [136, 74] width 88 height 26
drag, startPoint x: 163, startPoint y: 79, endPoint x: 195, endPoint y: 12, distance: 74.0
click at [167, 74] on mat-icon "content_copy" at bounding box center [173, 79] width 12 height 12
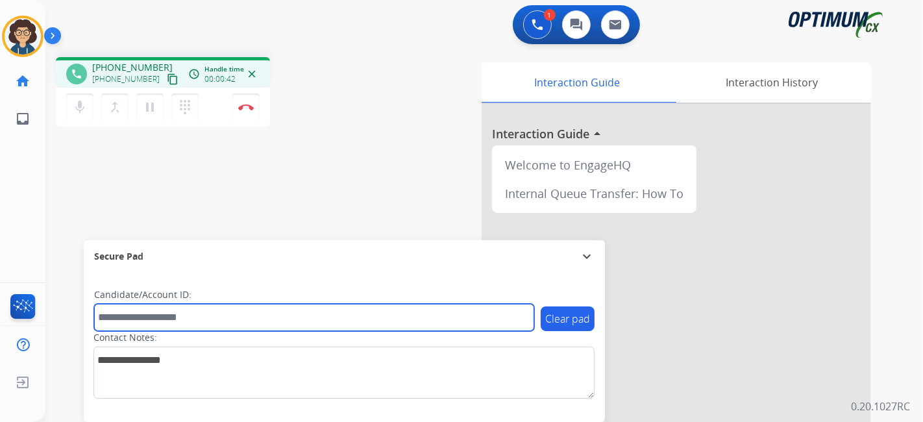
drag, startPoint x: 225, startPoint y: 312, endPoint x: 215, endPoint y: 323, distance: 15.2
click at [225, 312] on input "text" at bounding box center [314, 317] width 440 height 27
paste input "*******"
type input "*******"
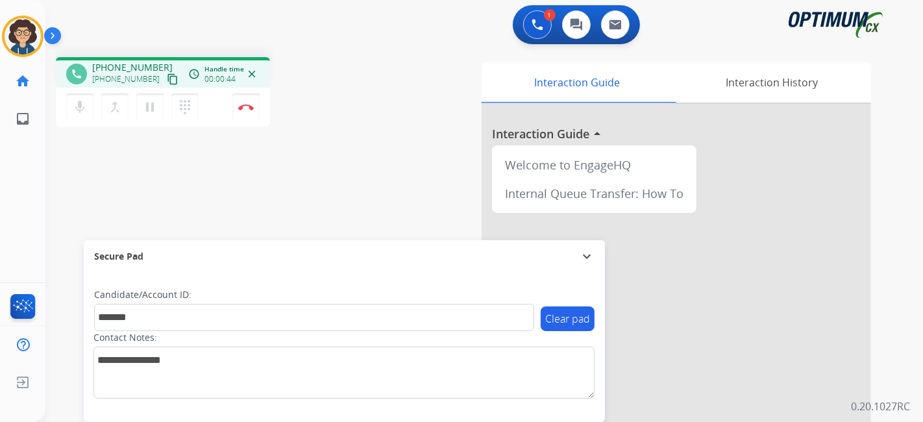
drag, startPoint x: 345, startPoint y: 201, endPoint x: 295, endPoint y: 1, distance: 206.7
click at [345, 197] on div "phone [PHONE_NUMBER] [PHONE_NUMBER] content_copy access_time Call metrics Queue…" at bounding box center [468, 317] width 846 height 541
click at [253, 108] on button "Disconnect" at bounding box center [245, 106] width 27 height 27
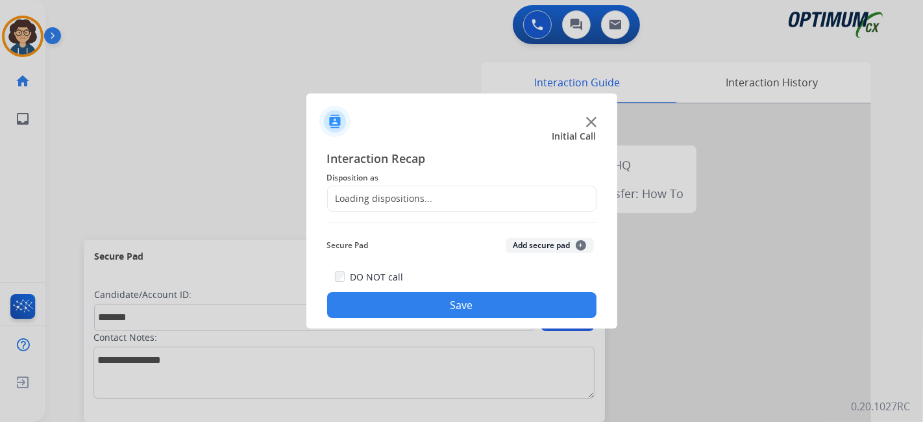
click at [432, 197] on div "Loading dispositions..." at bounding box center [461, 199] width 269 height 26
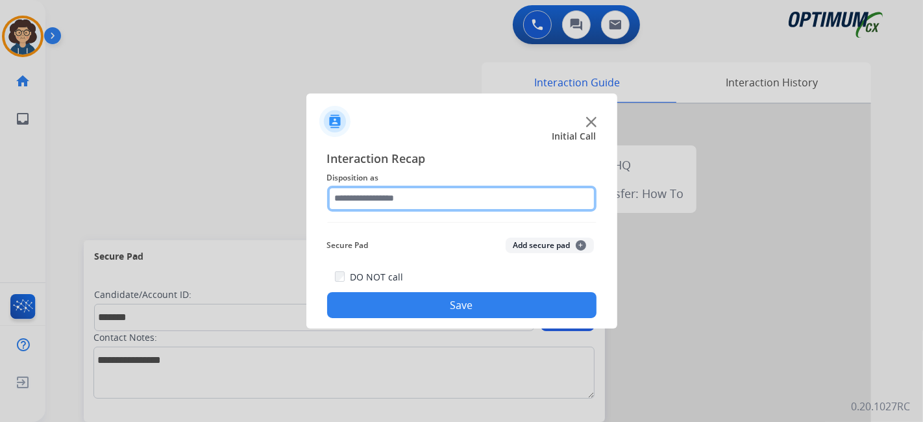
click at [434, 197] on input "text" at bounding box center [461, 199] width 269 height 26
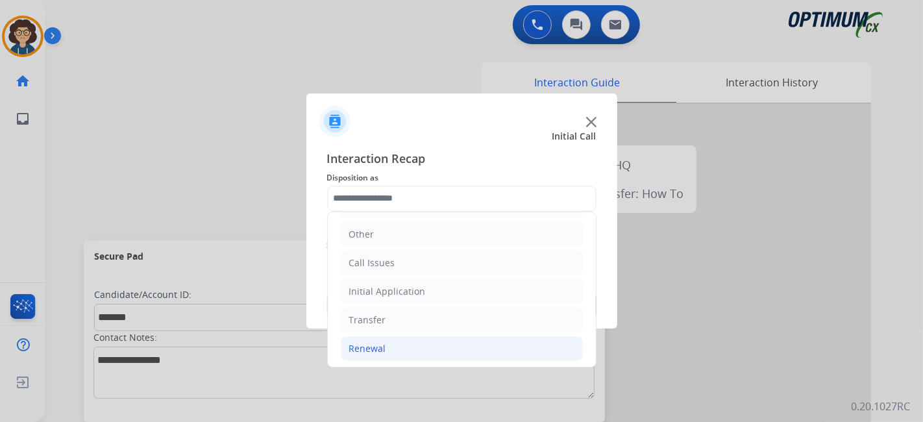
click at [421, 339] on li "Renewal" at bounding box center [462, 348] width 242 height 25
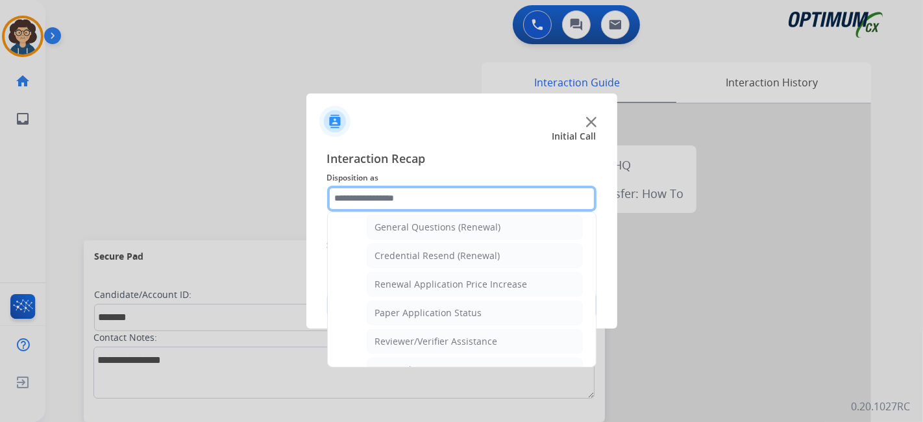
scroll to position [334, 0]
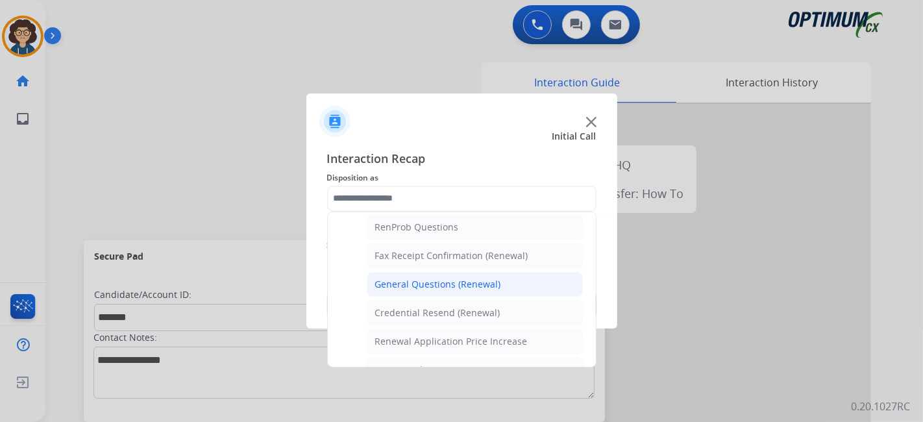
click at [463, 284] on div "General Questions (Renewal)" at bounding box center [438, 284] width 126 height 13
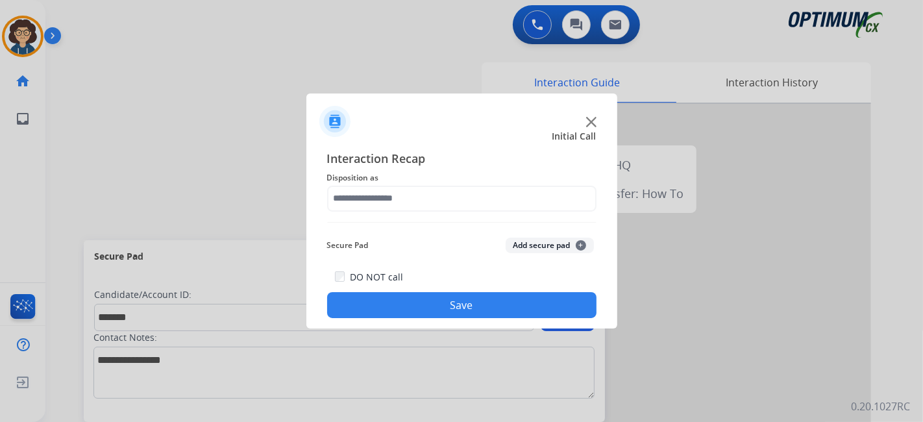
type input "**********"
drag, startPoint x: 528, startPoint y: 243, endPoint x: 480, endPoint y: 345, distance: 112.4
click at [528, 245] on button "Add secure pad +" at bounding box center [550, 246] width 88 height 16
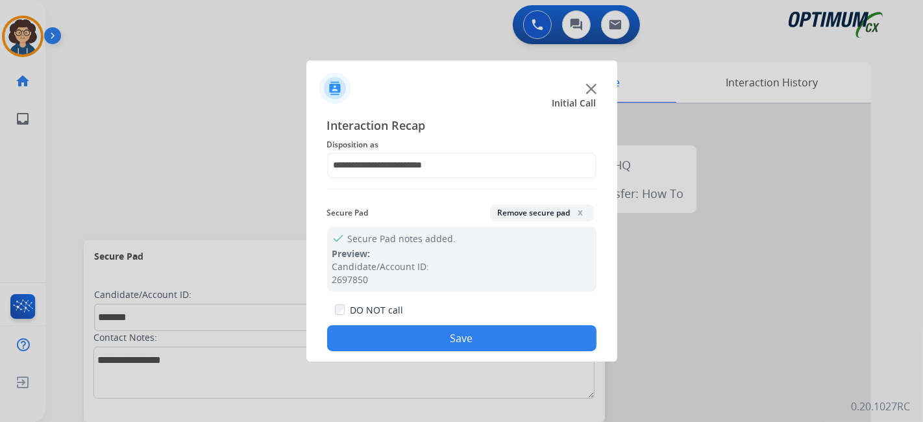
drag, startPoint x: 466, startPoint y: 336, endPoint x: 441, endPoint y: 334, distance: 25.3
click at [449, 334] on button "Save" at bounding box center [461, 338] width 269 height 26
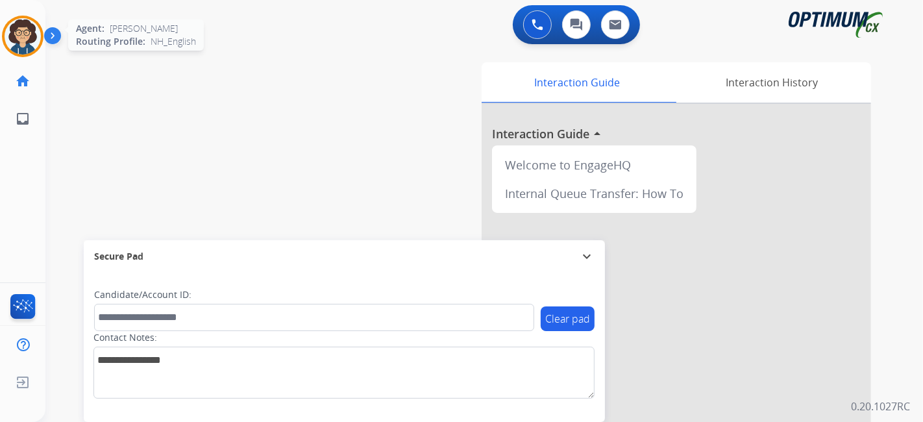
click at [24, 45] on img at bounding box center [23, 36] width 36 height 36
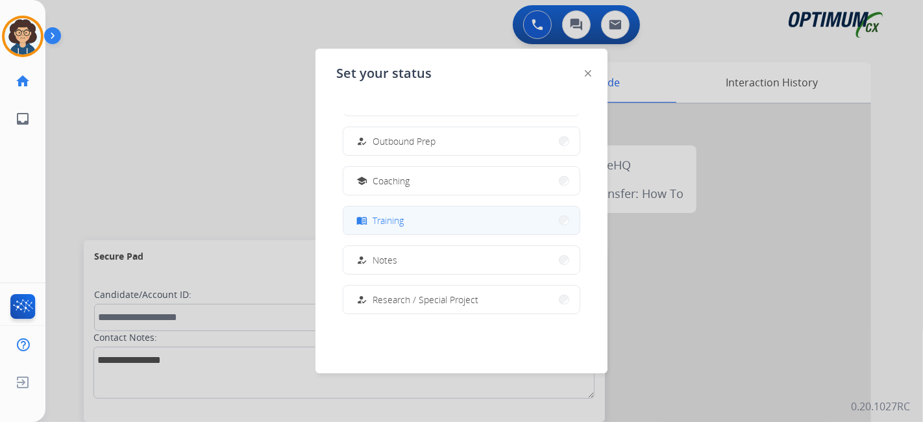
scroll to position [154, 0]
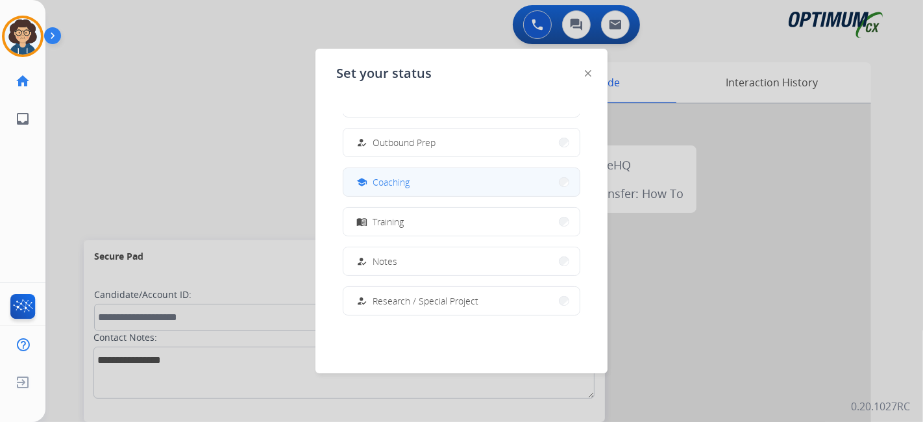
click at [460, 191] on button "school Coaching" at bounding box center [461, 182] width 236 height 28
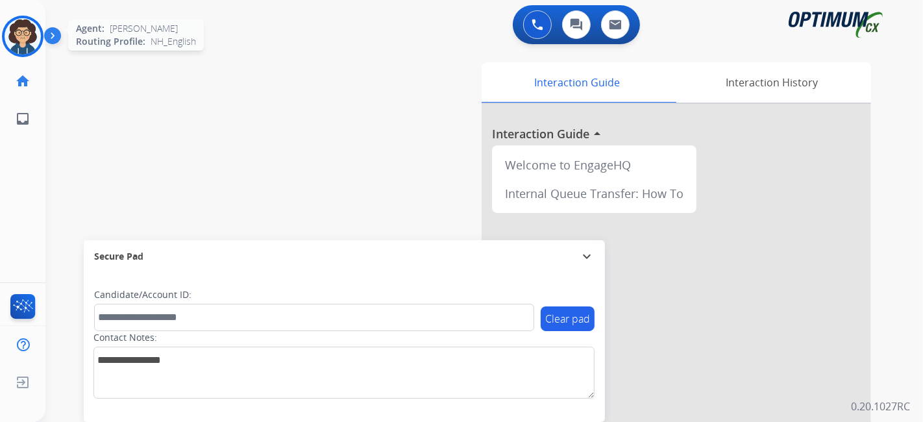
click at [18, 33] on img at bounding box center [23, 36] width 36 height 36
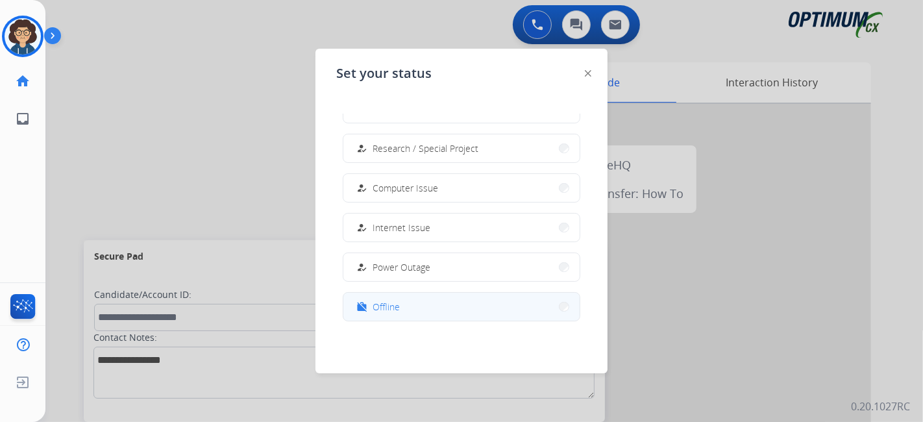
scroll to position [323, 0]
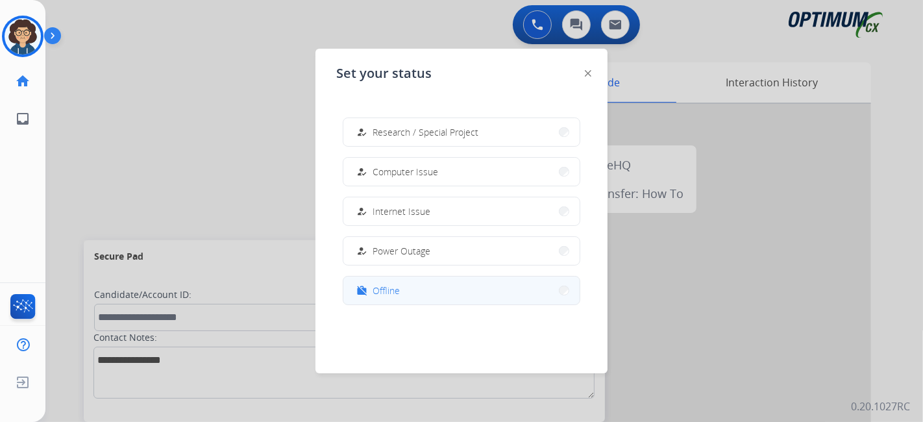
click at [397, 300] on button "work_off Offline" at bounding box center [461, 291] width 236 height 28
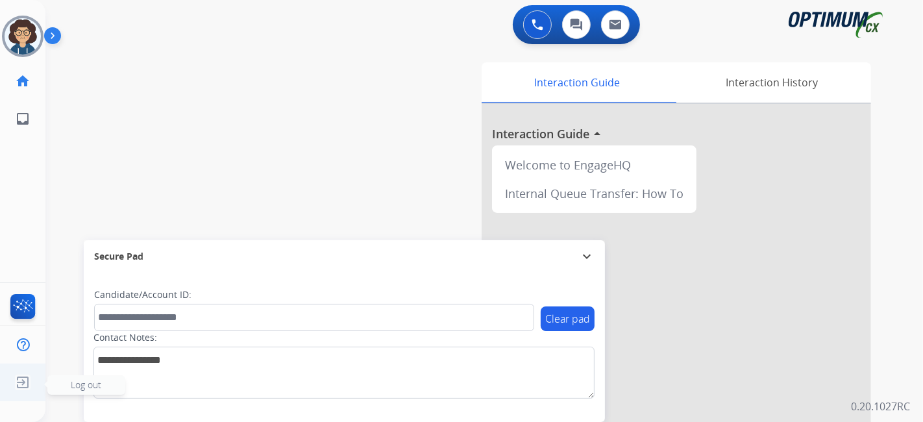
click at [16, 391] on img at bounding box center [22, 382] width 23 height 25
